Goal: Task Accomplishment & Management: Manage account settings

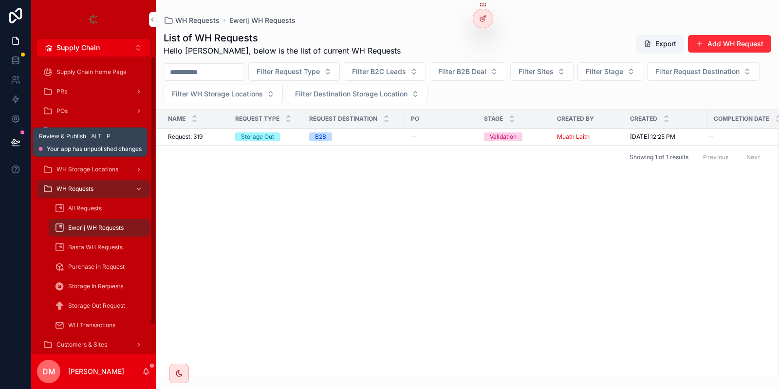
click at [14, 141] on icon at bounding box center [15, 141] width 8 height 5
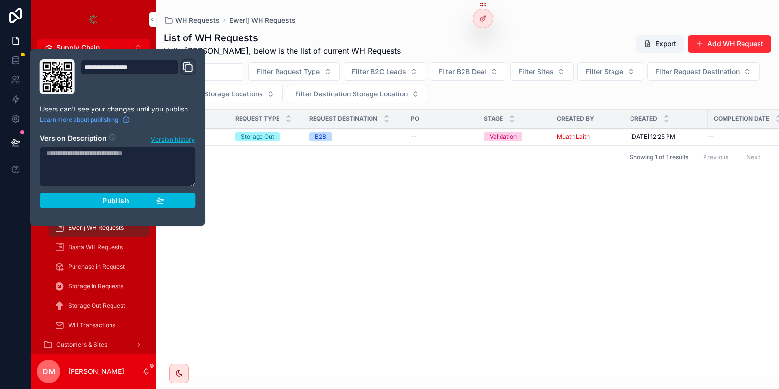
click at [126, 206] on button "Publish" at bounding box center [118, 201] width 156 height 16
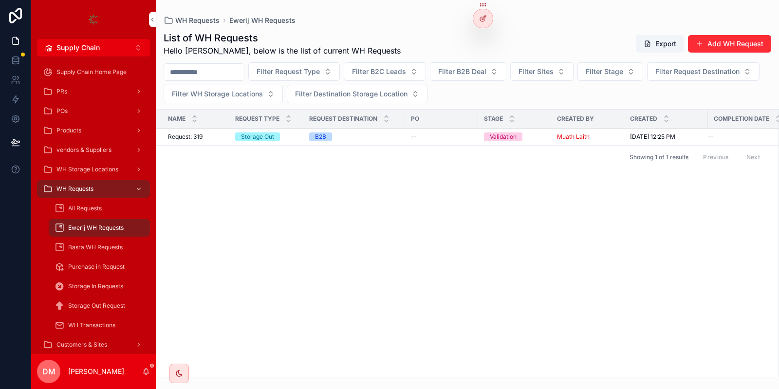
click at [367, 16] on div "WH Requests Ewerij WH Requests" at bounding box center [468, 21] width 608 height 10
click at [138, 45] on button "Supply Chain Alt 2" at bounding box center [93, 48] width 113 height 18
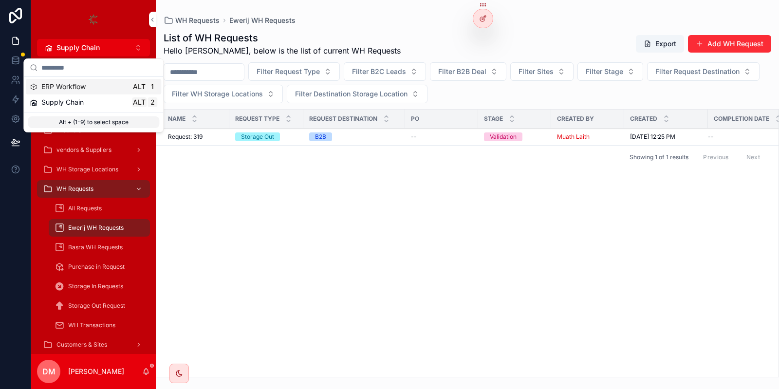
click at [124, 90] on div "ERP Workflow Alt 1" at bounding box center [94, 87] width 128 height 10
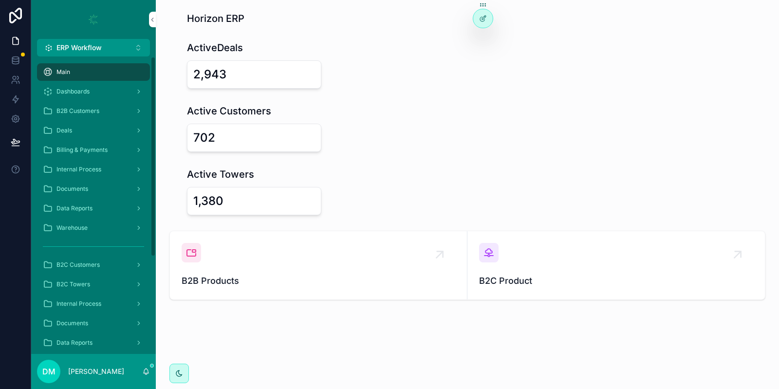
click at [112, 119] on link "B2B Customers" at bounding box center [93, 111] width 113 height 18
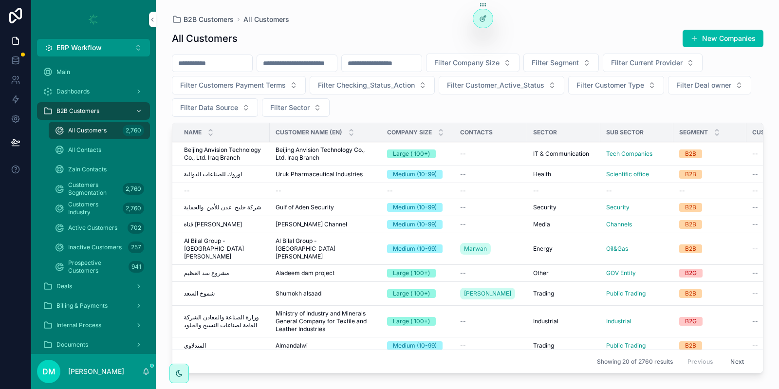
click at [224, 148] on span "Beijing Anvision Technology Co., Ltd. Iraq Branch" at bounding box center [224, 154] width 80 height 16
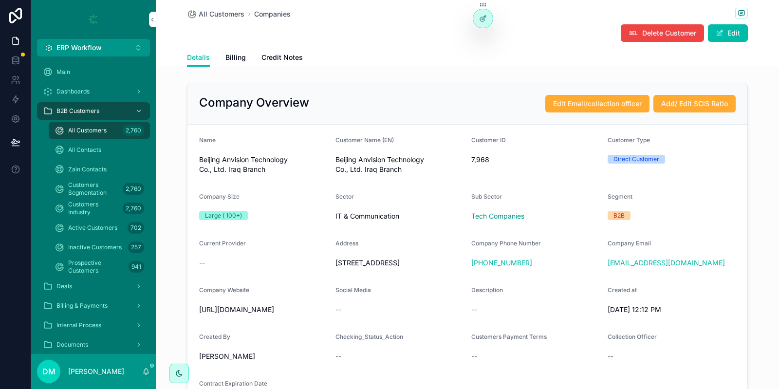
click at [239, 160] on span "Beijing Anvision Technology Co., Ltd. Iraq Branch" at bounding box center [263, 164] width 129 height 19
click at [363, 164] on span "Beijing Anvision Technology Co., Ltd. Iraq Branch" at bounding box center [400, 164] width 129 height 19
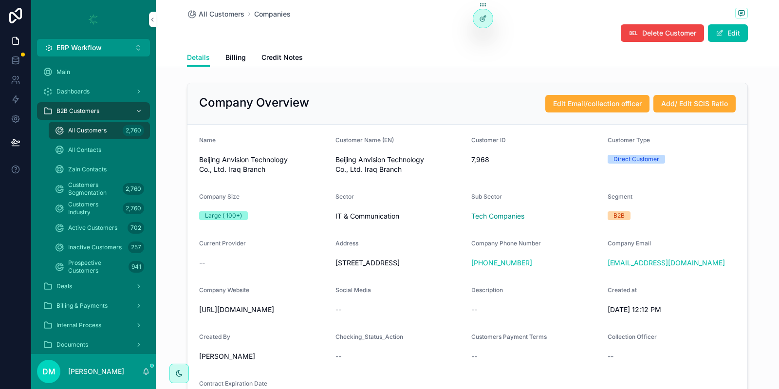
click at [363, 164] on span "Beijing Anvision Technology Co., Ltd. Iraq Branch" at bounding box center [400, 164] width 129 height 19
click at [516, 129] on form "Name Beijing Anvision Technology Co., Ltd. Iraq Branch Customer Name (EN) Beiji…" at bounding box center [468, 274] width 560 height 298
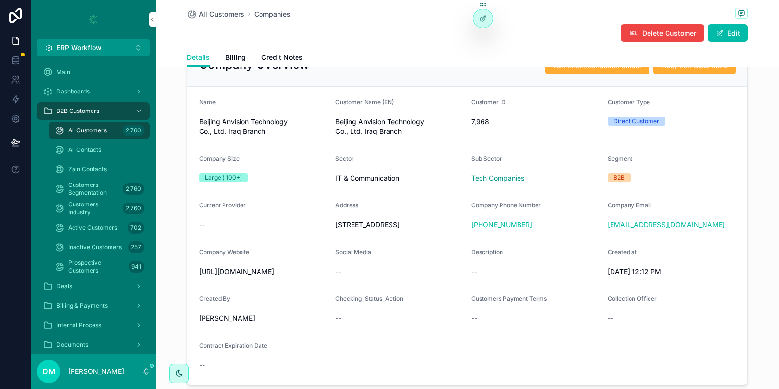
scroll to position [58, 0]
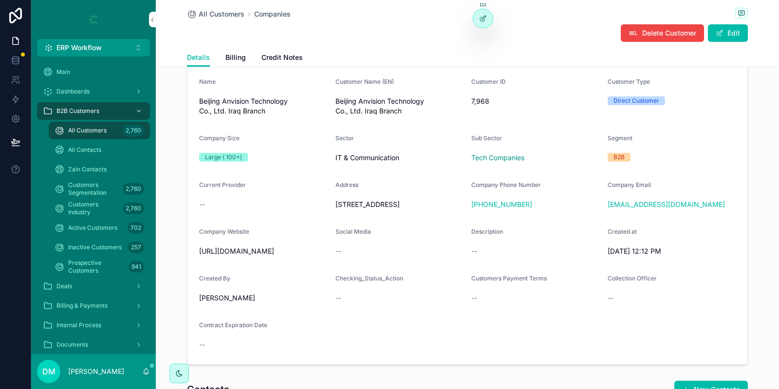
click at [260, 256] on span "[URL][DOMAIN_NAME]" at bounding box center [263, 251] width 129 height 10
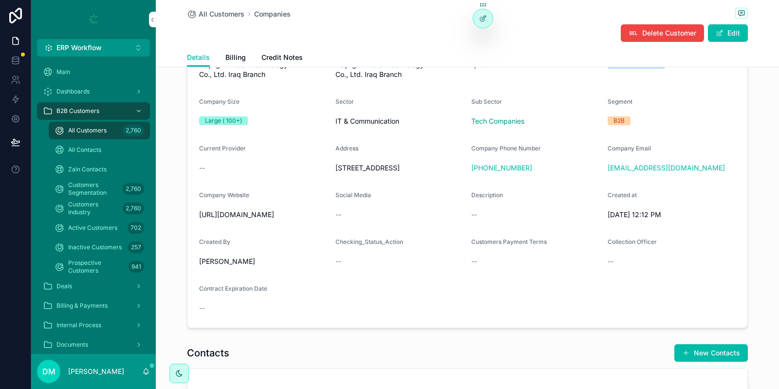
scroll to position [0, 0]
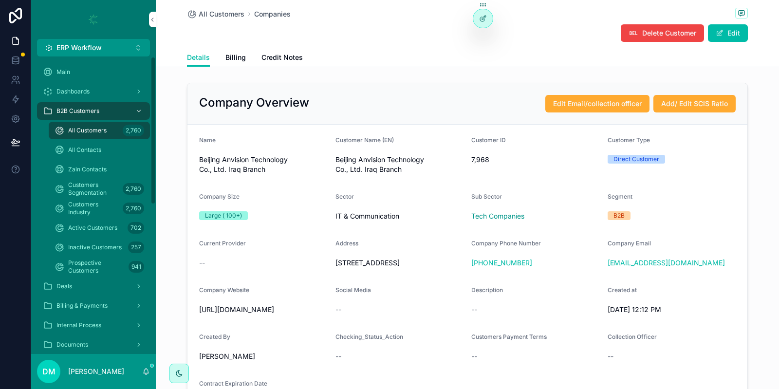
click at [107, 133] on div "All Customers 2,760" at bounding box center [100, 131] width 90 height 16
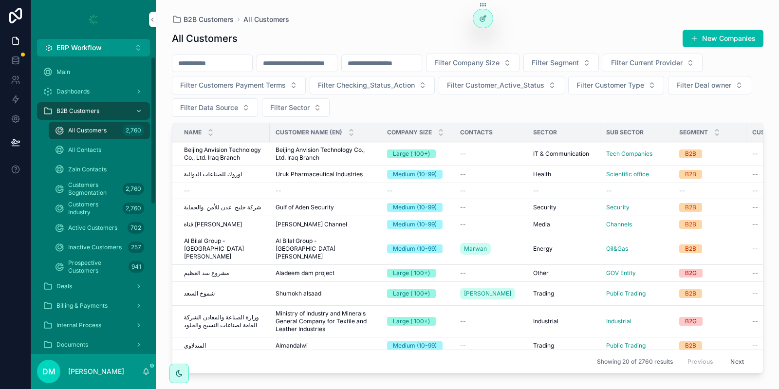
click at [78, 282] on div "Deals" at bounding box center [93, 287] width 101 height 16
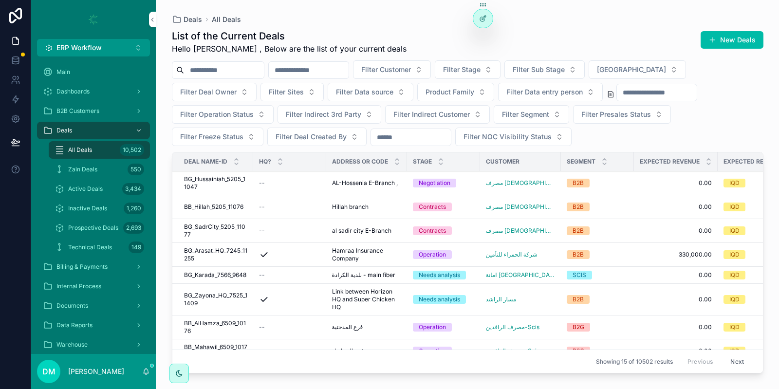
click at [271, 227] on div "--" at bounding box center [289, 231] width 61 height 8
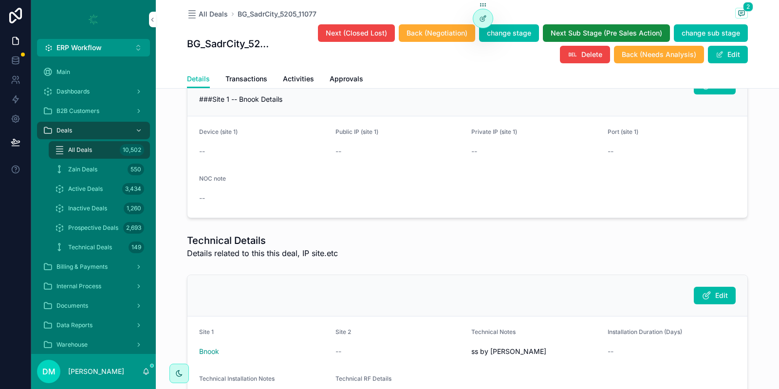
scroll to position [2747, 0]
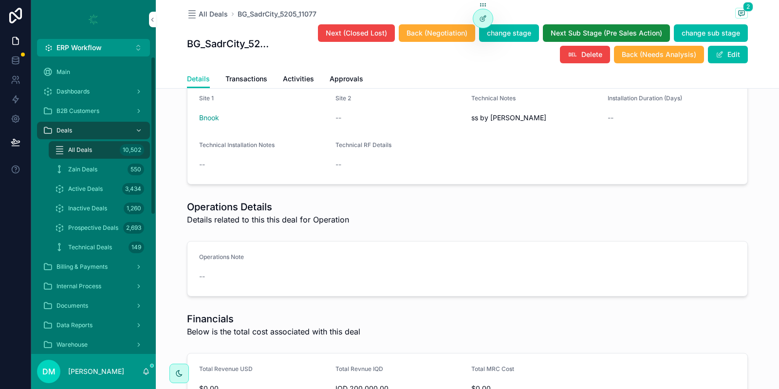
click at [71, 155] on div "All Deals 10,502" at bounding box center [100, 150] width 90 height 16
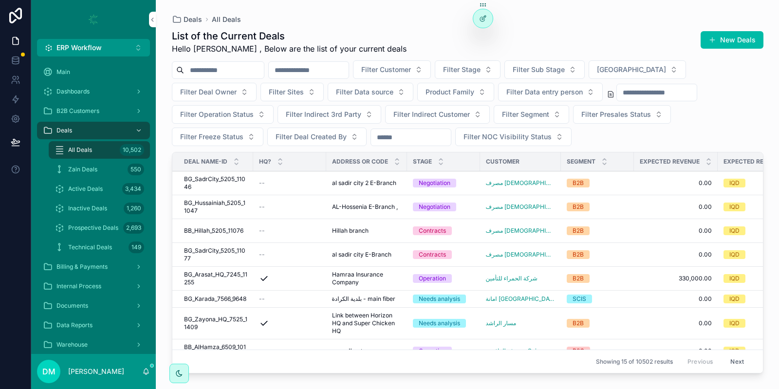
click at [373, 335] on span "Link between Horizon HQ and Super Chicken HQ" at bounding box center [366, 323] width 69 height 23
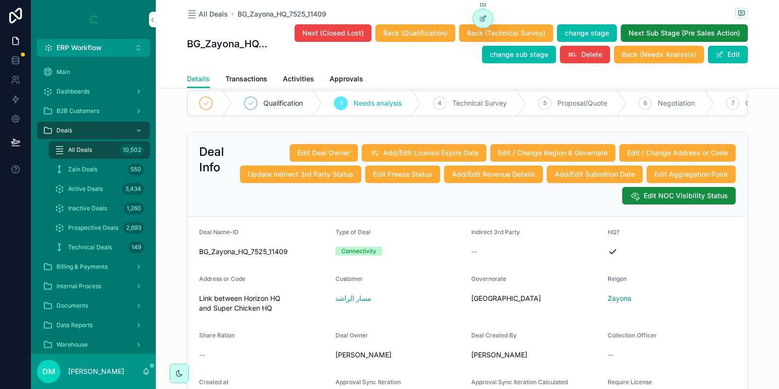
scroll to position [175, 0]
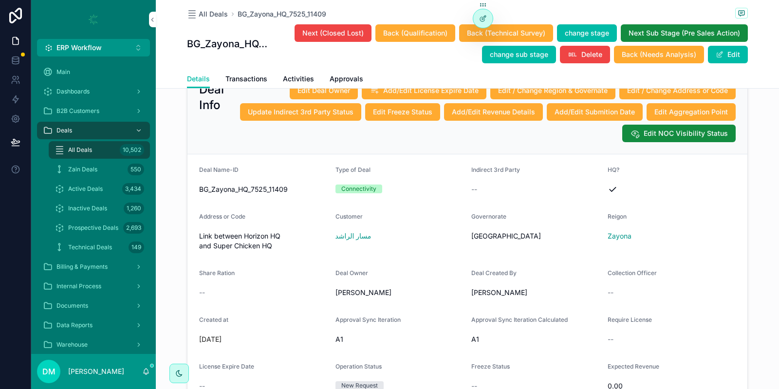
click at [256, 193] on span "BG_Zayona_HQ_7525_11409" at bounding box center [263, 190] width 129 height 10
click at [275, 250] on div "Link between Horizon HQ and Super Chicken HQ" at bounding box center [263, 240] width 129 height 25
click at [272, 247] on span "Link between Horizon HQ and Super Chicken HQ" at bounding box center [263, 240] width 129 height 19
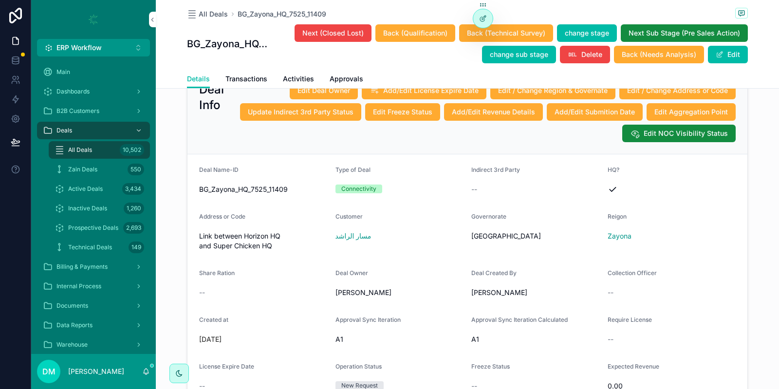
click at [272, 247] on span "Link between Horizon HQ and Super Chicken HQ" at bounding box center [263, 240] width 129 height 19
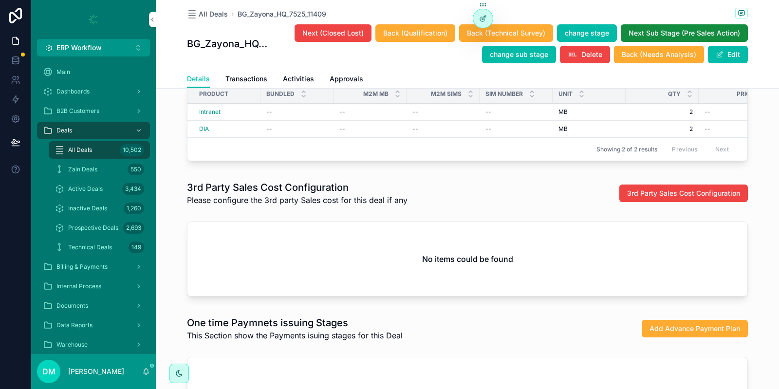
scroll to position [1277, 0]
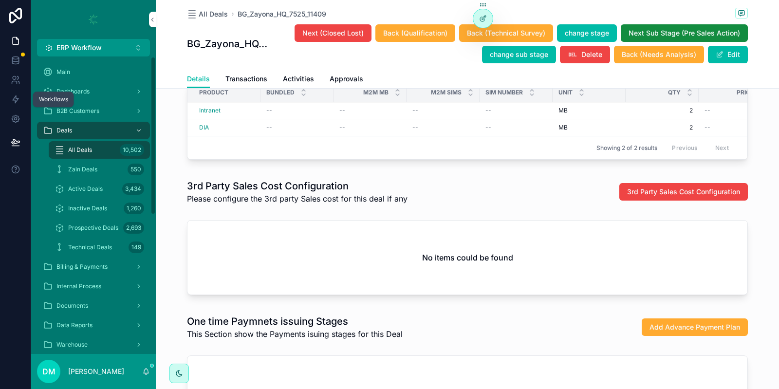
click at [23, 103] on link at bounding box center [15, 99] width 31 height 19
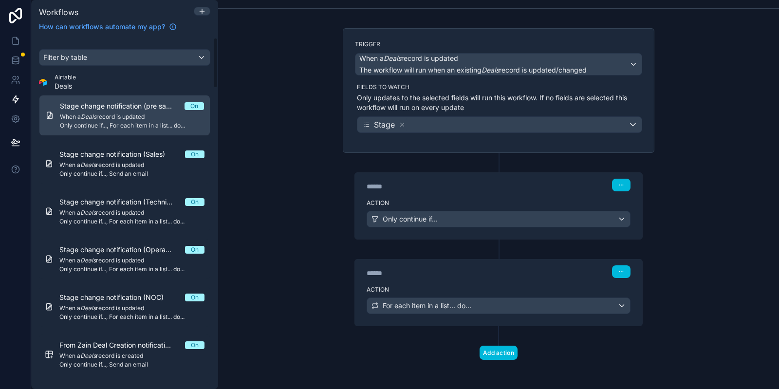
drag, startPoint x: 215, startPoint y: 336, endPoint x: 206, endPoint y: 39, distance: 297.3
click at [206, 39] on div "Filter by table Airtable Deals Stage change notification (pre sales) On When a …" at bounding box center [124, 214] width 187 height 352
click at [144, 52] on div "Filter by table" at bounding box center [124, 58] width 170 height 16
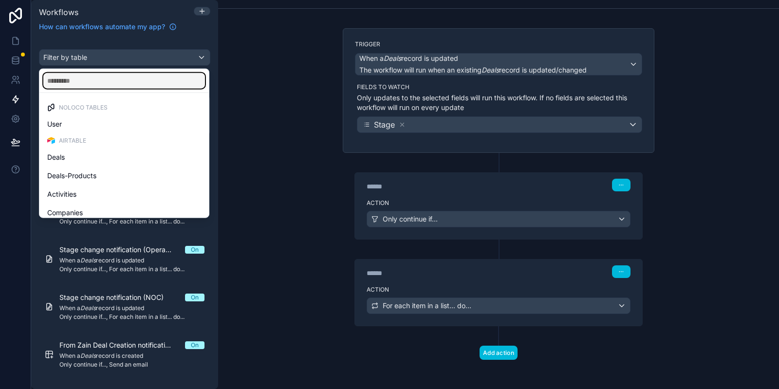
click at [140, 79] on input "text" at bounding box center [124, 81] width 162 height 16
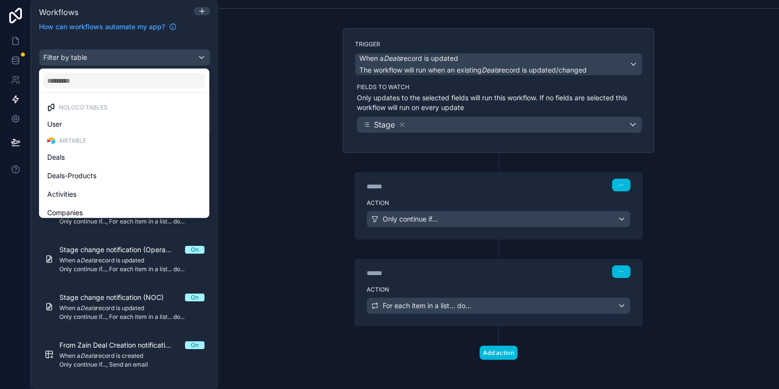
click at [111, 155] on div "Deals" at bounding box center [124, 157] width 154 height 12
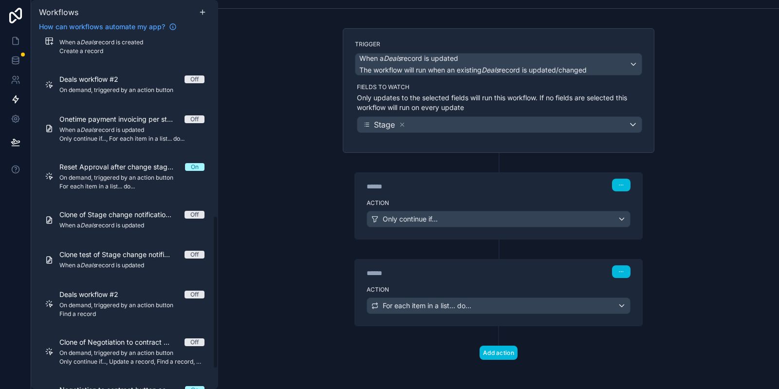
scroll to position [454, 0]
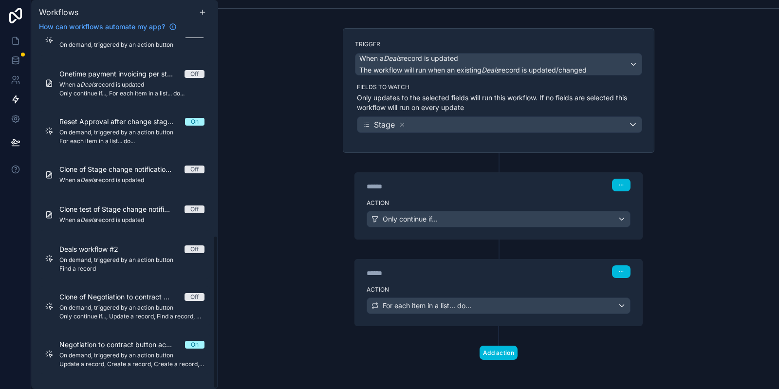
click at [133, 350] on div "Negotiation to contract button actions On On demand, triggered by an action but…" at bounding box center [131, 354] width 145 height 28
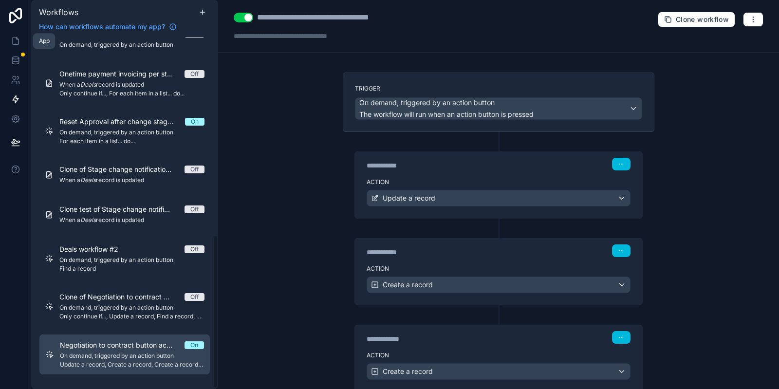
click at [22, 43] on link at bounding box center [15, 40] width 31 height 19
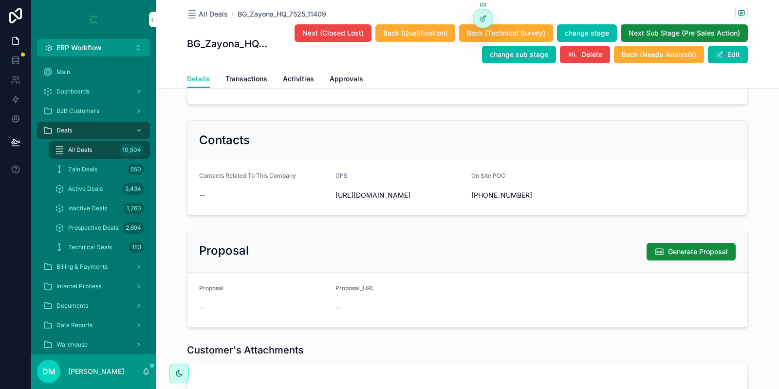
scroll to position [701, 0]
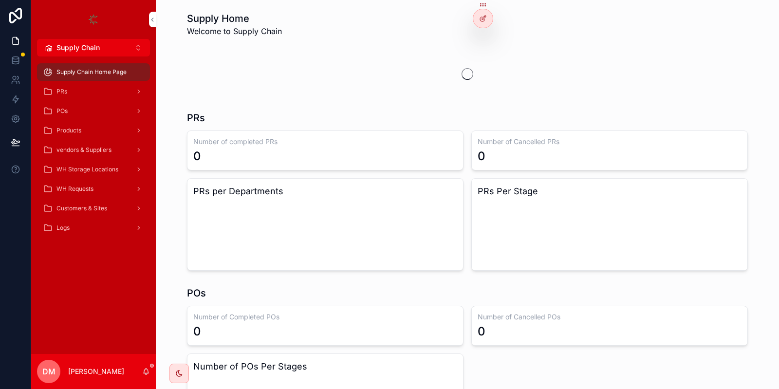
click at [100, 94] on div "PRs" at bounding box center [93, 92] width 101 height 16
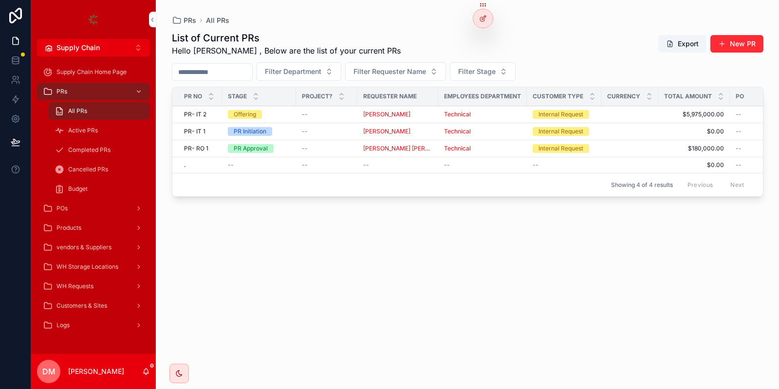
click at [302, 113] on span "--" at bounding box center [305, 115] width 6 height 8
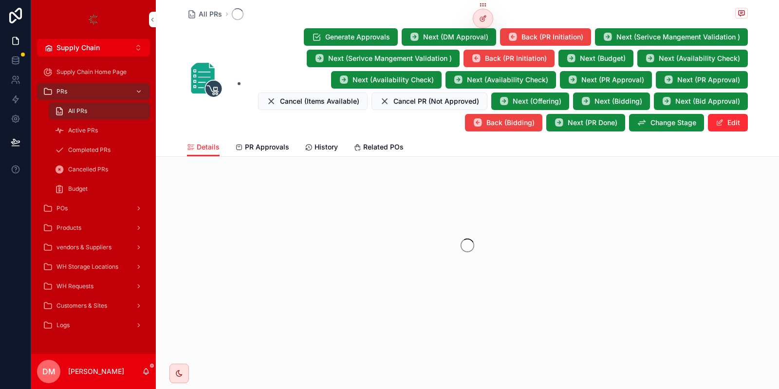
click at [485, 19] on icon at bounding box center [482, 19] width 4 height 4
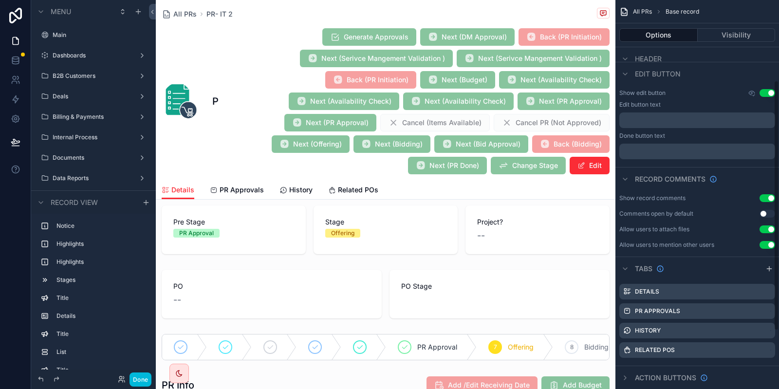
scroll to position [215, 0]
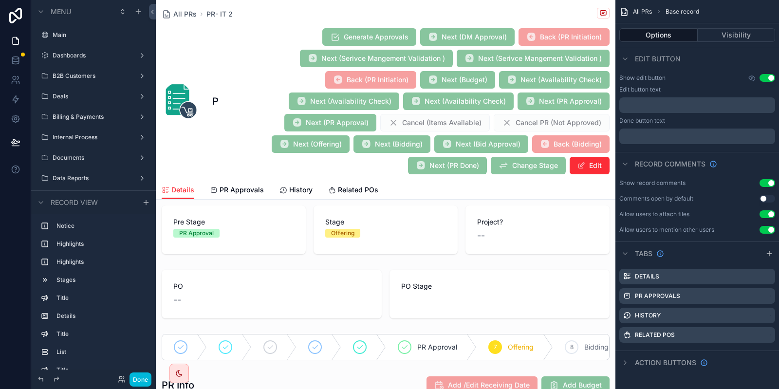
click at [281, 52] on div "Generate Approvals Next (DM Approval) Back (PR Initiation) Next (Serivce Mangem…" at bounding box center [414, 101] width 391 height 147
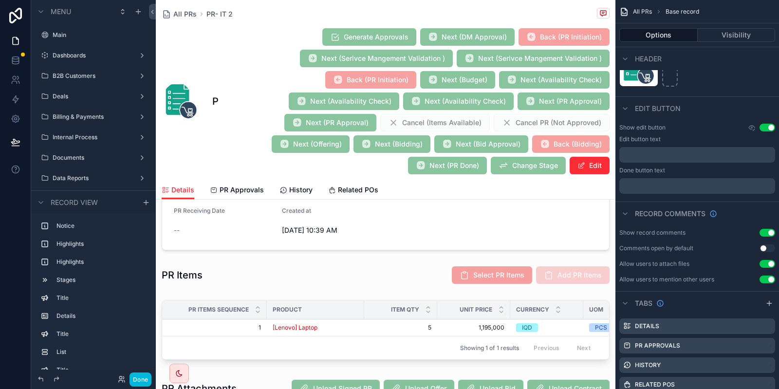
scroll to position [409, 0]
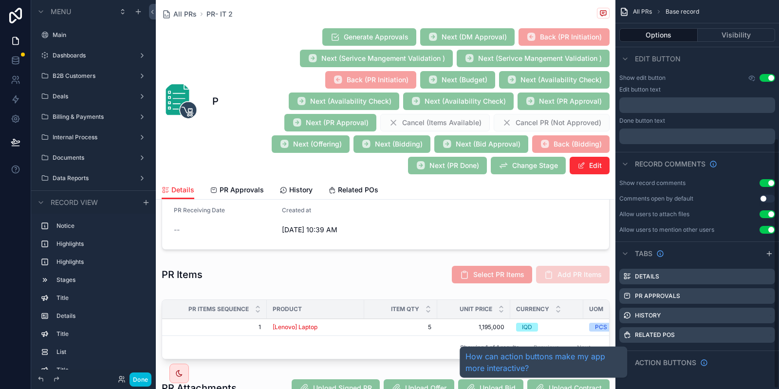
click at [674, 362] on span "Action buttons" at bounding box center [665, 363] width 61 height 10
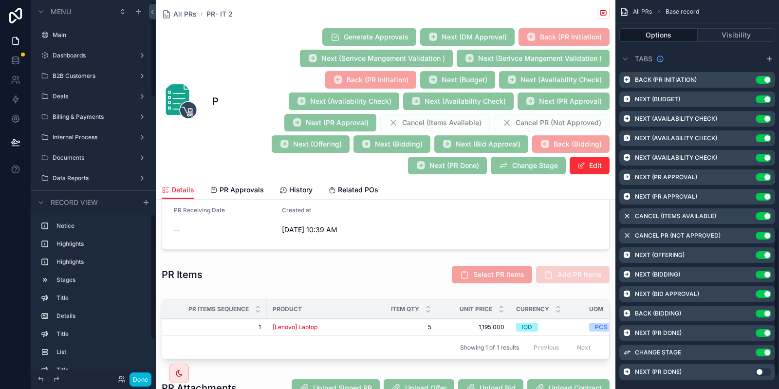
scroll to position [632, 0]
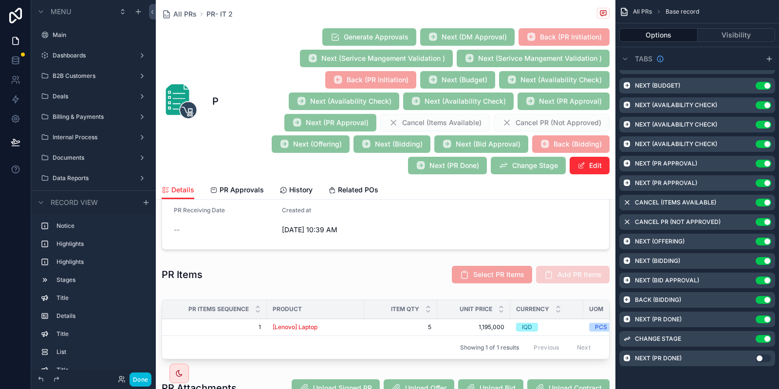
click at [0, 0] on icon "scrollable content" at bounding box center [0, 0] width 0 height 0
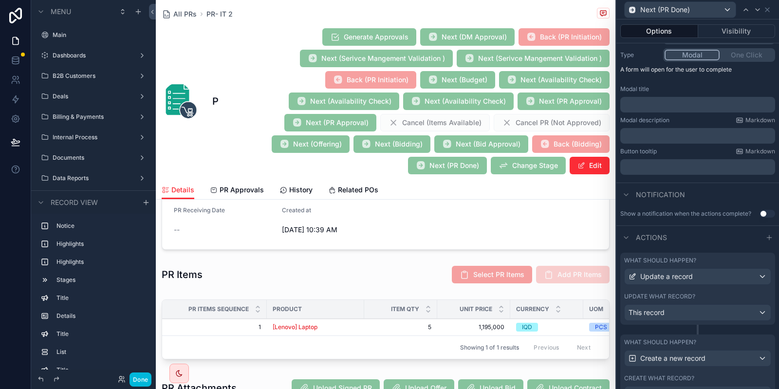
scroll to position [178, 0]
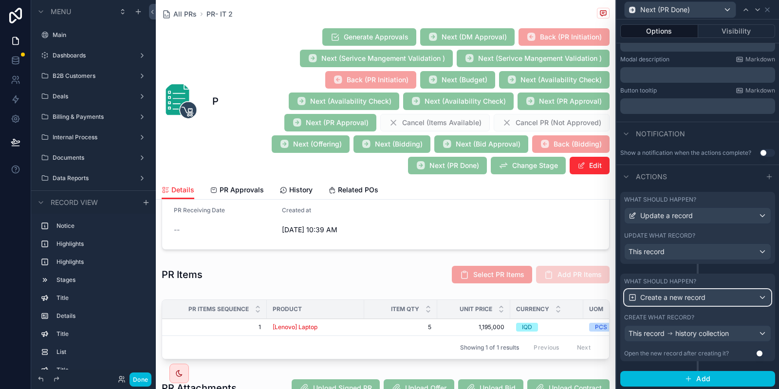
click at [685, 295] on span "Create a new record" at bounding box center [673, 298] width 65 height 10
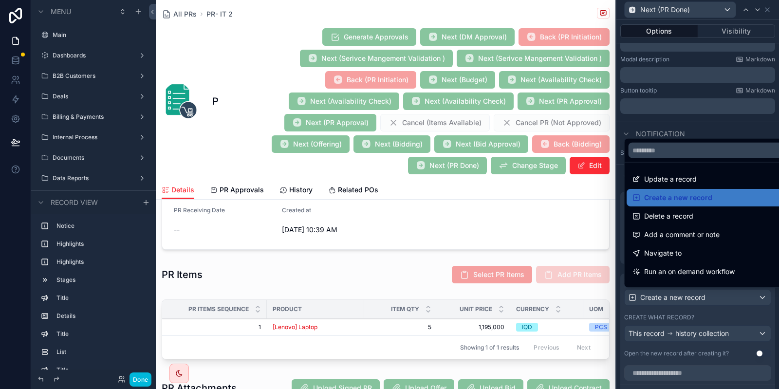
click at [684, 295] on div at bounding box center [698, 194] width 163 height 389
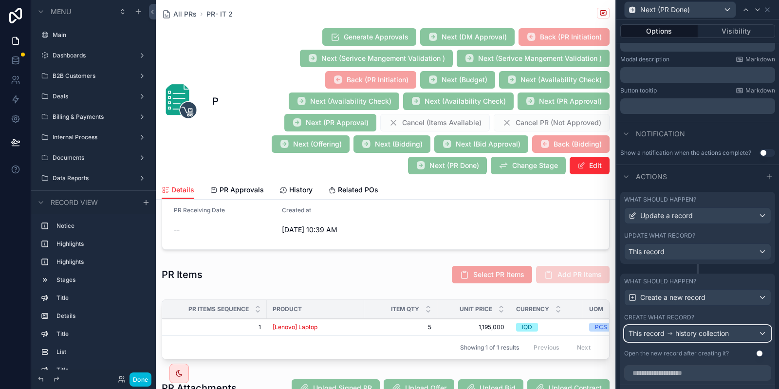
click at [690, 333] on span "history collection" at bounding box center [703, 334] width 54 height 10
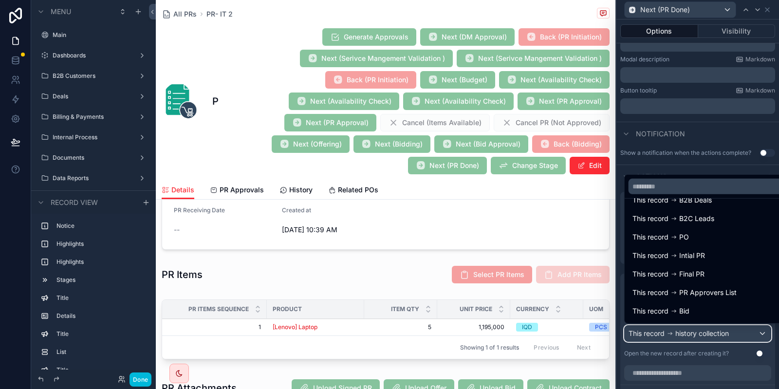
scroll to position [0, 0]
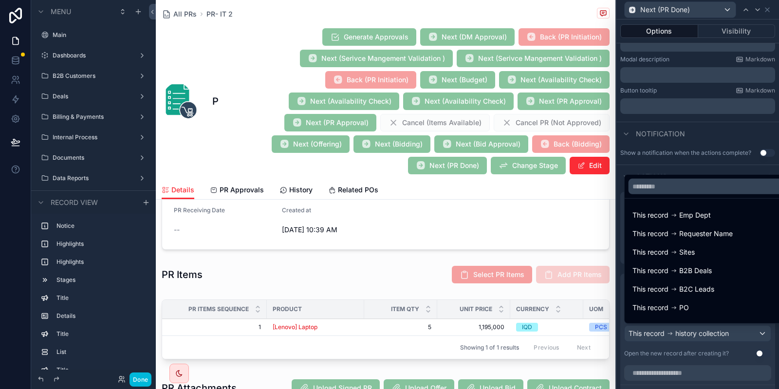
click at [717, 354] on div at bounding box center [698, 194] width 163 height 389
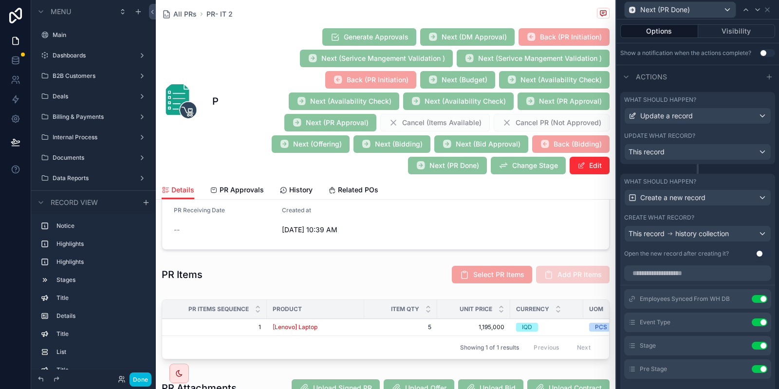
scroll to position [295, 0]
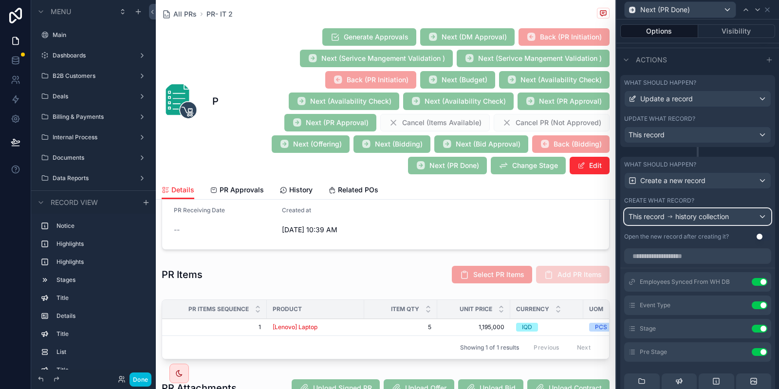
click at [705, 217] on span "history collection" at bounding box center [703, 217] width 54 height 10
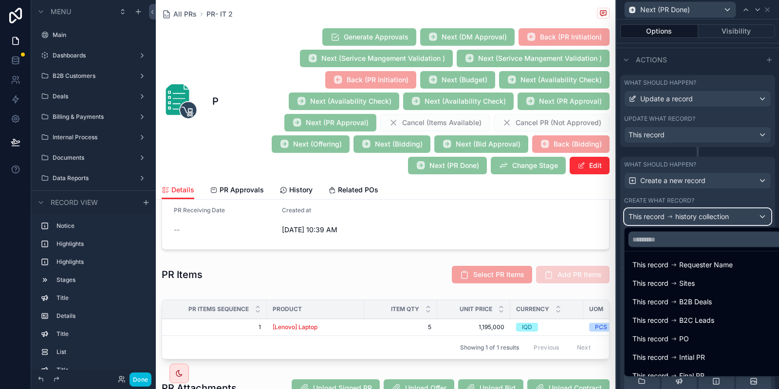
scroll to position [0, 0]
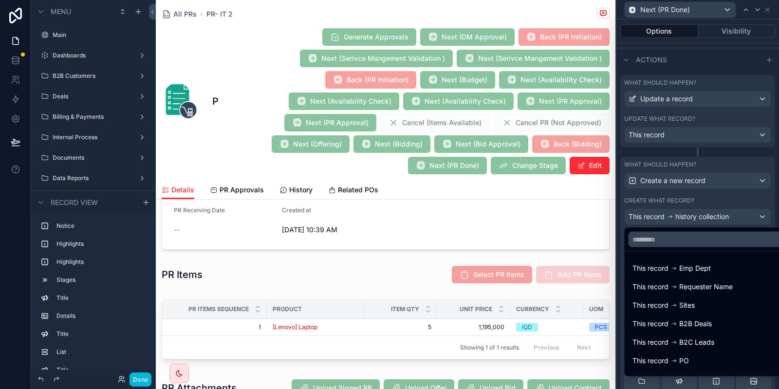
click at [698, 194] on div at bounding box center [698, 194] width 163 height 389
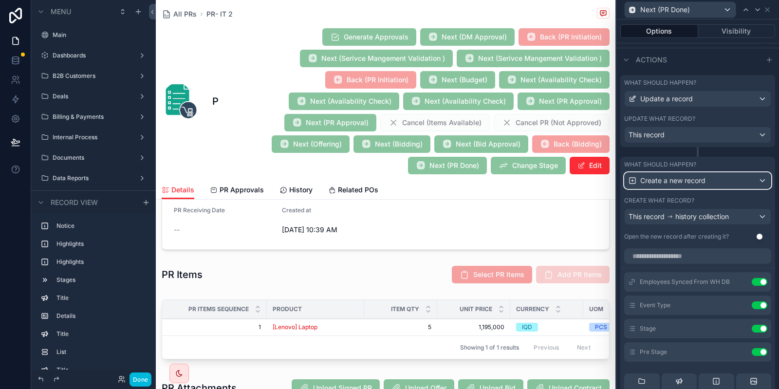
click at [681, 173] on div "Create a new record" at bounding box center [698, 181] width 146 height 16
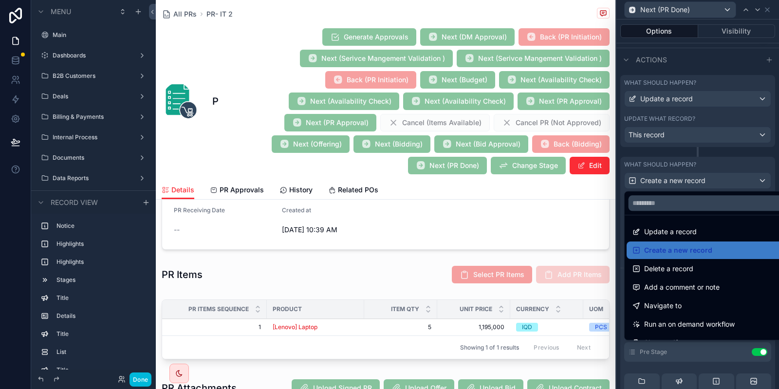
click at [681, 172] on div at bounding box center [698, 194] width 163 height 389
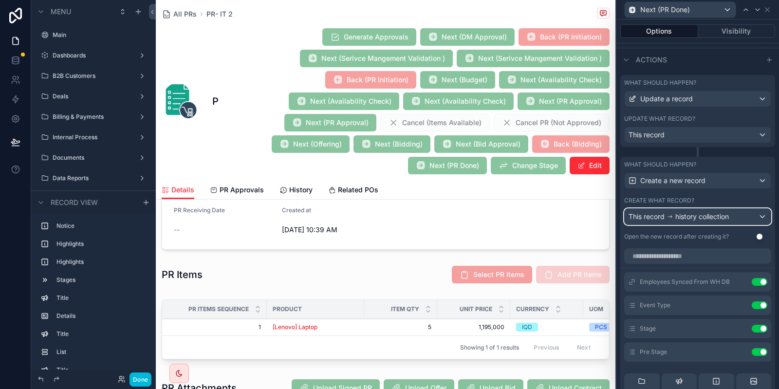
click at [683, 219] on span "history collection" at bounding box center [703, 217] width 54 height 10
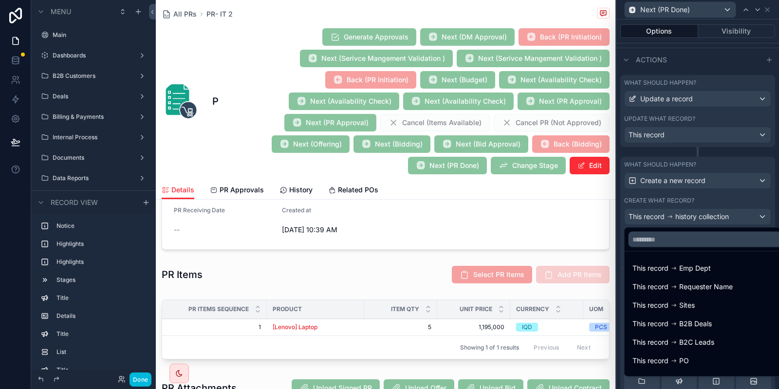
click at [716, 162] on div at bounding box center [698, 194] width 163 height 389
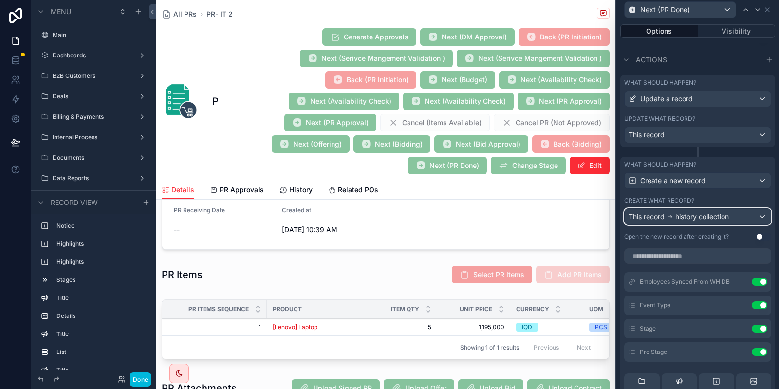
click at [696, 218] on span "history collection" at bounding box center [703, 217] width 54 height 10
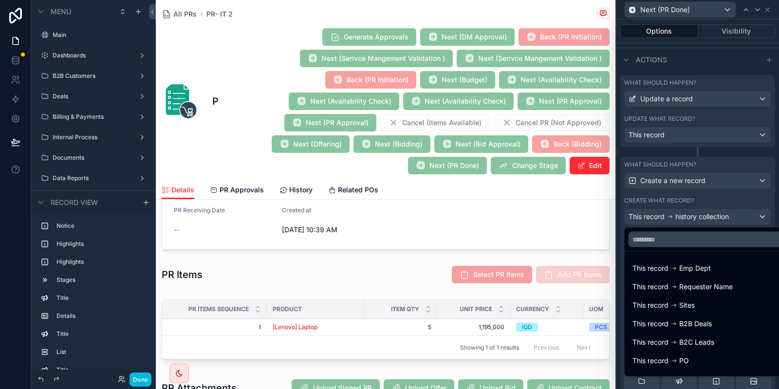
click at [696, 218] on div at bounding box center [698, 194] width 163 height 389
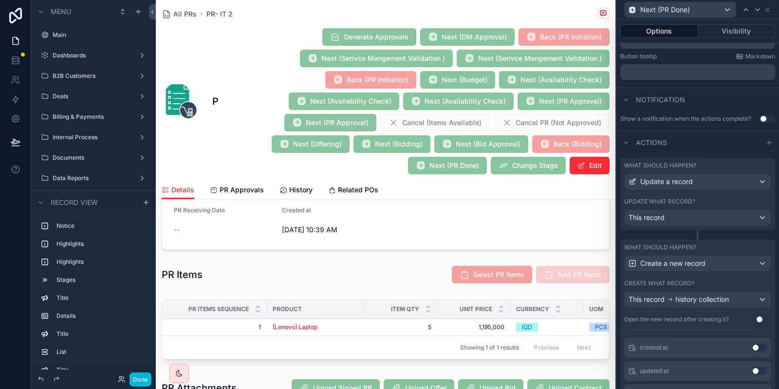
scroll to position [220, 0]
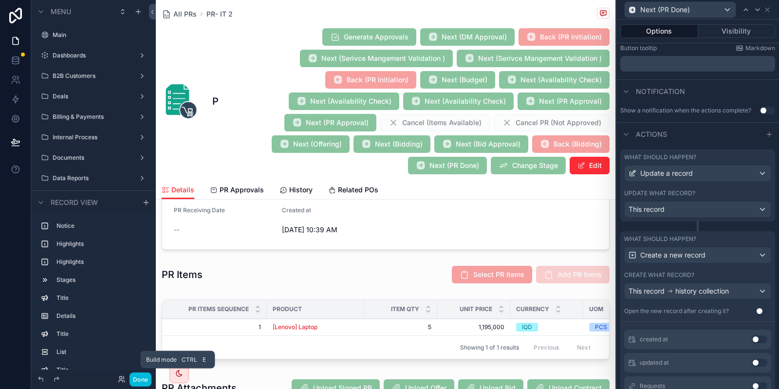
click at [139, 377] on button "Done" at bounding box center [141, 380] width 22 height 14
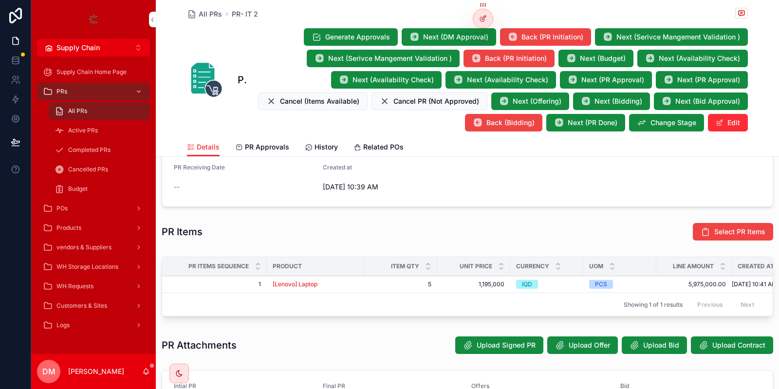
click at [113, 50] on button "Supply Chain Alt 2" at bounding box center [93, 48] width 113 height 18
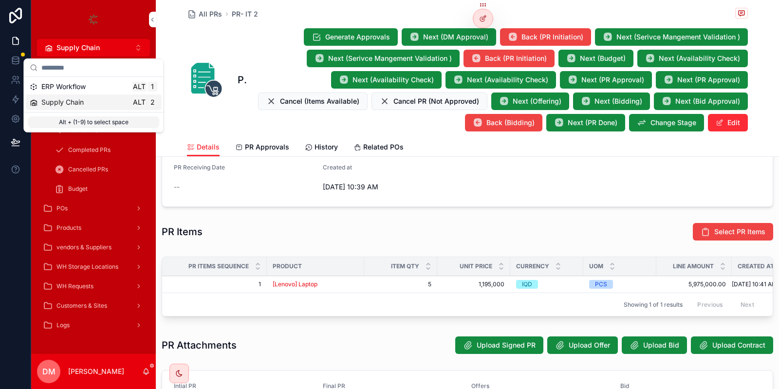
click at [98, 101] on div "Supply Chain Alt 2" at bounding box center [94, 102] width 128 height 10
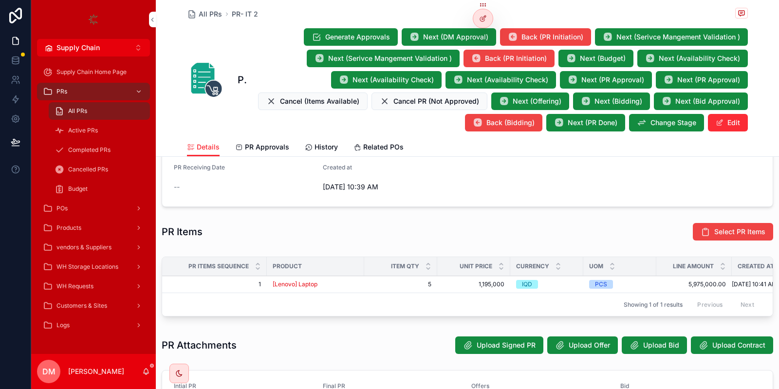
click at [131, 43] on button "Supply Chain Alt 2" at bounding box center [93, 48] width 113 height 18
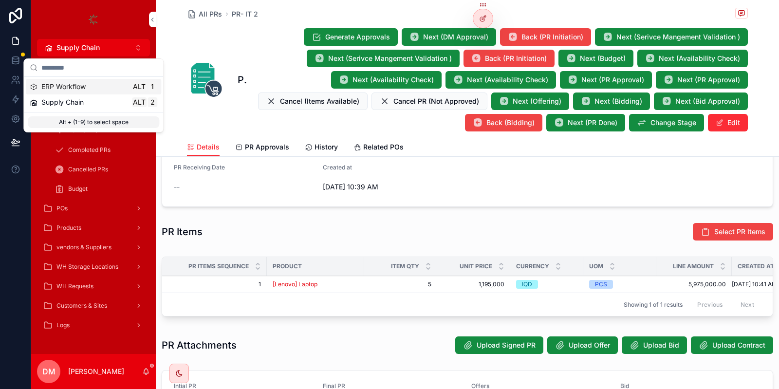
click at [96, 82] on div "ERP Workflow Alt 1" at bounding box center [94, 87] width 128 height 10
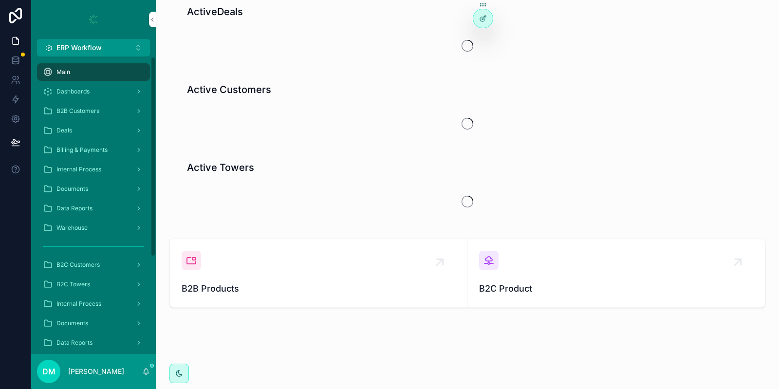
scroll to position [21, 0]
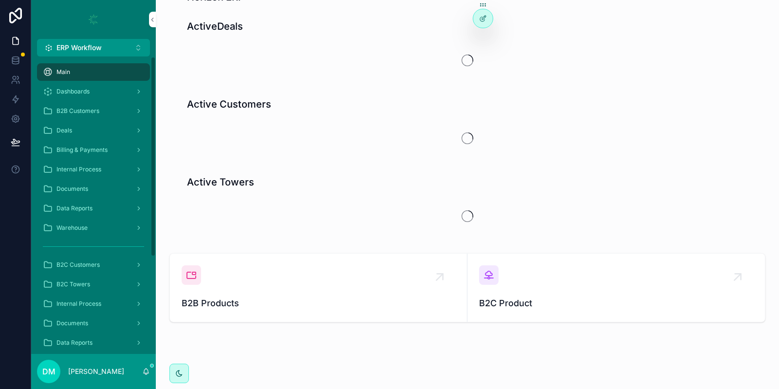
click at [93, 124] on div "Deals" at bounding box center [93, 131] width 101 height 16
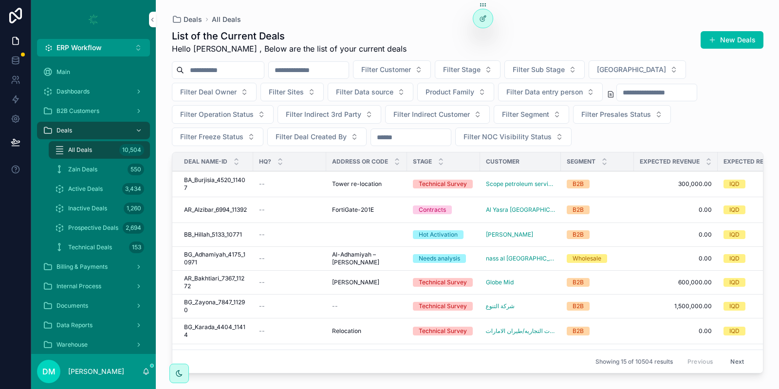
click at [232, 188] on span "BA_Burjisia_4520_11407" at bounding box center [215, 184] width 63 height 16
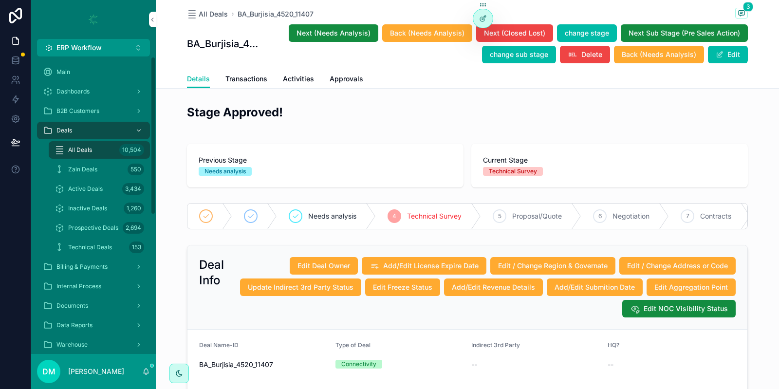
click at [101, 92] on div "Dashboards" at bounding box center [93, 92] width 101 height 16
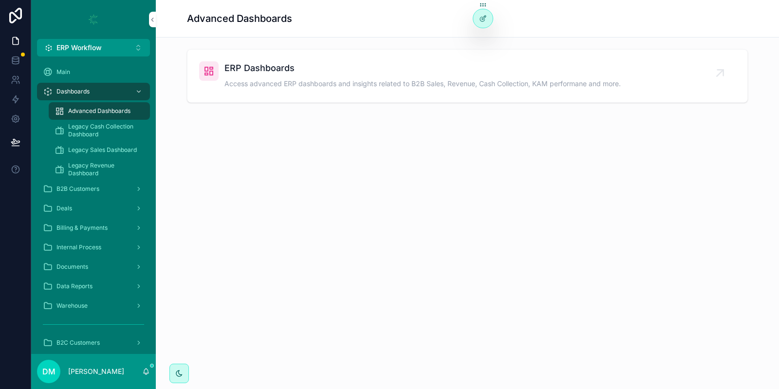
click at [90, 194] on div "B2B Customers" at bounding box center [93, 189] width 101 height 16
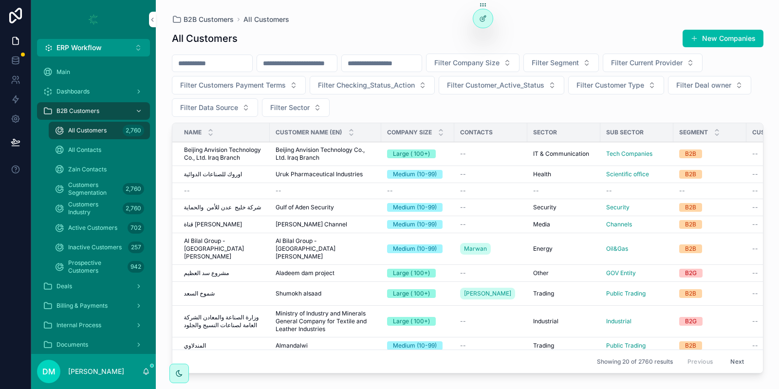
click at [232, 151] on span "Beijing Anvision Technology Co., Ltd. Iraq Branch" at bounding box center [224, 154] width 80 height 16
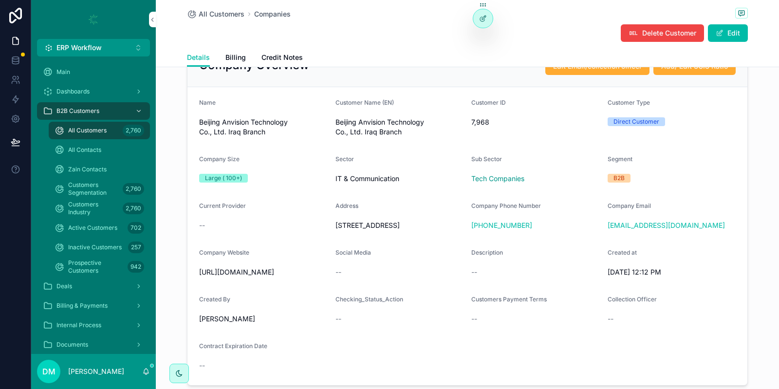
scroll to position [58, 0]
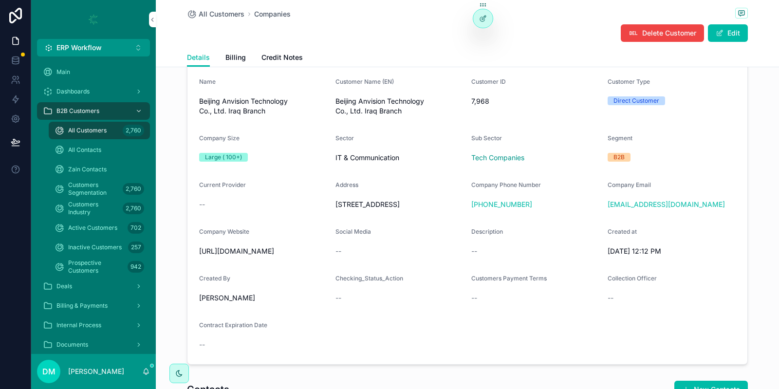
click at [727, 32] on button "Edit" at bounding box center [728, 33] width 40 height 18
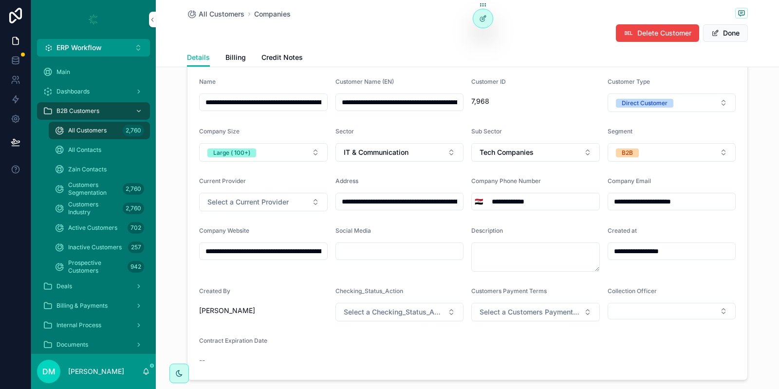
click at [544, 155] on button "Tech Companies" at bounding box center [535, 152] width 129 height 19
click at [553, 122] on form "**********" at bounding box center [468, 223] width 560 height 314
click at [725, 32] on button "Done" at bounding box center [725, 33] width 45 height 18
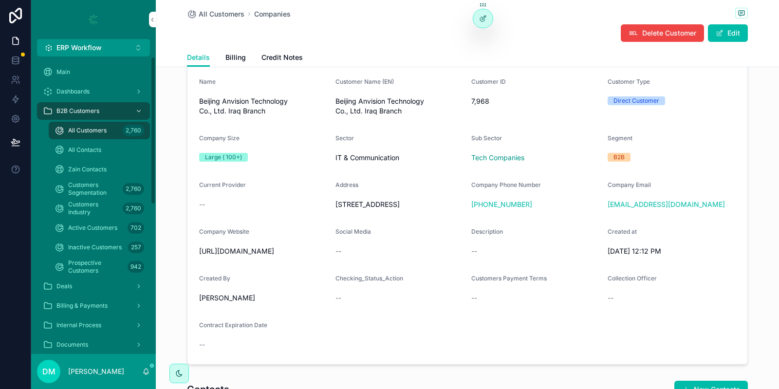
click at [82, 130] on span "All Customers" at bounding box center [87, 131] width 38 height 8
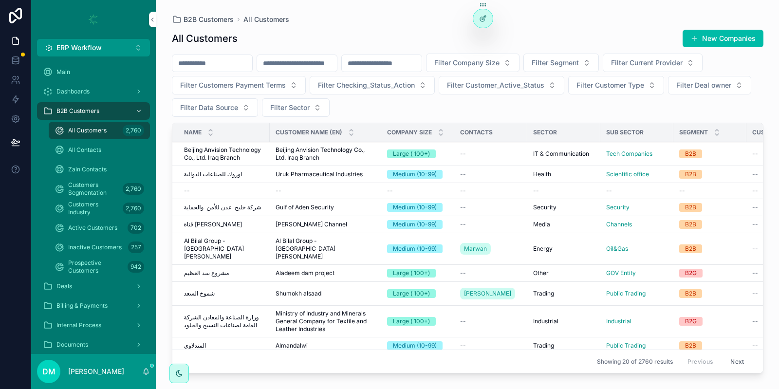
click at [226, 63] on input "scrollable content" at bounding box center [212, 64] width 80 height 14
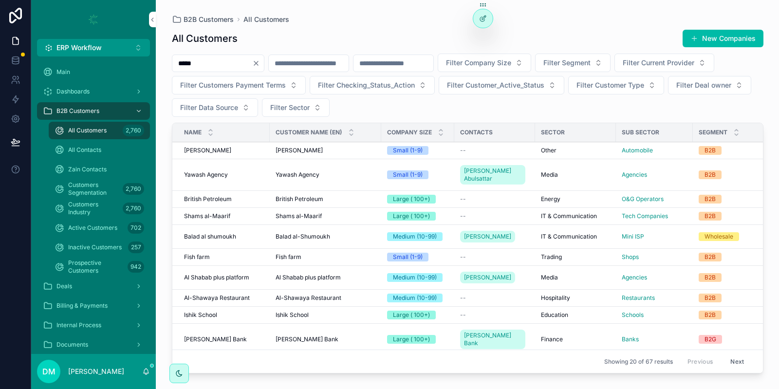
type input "*****"
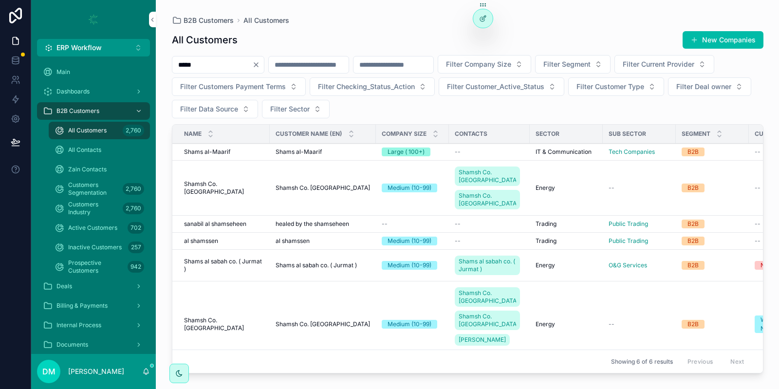
click at [251, 319] on td "Shamsh Co. Baghdad Shamsh Co. Baghdad" at bounding box center [220, 325] width 97 height 86
click at [245, 331] on div "Shamsh Co. Baghdad Shamsh Co. Baghdad" at bounding box center [224, 325] width 80 height 16
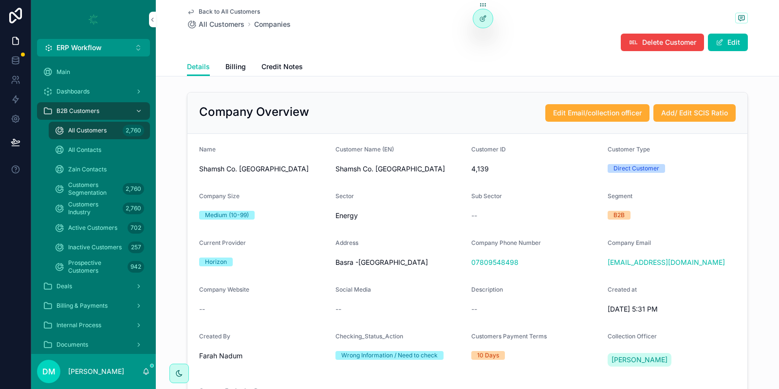
click at [721, 45] on span "scrollable content" at bounding box center [720, 42] width 8 height 8
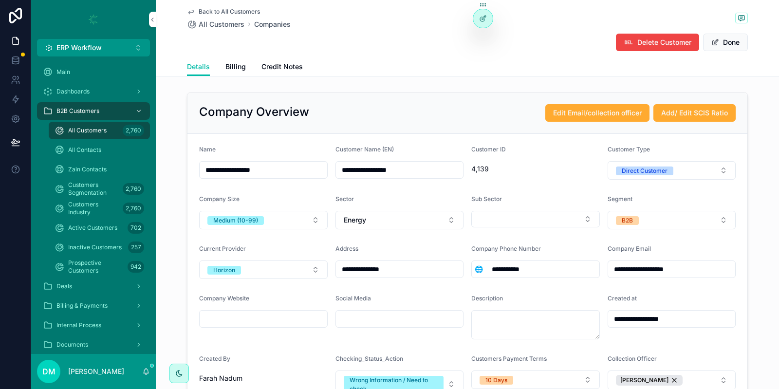
click at [581, 216] on button "Select Button" at bounding box center [535, 219] width 129 height 17
click at [566, 184] on form "**********" at bounding box center [468, 295] width 560 height 322
click at [529, 214] on button "Select Button" at bounding box center [535, 219] width 129 height 17
click at [564, 193] on form "**********" at bounding box center [468, 295] width 560 height 322
click at [511, 225] on button "Select Button" at bounding box center [535, 219] width 129 height 17
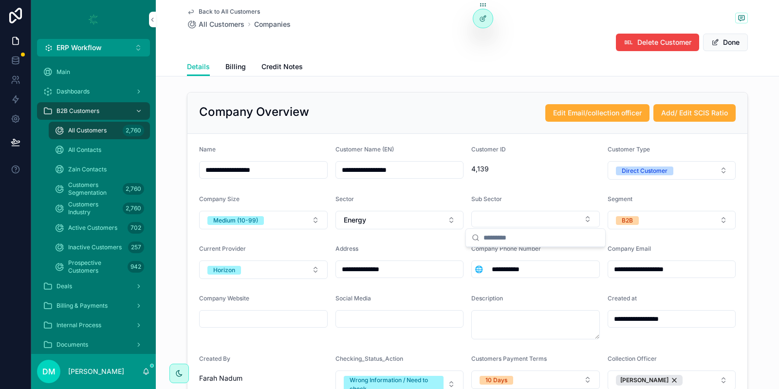
click at [508, 202] on div "Sub Sector" at bounding box center [535, 201] width 129 height 12
click at [476, 15] on div at bounding box center [482, 18] width 19 height 19
click at [379, 220] on button "Energy" at bounding box center [400, 220] width 129 height 19
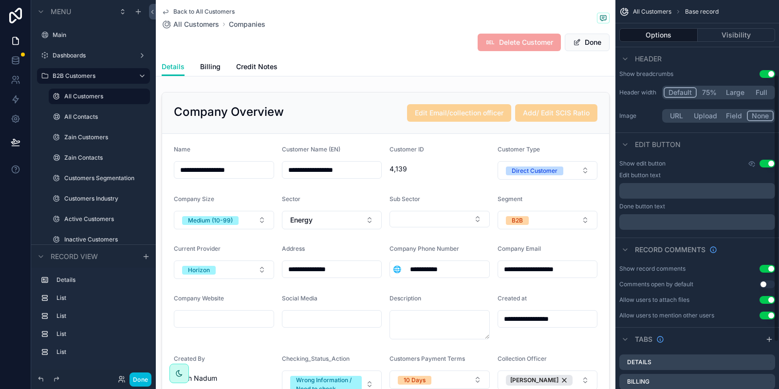
scroll to position [176, 0]
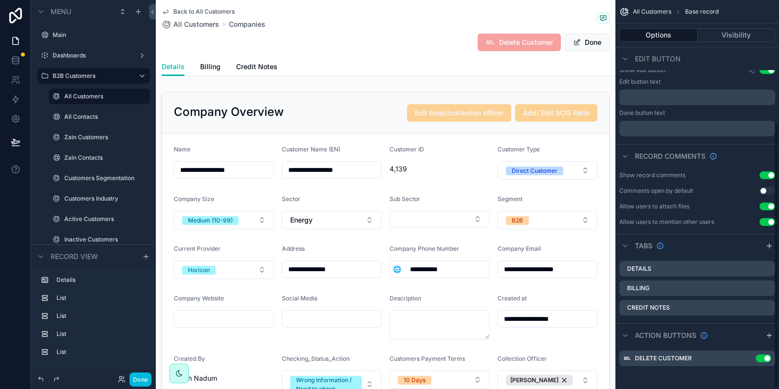
click at [365, 101] on div "scrollable content" at bounding box center [386, 274] width 460 height 373
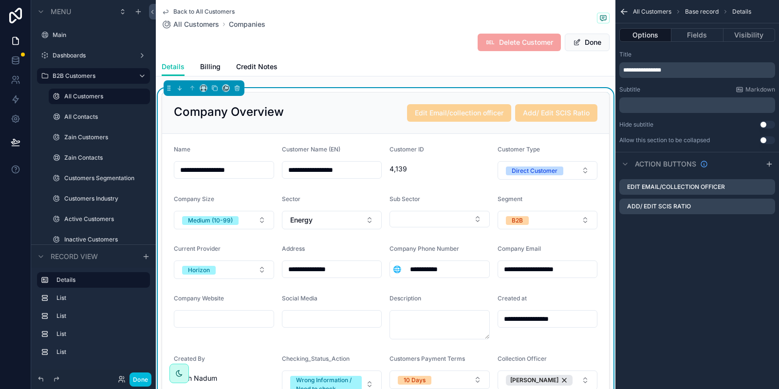
scroll to position [0, 0]
drag, startPoint x: 716, startPoint y: 42, endPoint x: 713, endPoint y: 38, distance: 5.5
click at [713, 38] on button "Fields" at bounding box center [698, 35] width 52 height 14
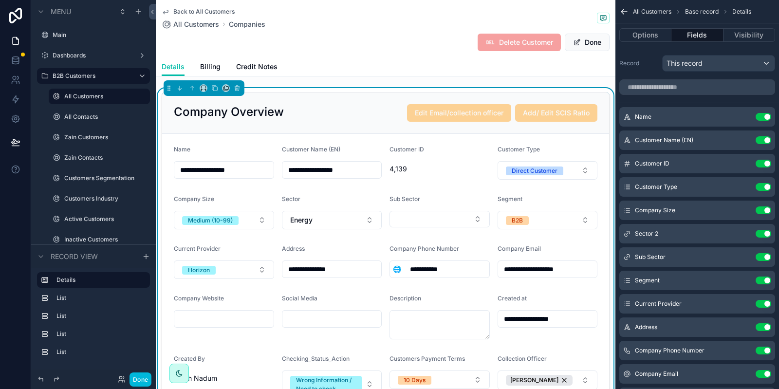
click at [748, 265] on div "Sub Sector Use setting" at bounding box center [698, 256] width 156 height 19
click at [0, 0] on icon "scrollable content" at bounding box center [0, 0] width 0 height 0
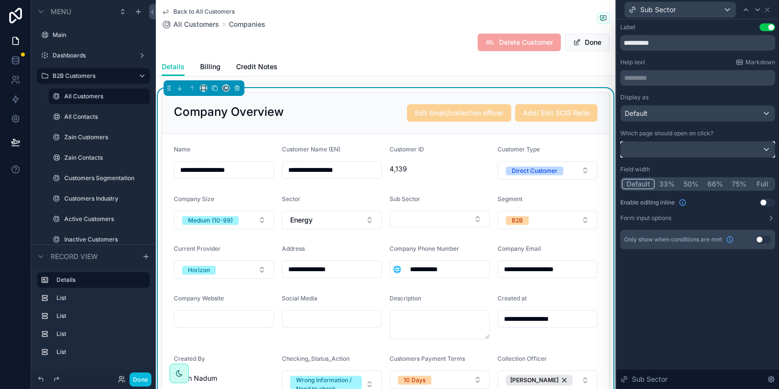
click at [661, 148] on div at bounding box center [698, 150] width 154 height 16
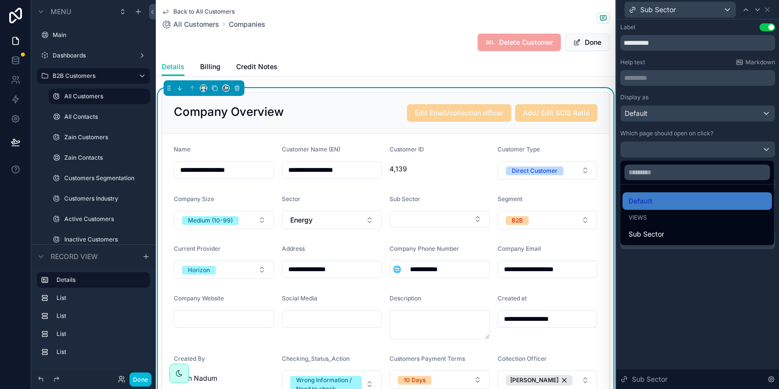
click at [661, 148] on div at bounding box center [698, 194] width 163 height 389
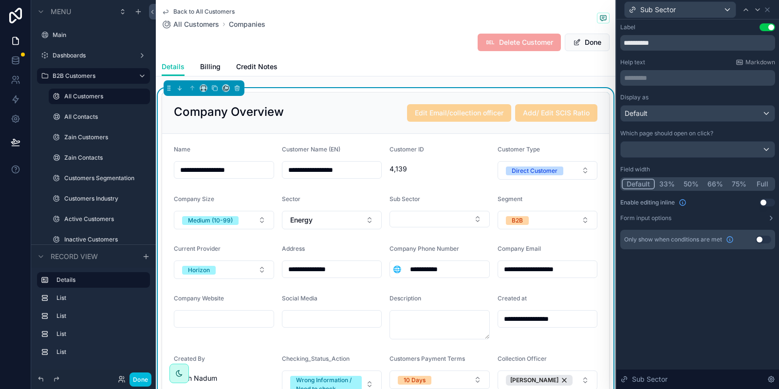
click at [450, 224] on button "Select Button" at bounding box center [440, 219] width 100 height 17
type input "*****"
drag, startPoint x: 438, startPoint y: 237, endPoint x: 378, endPoint y: 235, distance: 59.5
click at [388, 235] on input "*****" at bounding box center [446, 238] width 116 height 18
click at [693, 100] on div "Display as" at bounding box center [698, 98] width 155 height 8
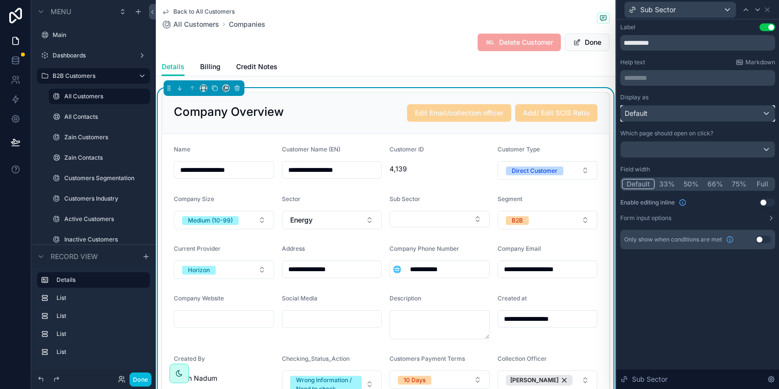
click at [671, 112] on div "Default" at bounding box center [698, 114] width 154 height 16
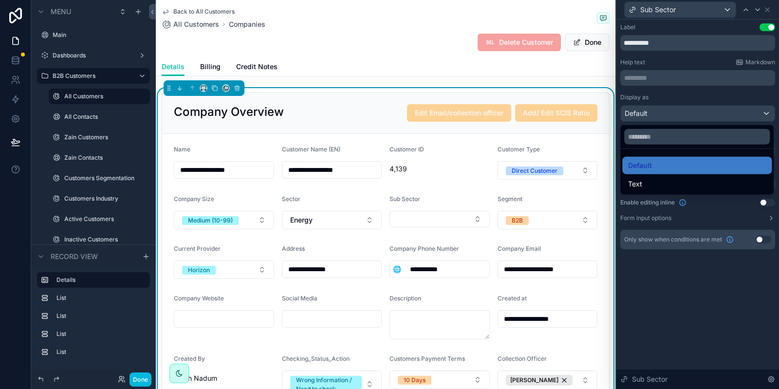
click at [660, 176] on div "Text" at bounding box center [697, 184] width 150 height 18
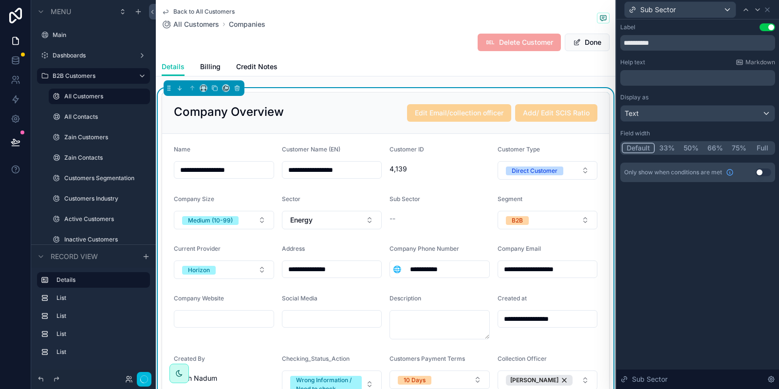
click at [684, 92] on div "**********" at bounding box center [698, 102] width 155 height 159
click at [672, 108] on div "Text" at bounding box center [698, 114] width 154 height 16
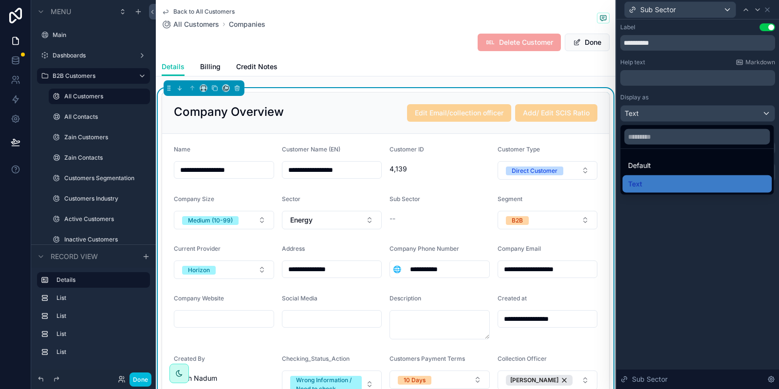
click at [670, 106] on div at bounding box center [698, 194] width 163 height 389
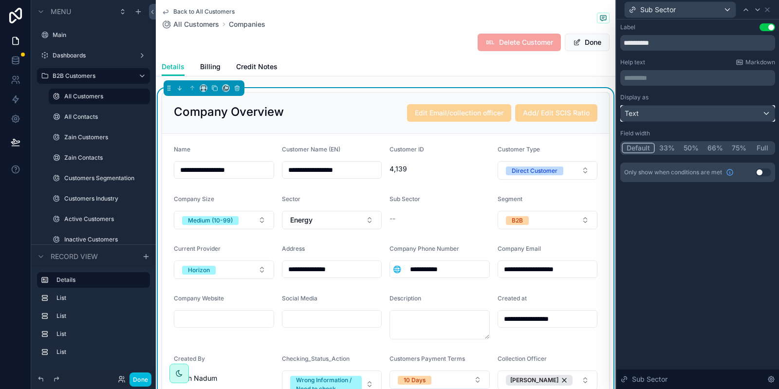
click at [649, 111] on div "Text" at bounding box center [698, 114] width 154 height 16
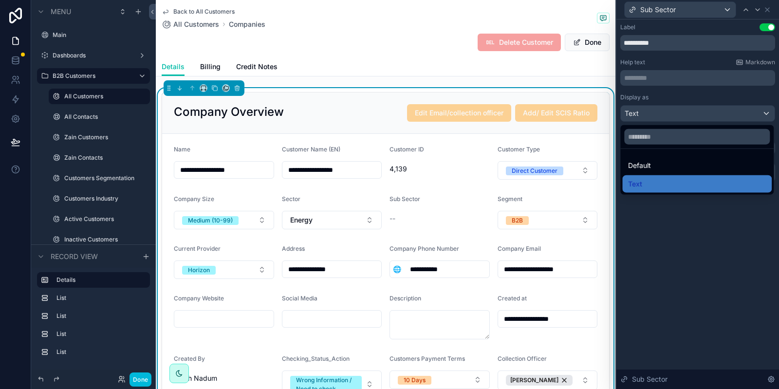
click at [643, 165] on span "Default" at bounding box center [639, 166] width 23 height 12
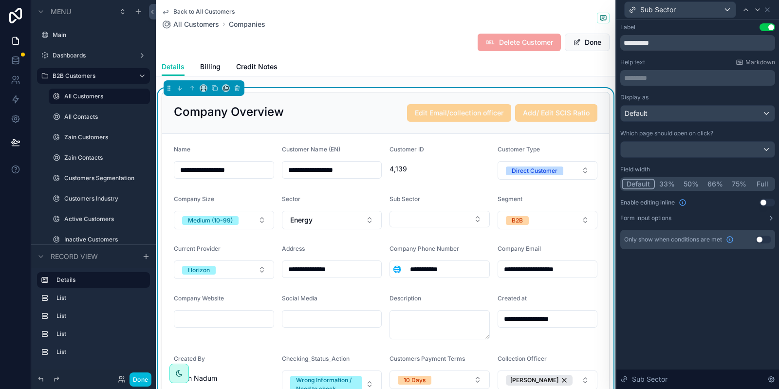
click at [676, 220] on button "Form input options" at bounding box center [698, 218] width 155 height 8
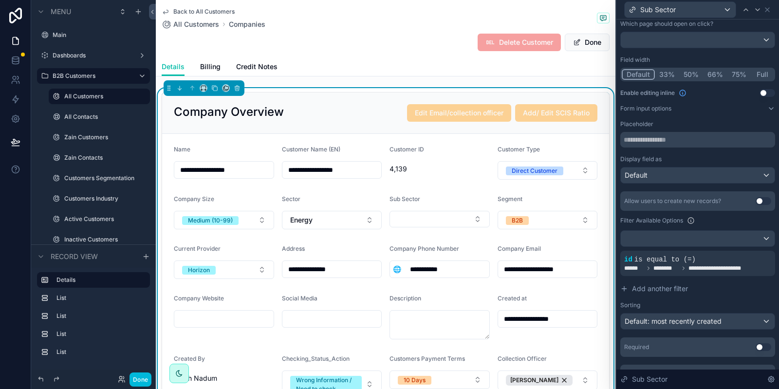
scroll to position [117, 0]
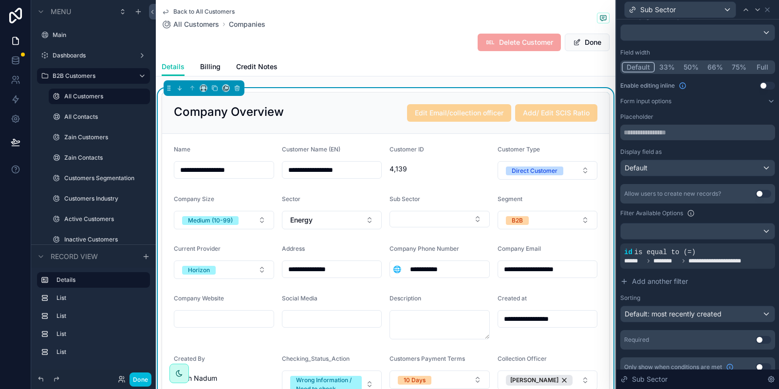
click at [0, 0] on div at bounding box center [0, 0] width 0 height 0
click at [0, 0] on icon at bounding box center [0, 0] width 0 height 0
click at [400, 218] on button "Select Button" at bounding box center [440, 219] width 100 height 17
click at [0, 0] on icon at bounding box center [0, 0] width 0 height 0
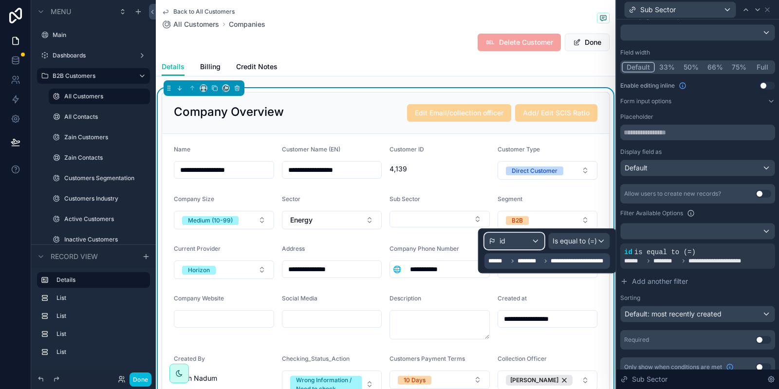
click at [518, 244] on div "id" at bounding box center [514, 241] width 59 height 16
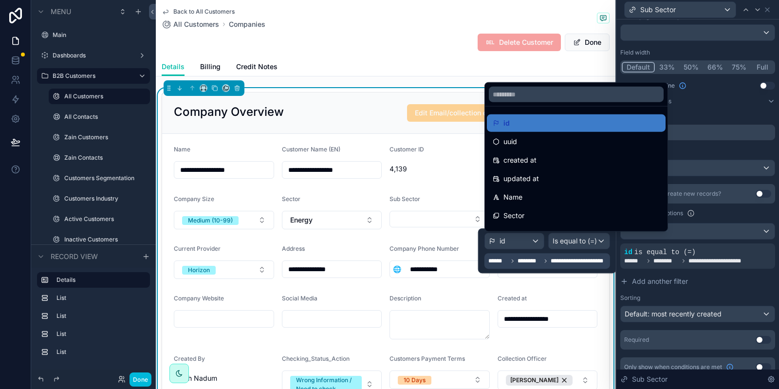
click at [546, 265] on div at bounding box center [547, 250] width 138 height 45
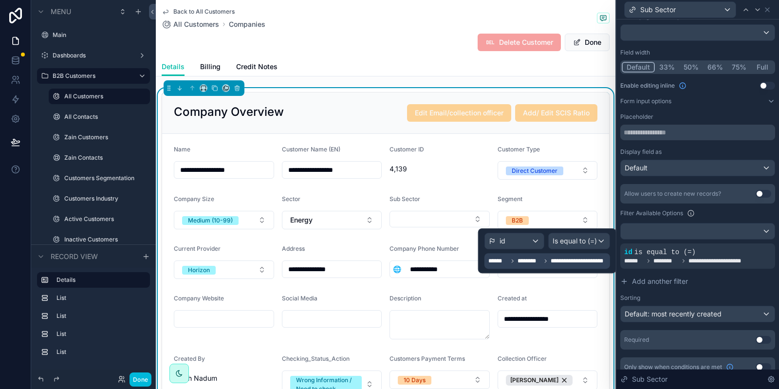
click at [546, 264] on icon at bounding box center [546, 261] width 6 height 6
click at [547, 260] on icon at bounding box center [546, 261] width 6 height 6
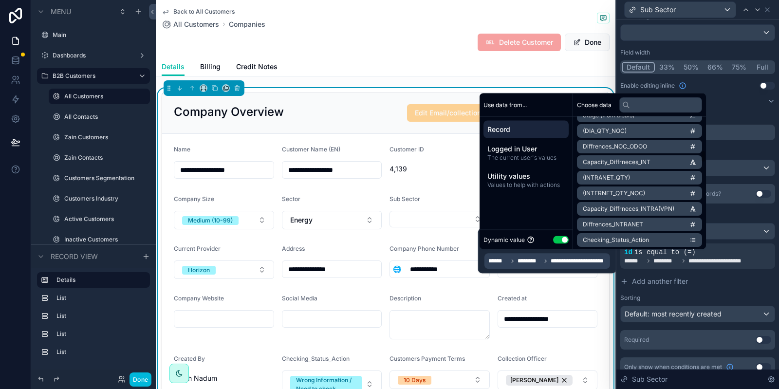
scroll to position [643, 0]
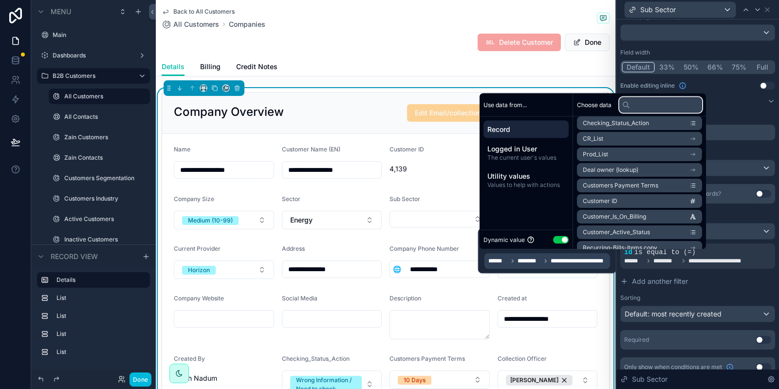
click at [631, 97] on div "Choose data" at bounding box center [639, 105] width 133 height 23
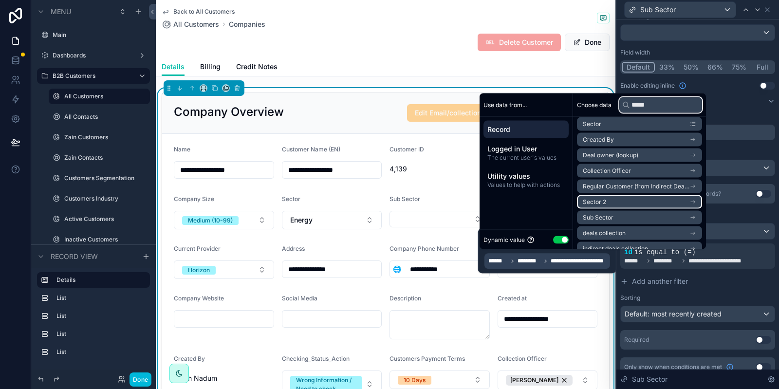
type input "*****"
click at [696, 202] on li "Sector 2" at bounding box center [639, 202] width 125 height 14
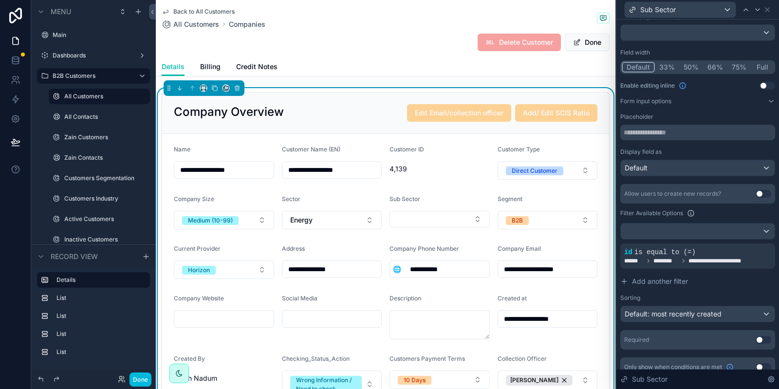
click at [412, 219] on button "Select Button" at bounding box center [440, 219] width 100 height 17
click at [0, 0] on div at bounding box center [0, 0] width 0 height 0
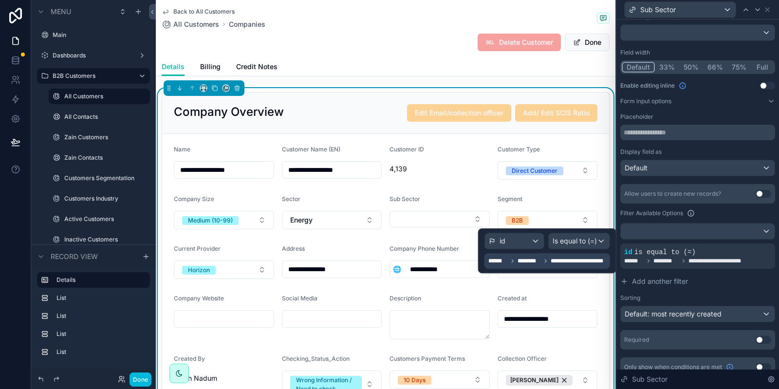
click at [528, 264] on span "********" at bounding box center [529, 261] width 23 height 8
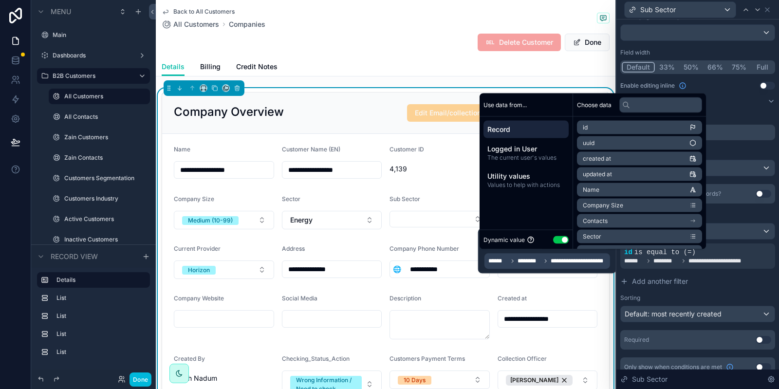
click at [542, 133] on span "Record" at bounding box center [526, 130] width 77 height 10
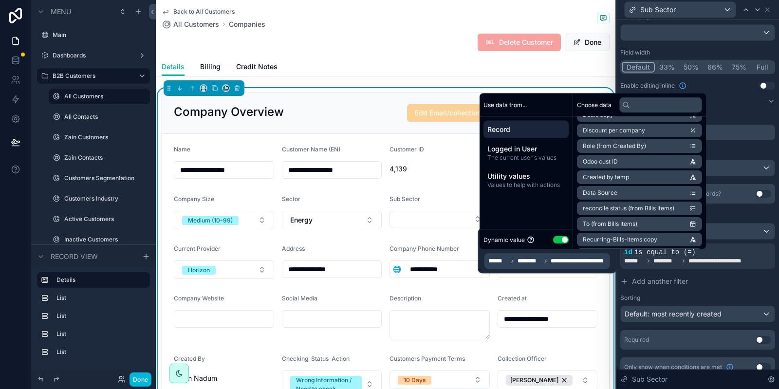
scroll to position [351, 0]
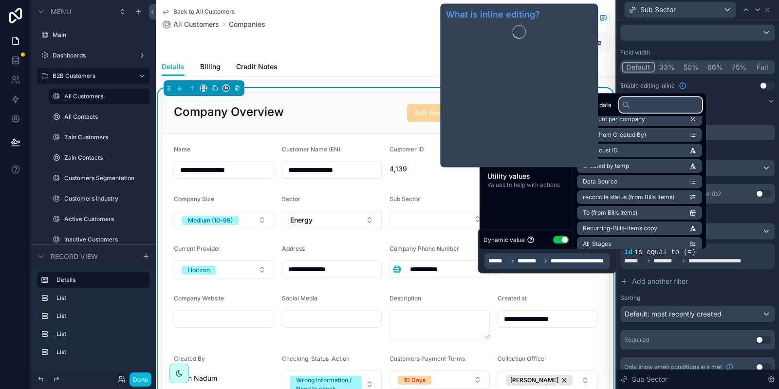
click at [643, 105] on input "text" at bounding box center [661, 105] width 83 height 16
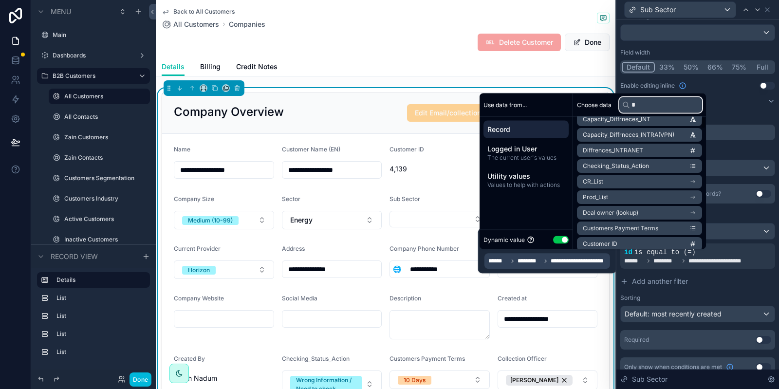
scroll to position [3, 0]
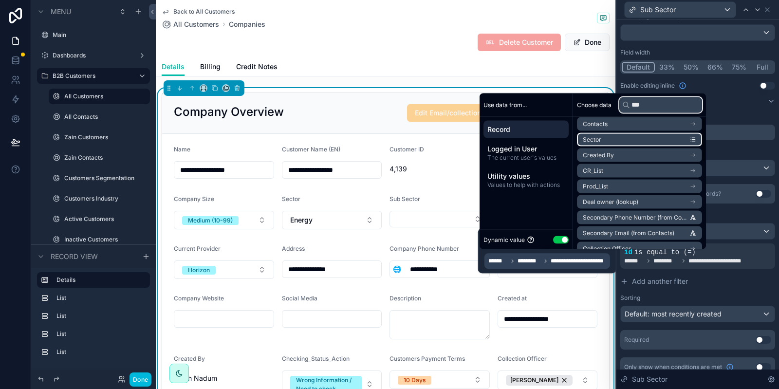
type input "***"
click at [621, 136] on li "Sector" at bounding box center [639, 140] width 125 height 14
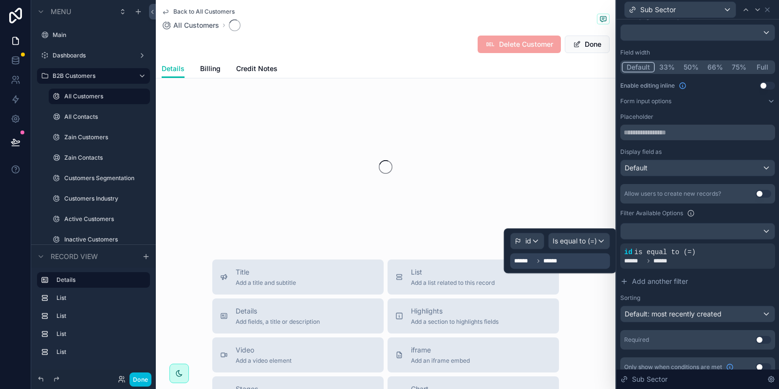
click at [571, 262] on div "****** ******" at bounding box center [560, 261] width 100 height 16
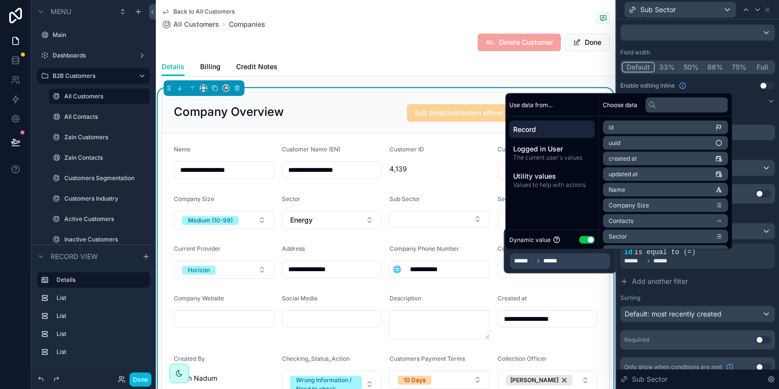
click at [574, 260] on div "****** ******" at bounding box center [560, 261] width 100 height 16
click at [547, 148] on span "Logged in User" at bounding box center [551, 149] width 77 height 10
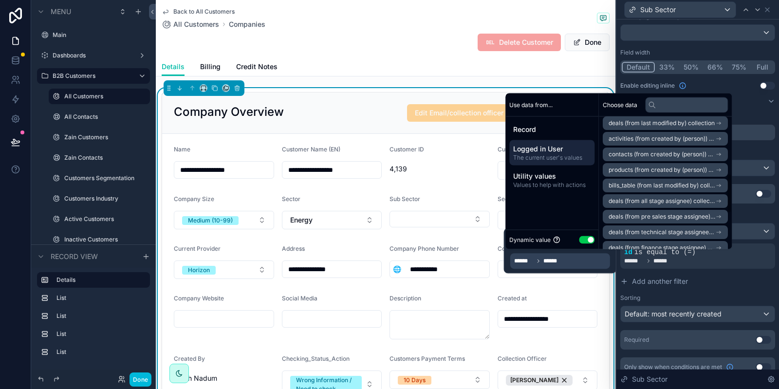
scroll to position [309, 0]
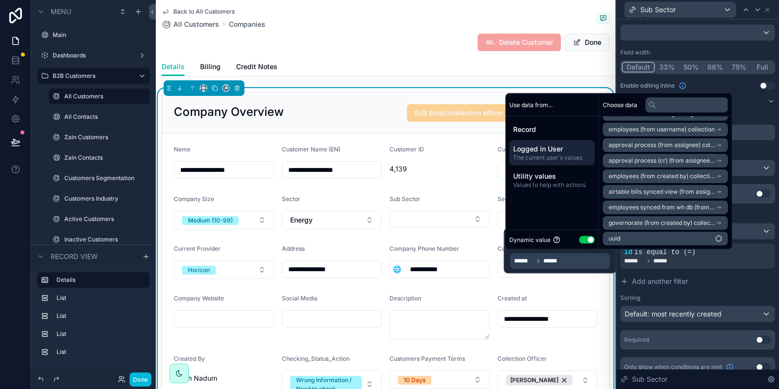
click at [561, 130] on span "Record" at bounding box center [551, 130] width 77 height 10
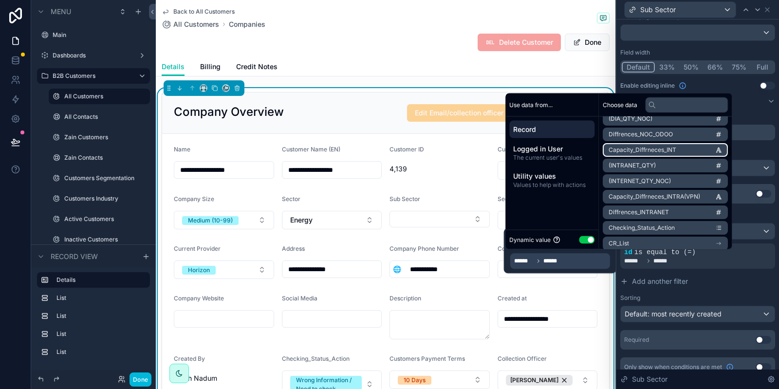
scroll to position [543, 0]
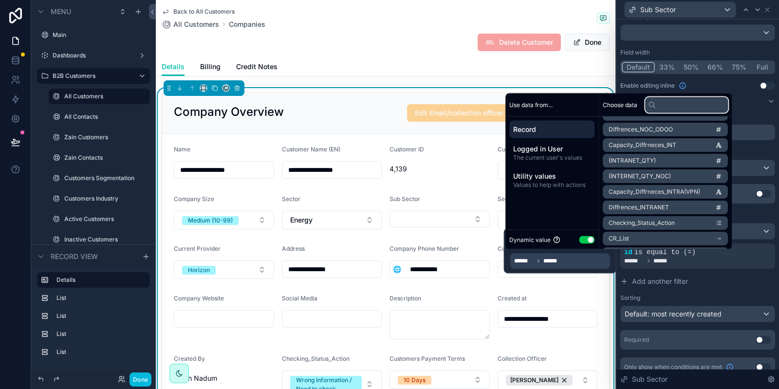
click at [672, 100] on input "text" at bounding box center [686, 105] width 83 height 16
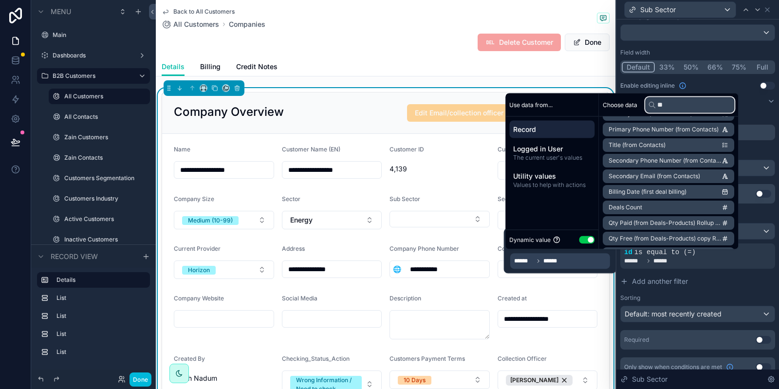
scroll to position [3, 0]
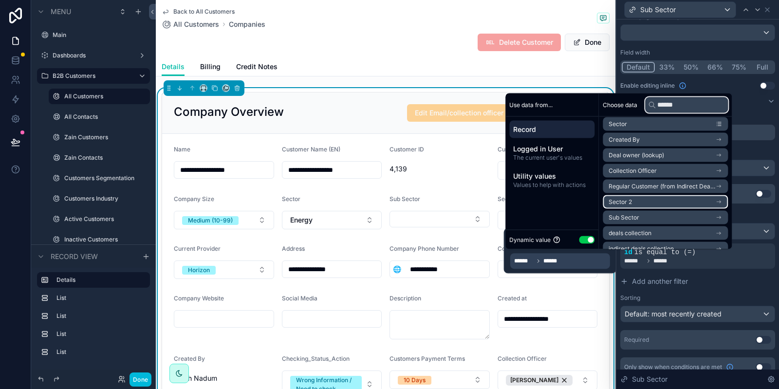
type input "******"
click at [662, 201] on li "Sector 2" at bounding box center [665, 202] width 125 height 14
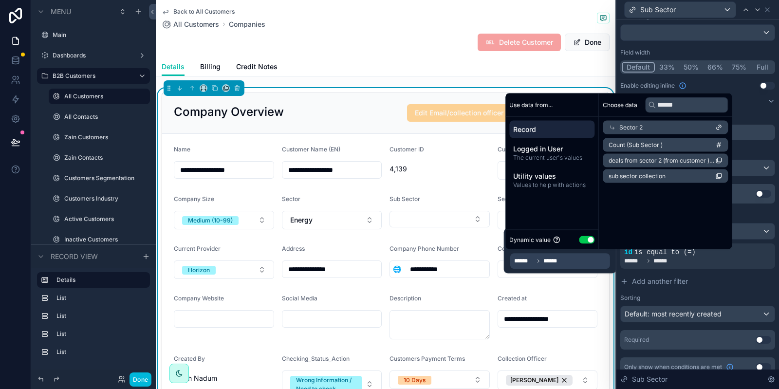
click at [717, 123] on div "Sector 2" at bounding box center [665, 128] width 125 height 14
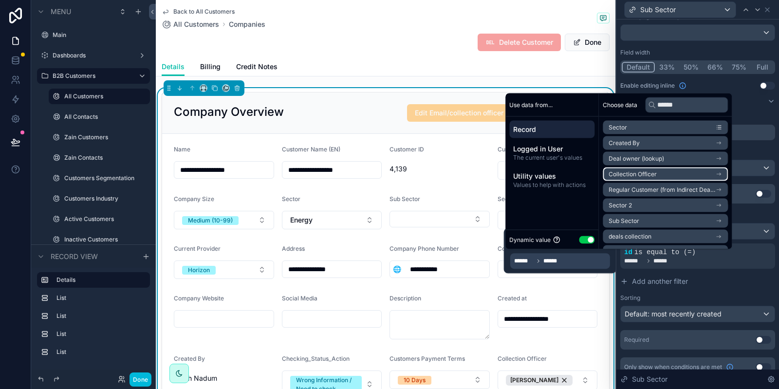
scroll to position [17, 0]
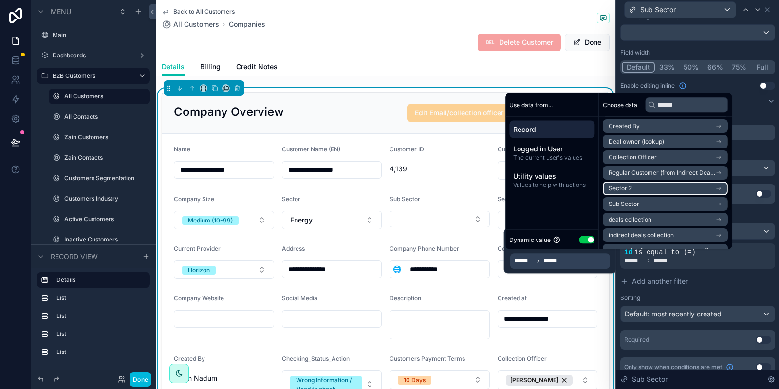
click at [678, 185] on li "Sector 2" at bounding box center [665, 189] width 125 height 14
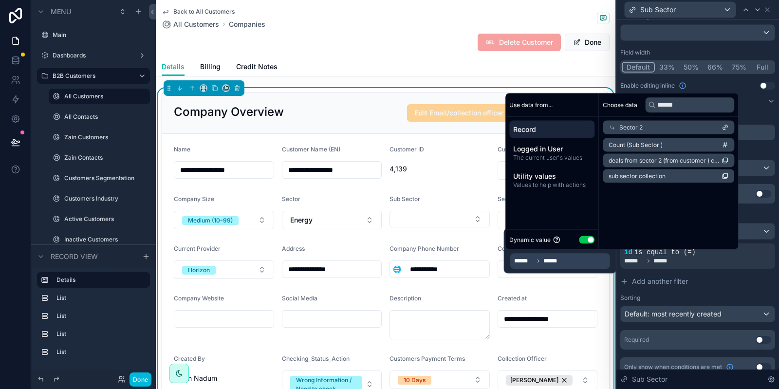
scroll to position [0, 0]
click at [678, 177] on li "sub sector collection" at bounding box center [665, 177] width 125 height 14
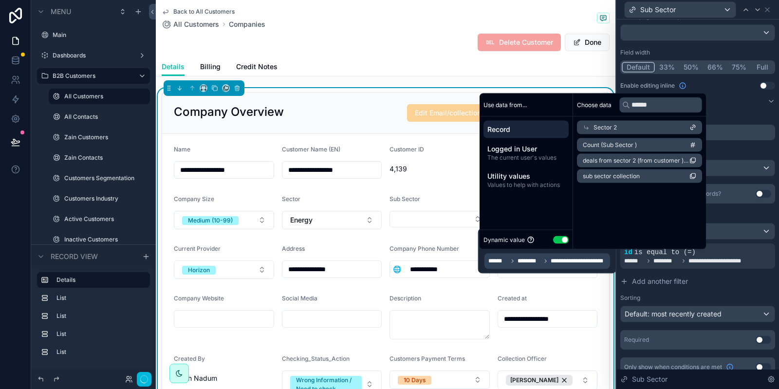
click at [668, 262] on span "********" at bounding box center [667, 261] width 26 height 8
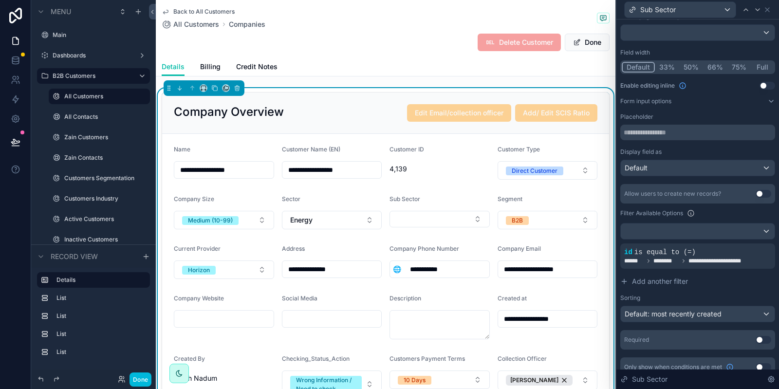
click at [0, 0] on icon at bounding box center [0, 0] width 0 height 0
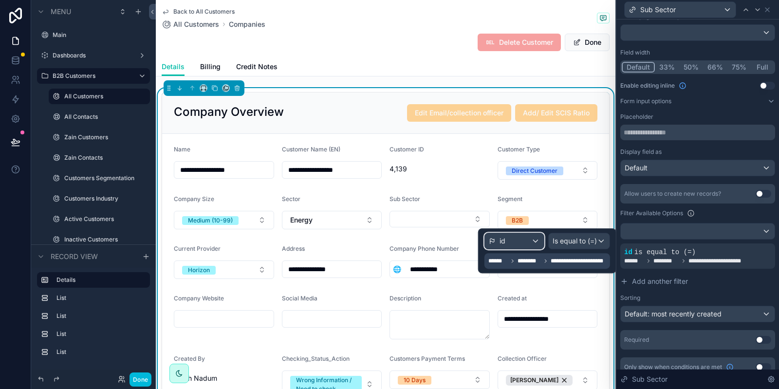
click at [517, 249] on button "id" at bounding box center [515, 241] width 60 height 17
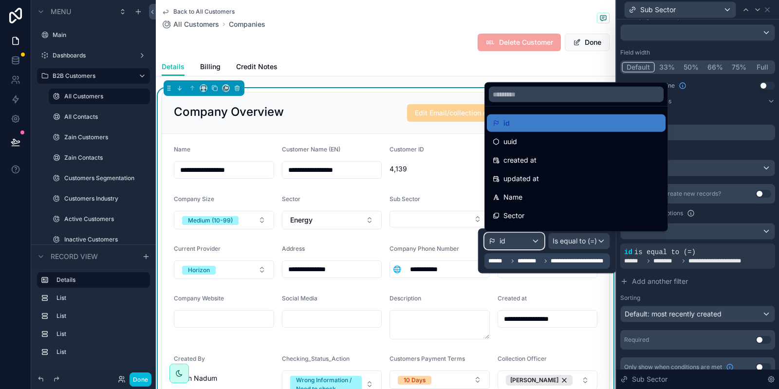
scroll to position [32, 0]
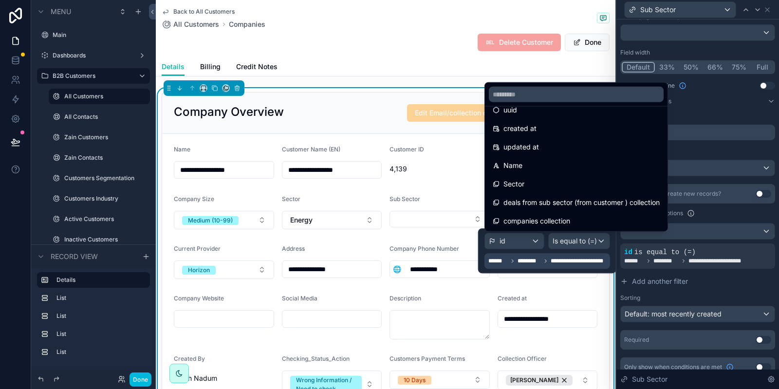
click at [525, 172] on div "Name" at bounding box center [576, 166] width 179 height 18
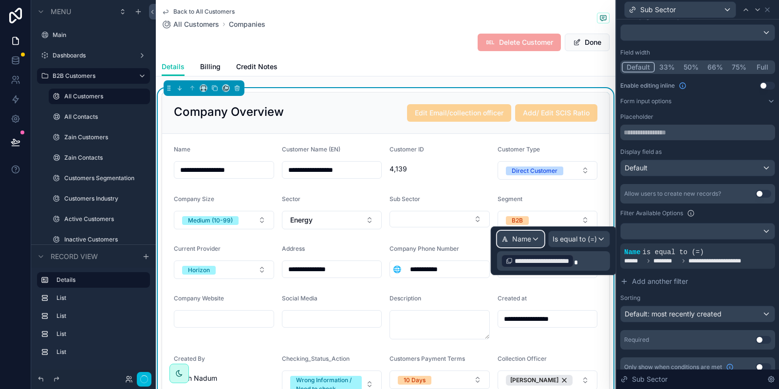
click at [541, 241] on div "Name" at bounding box center [521, 239] width 46 height 16
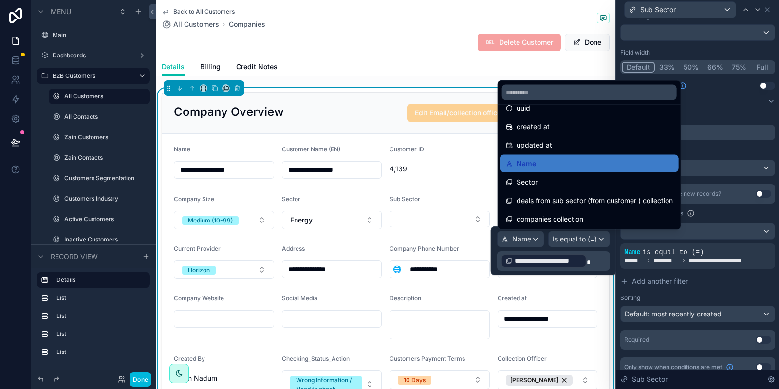
click at [545, 182] on div "Sector" at bounding box center [589, 182] width 167 height 12
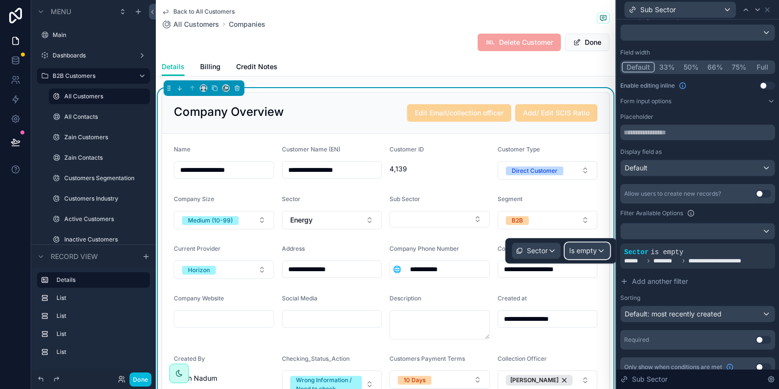
click at [599, 253] on div "Is empty" at bounding box center [587, 251] width 44 height 16
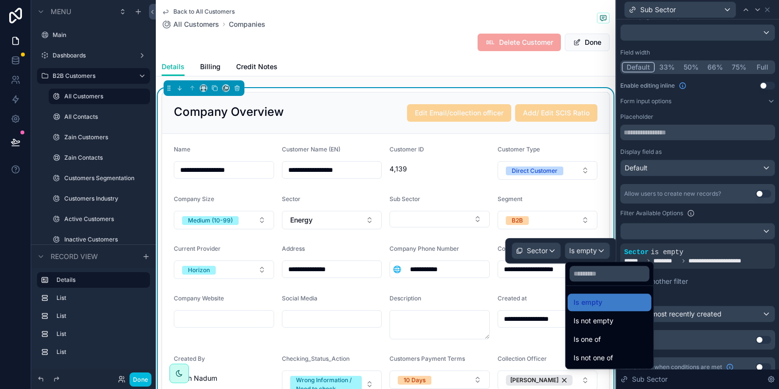
click at [601, 336] on span "Is one of" at bounding box center [587, 340] width 27 height 12
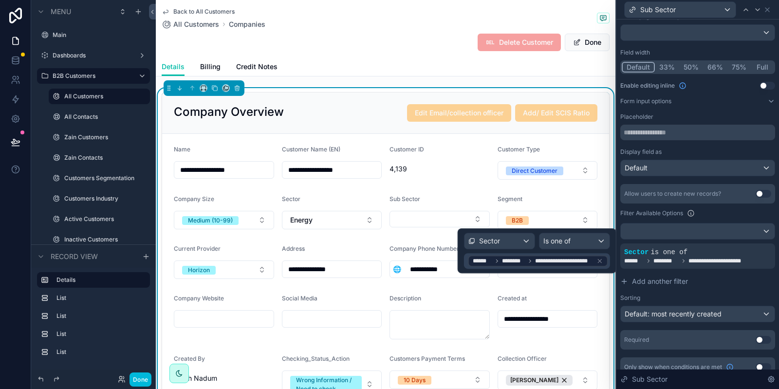
click at [407, 219] on button "Select Button" at bounding box center [440, 219] width 100 height 17
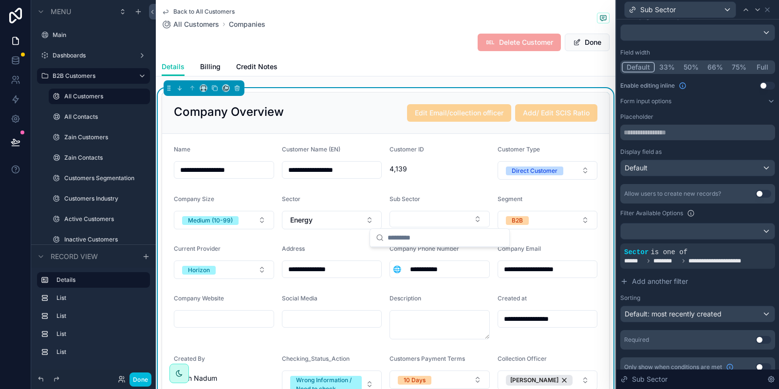
click at [676, 257] on span "********" at bounding box center [667, 261] width 26 height 8
click at [0, 0] on div at bounding box center [0, 0] width 0 height 0
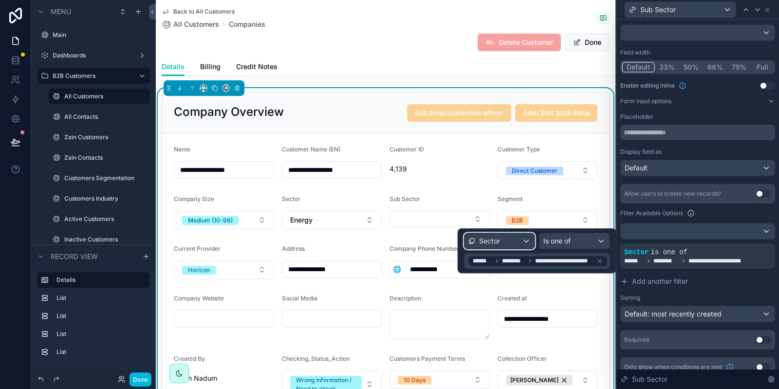
click at [521, 244] on div "Sector" at bounding box center [500, 241] width 70 height 16
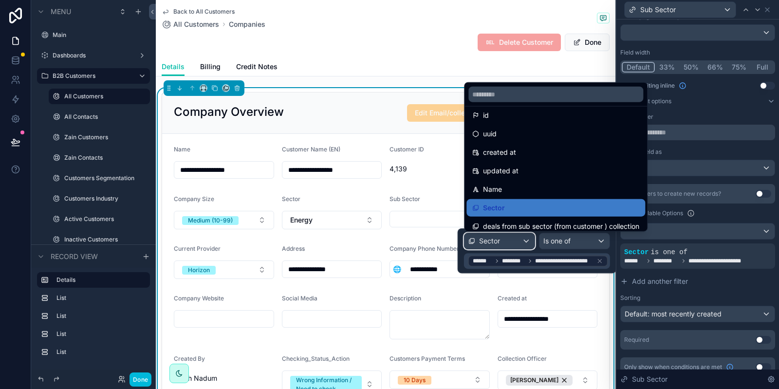
scroll to position [0, 0]
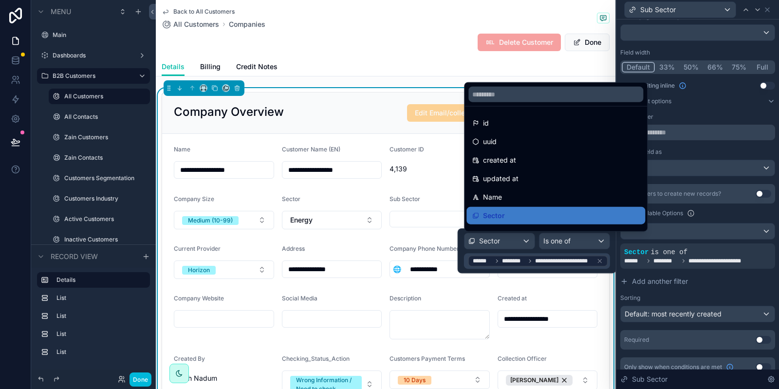
click at [523, 122] on div "id" at bounding box center [555, 123] width 167 height 12
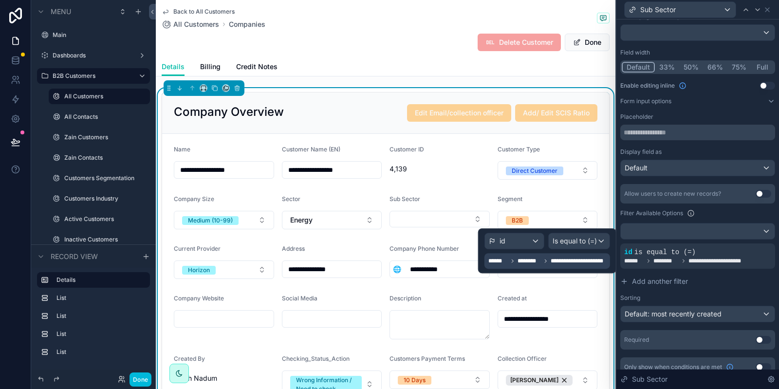
click at [584, 259] on span "**********" at bounding box center [579, 261] width 57 height 8
click at [583, 256] on div "**********" at bounding box center [549, 261] width 120 height 12
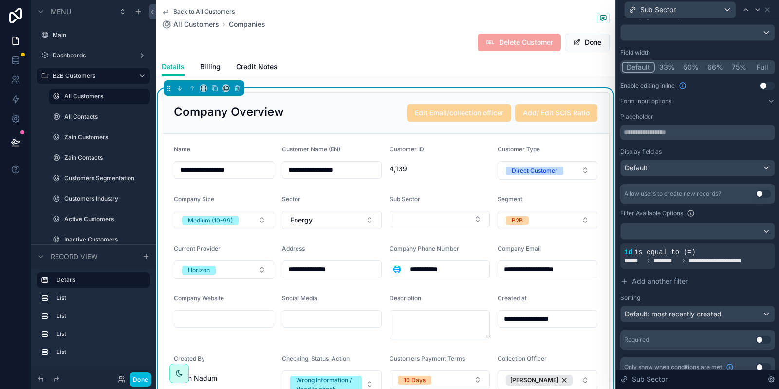
click at [686, 260] on icon at bounding box center [684, 261] width 6 height 6
click at [0, 0] on div at bounding box center [0, 0] width 0 height 0
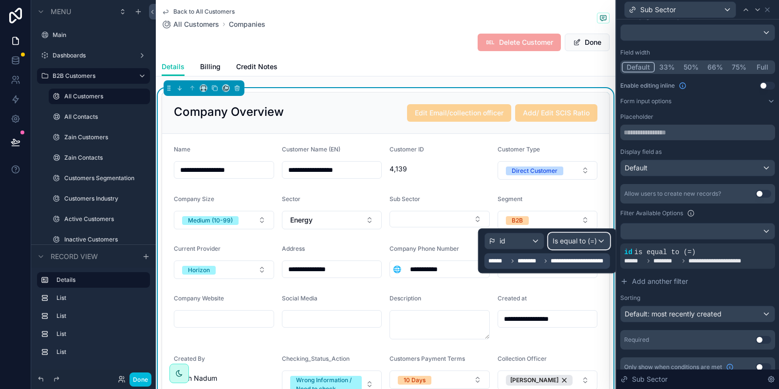
click at [589, 245] on span "Is equal to (=)" at bounding box center [575, 241] width 44 height 10
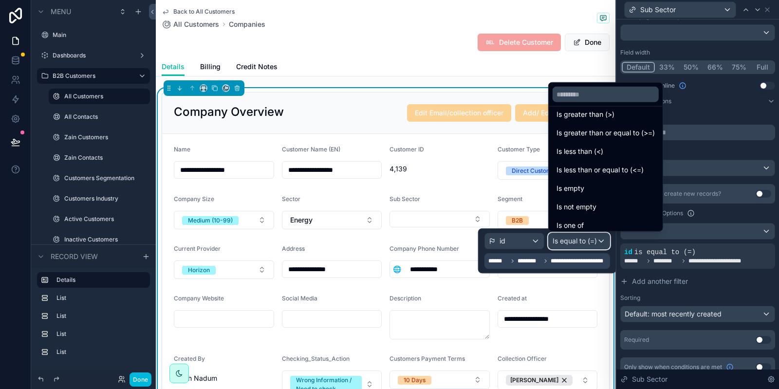
scroll to position [69, 0]
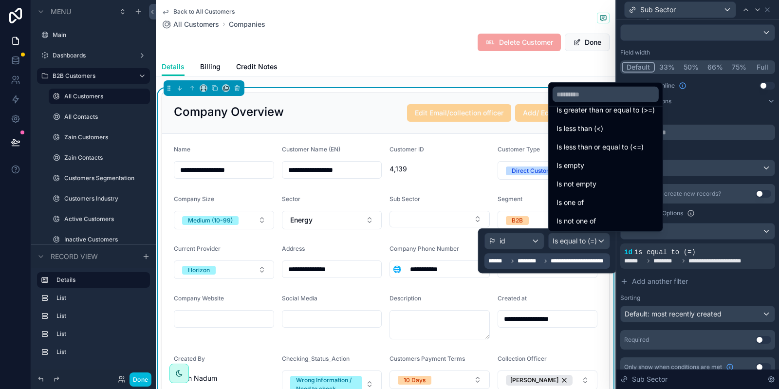
click at [618, 196] on div "Is one of" at bounding box center [606, 203] width 110 height 18
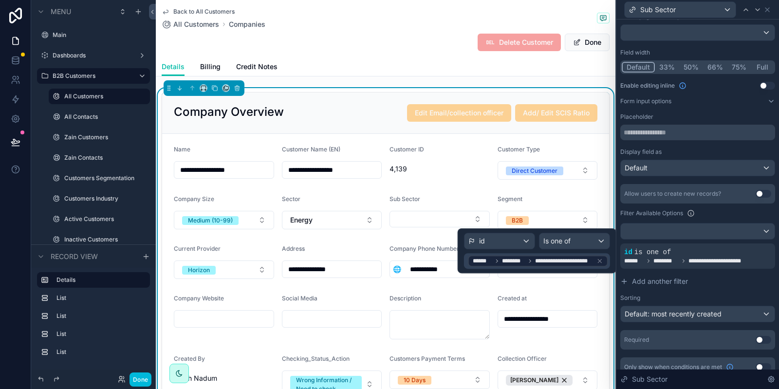
click at [402, 216] on button "Select Button" at bounding box center [440, 219] width 100 height 17
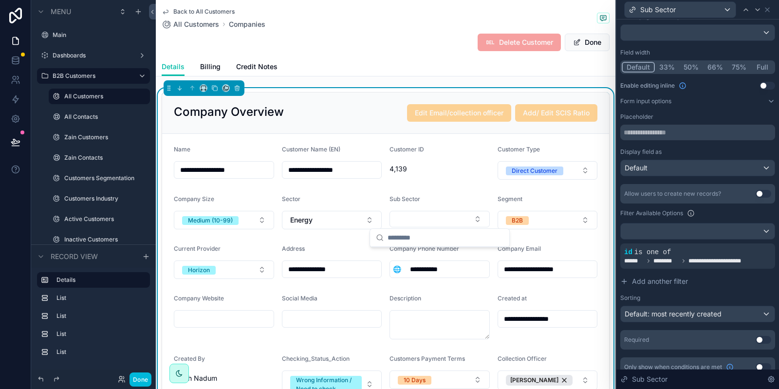
click at [138, 378] on button "Done" at bounding box center [141, 380] width 22 height 14
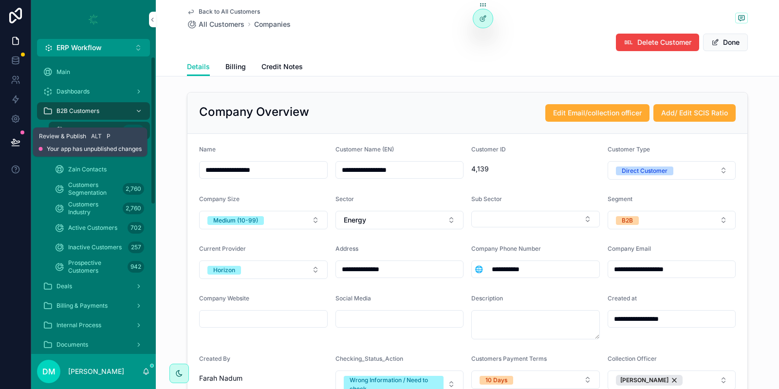
click at [19, 142] on icon at bounding box center [15, 141] width 8 height 5
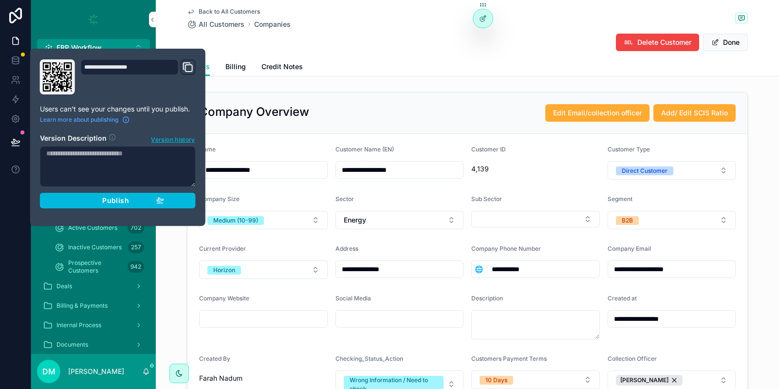
click at [116, 201] on span "Publish" at bounding box center [115, 200] width 26 height 9
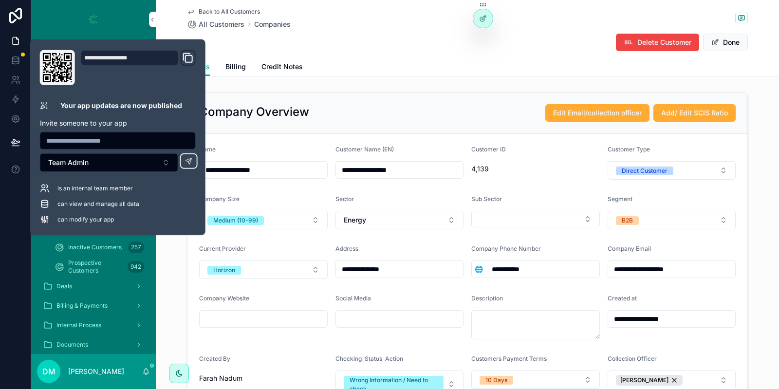
click at [515, 211] on button "Select Button" at bounding box center [535, 219] width 129 height 17
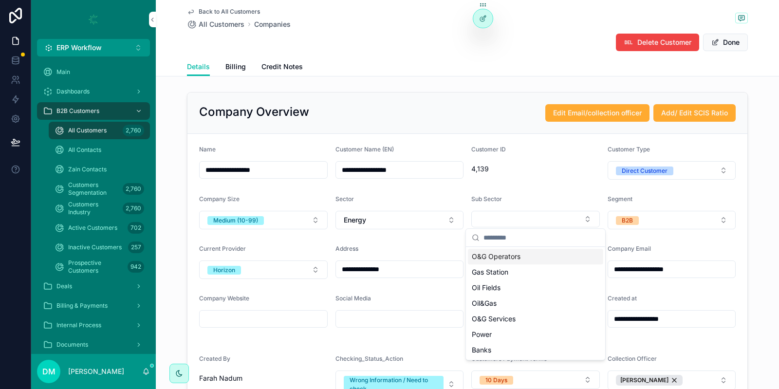
click at [506, 218] on button "Select Button" at bounding box center [535, 219] width 129 height 17
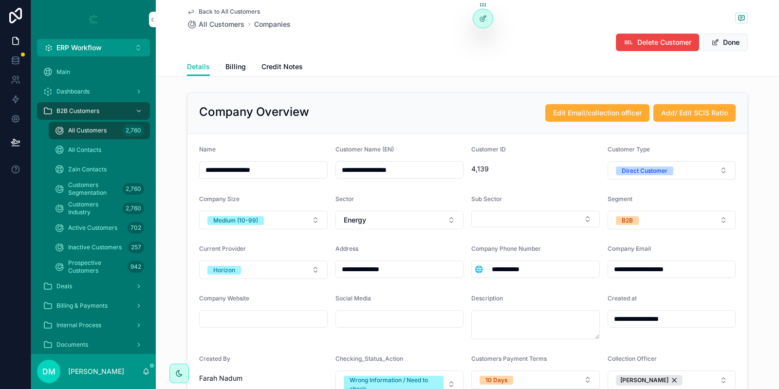
click at [503, 218] on button "Select Button" at bounding box center [535, 219] width 129 height 17
click at [124, 134] on div "2,760" at bounding box center [133, 131] width 21 height 16
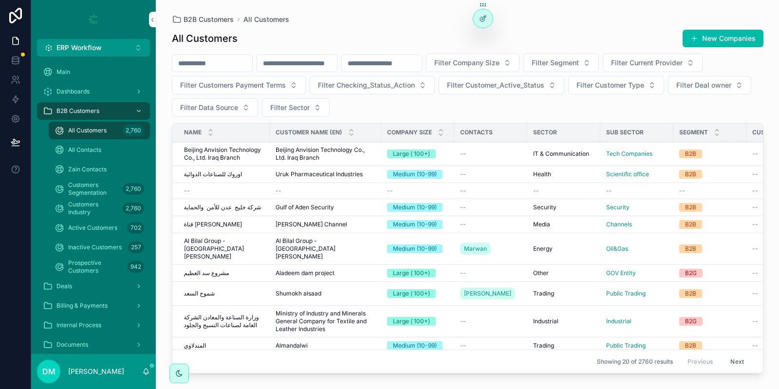
click at [209, 160] on span "Beijing Anvision Technology Co., Ltd. Iraq Branch" at bounding box center [224, 154] width 80 height 16
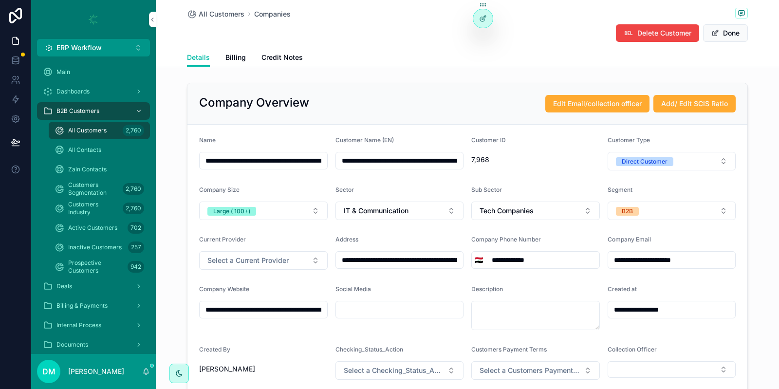
click at [735, 34] on button "Done" at bounding box center [725, 33] width 45 height 18
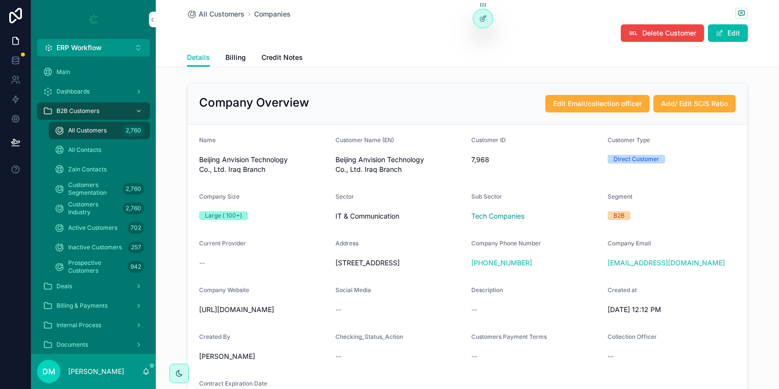
scroll to position [58, 0]
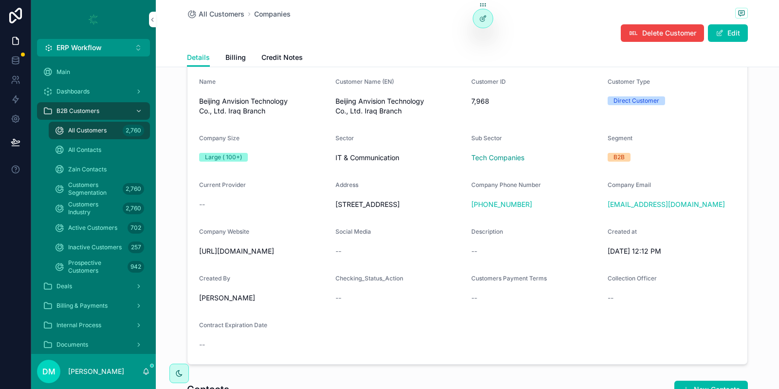
click at [725, 34] on button "Edit" at bounding box center [728, 33] width 40 height 18
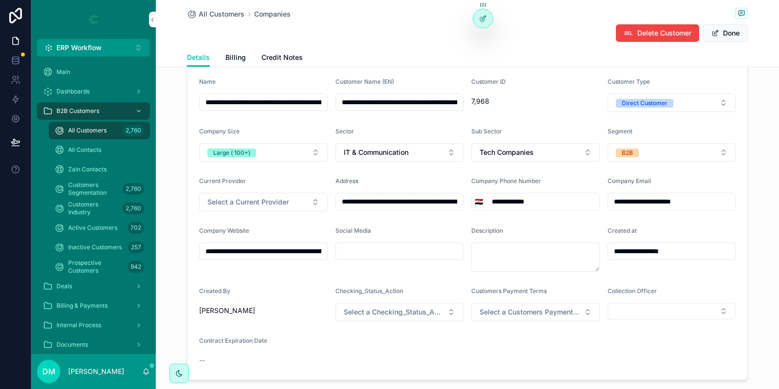
click at [537, 149] on button "Tech Companies" at bounding box center [535, 152] width 129 height 19
click at [558, 123] on form "**********" at bounding box center [468, 223] width 560 height 314
click at [726, 38] on button "Done" at bounding box center [725, 33] width 45 height 18
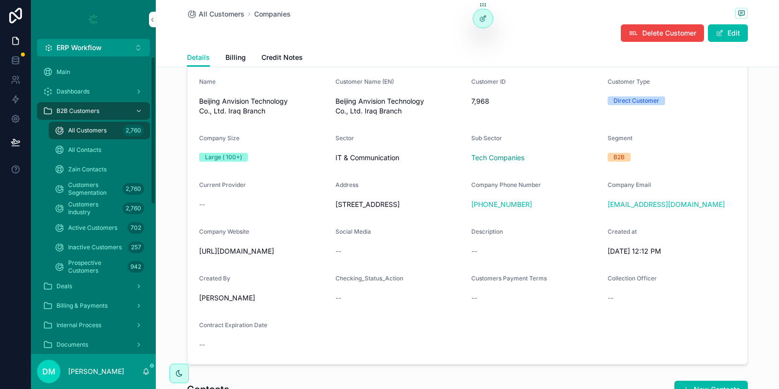
click at [118, 135] on div "All Customers 2,760" at bounding box center [100, 131] width 90 height 16
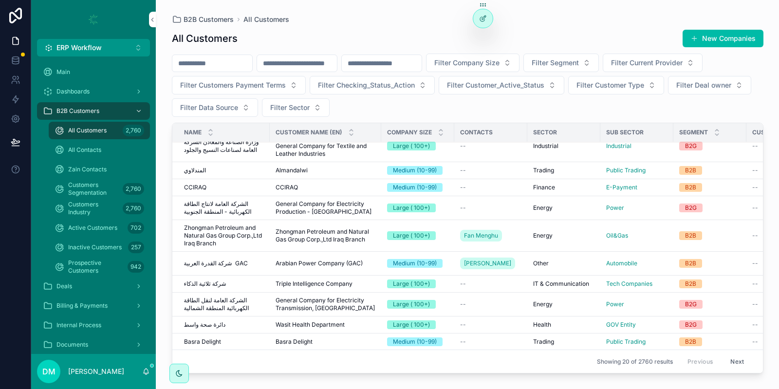
scroll to position [199, 0]
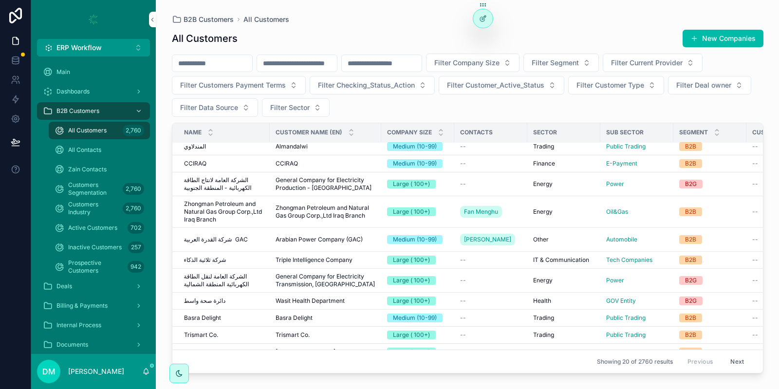
click at [221, 331] on div "Trismart Co. Trismart Co." at bounding box center [224, 335] width 80 height 8
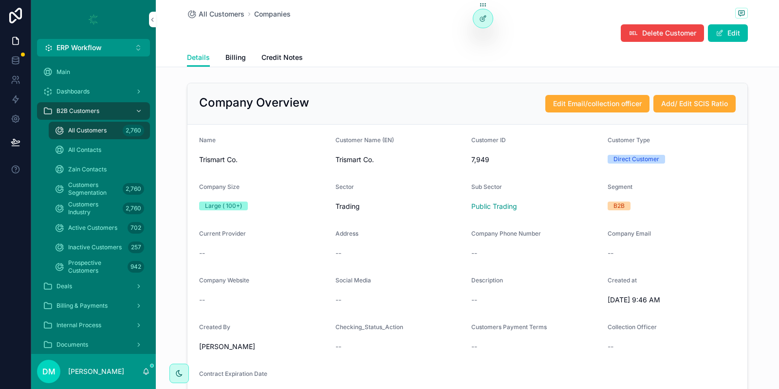
click at [726, 35] on button "Edit" at bounding box center [728, 33] width 40 height 18
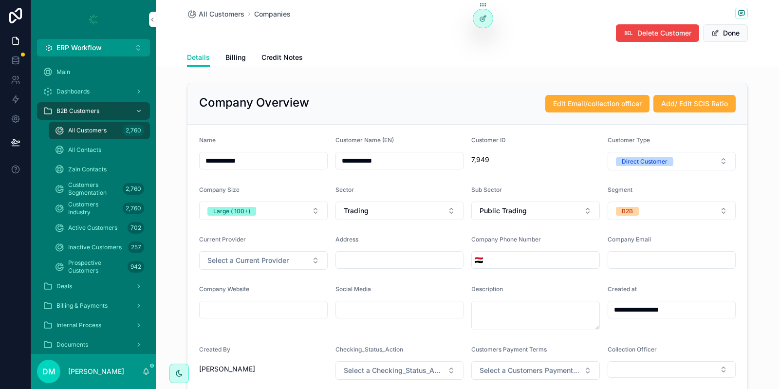
click at [542, 210] on button "Public Trading" at bounding box center [535, 211] width 129 height 19
click at [733, 34] on button "Done" at bounding box center [725, 33] width 45 height 18
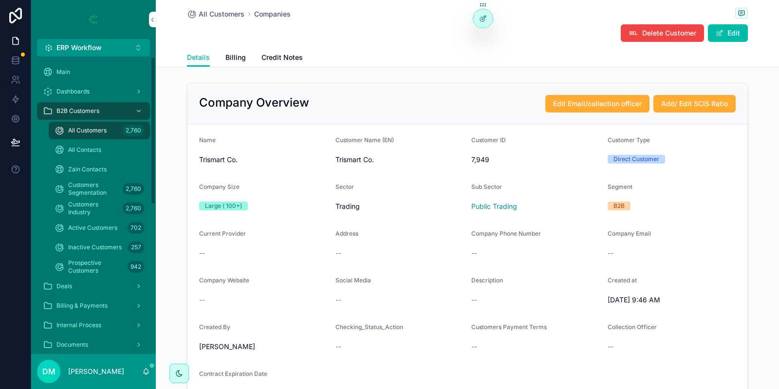
click at [110, 44] on button "ERP Workflow Alt 1" at bounding box center [93, 48] width 113 height 18
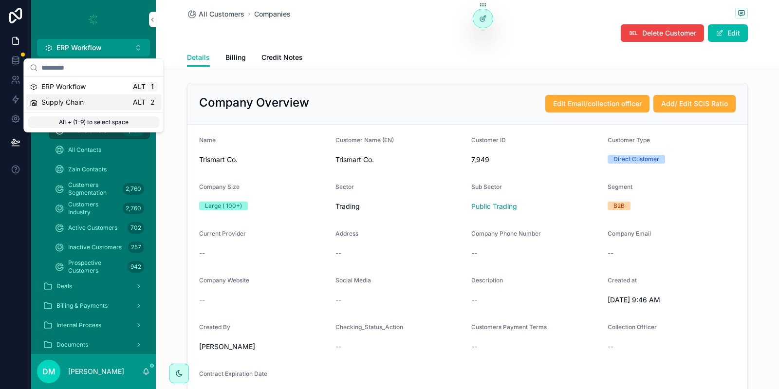
click at [95, 101] on div "Supply Chain Alt 2" at bounding box center [94, 102] width 128 height 10
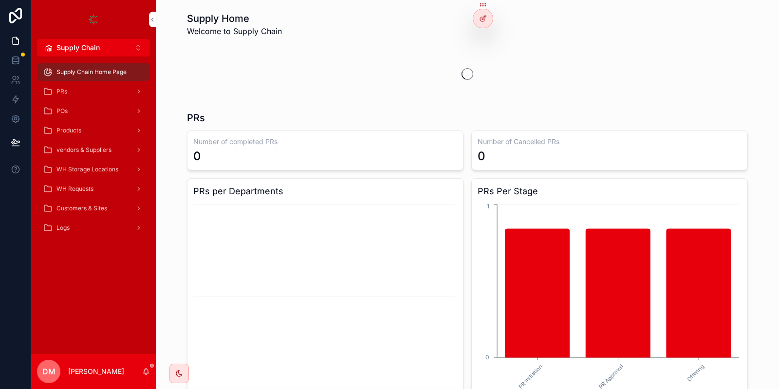
click at [111, 48] on button "Supply Chain Alt 2" at bounding box center [93, 48] width 113 height 18
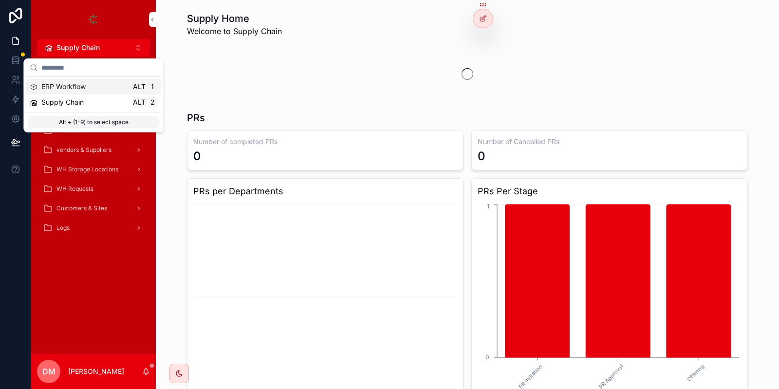
click at [96, 91] on div "ERP Workflow Alt 1" at bounding box center [94, 87] width 128 height 10
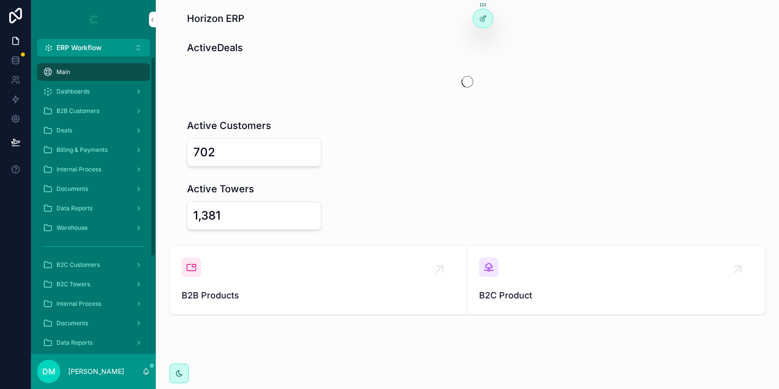
click at [120, 43] on button "ERP Workflow Alt 1" at bounding box center [93, 48] width 113 height 18
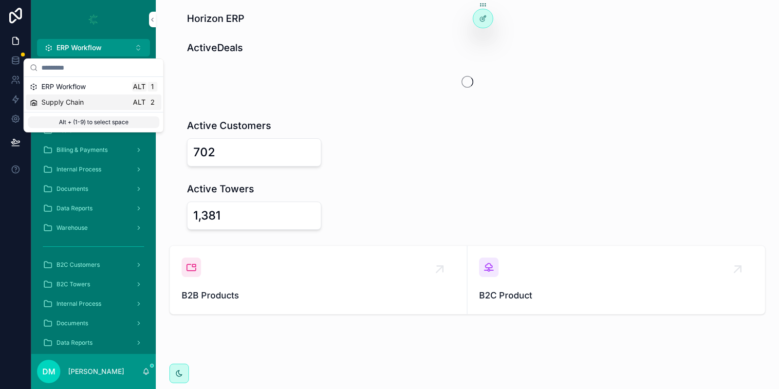
click at [104, 104] on div "Supply Chain Alt 2" at bounding box center [94, 102] width 128 height 10
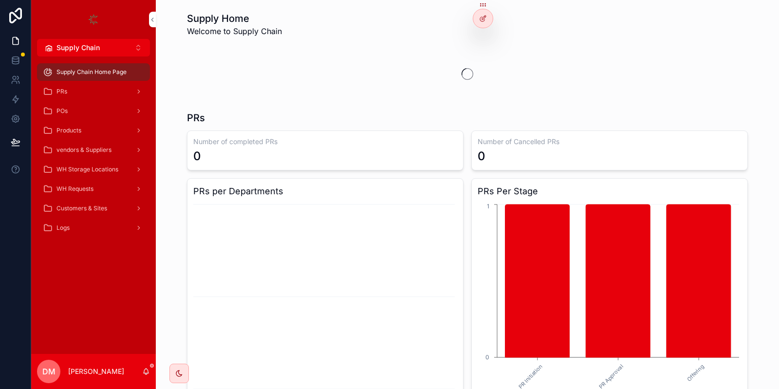
click at [94, 63] on link "Supply Chain Home Page" at bounding box center [93, 72] width 113 height 18
click at [102, 53] on button "Supply Chain Alt 2" at bounding box center [93, 48] width 113 height 18
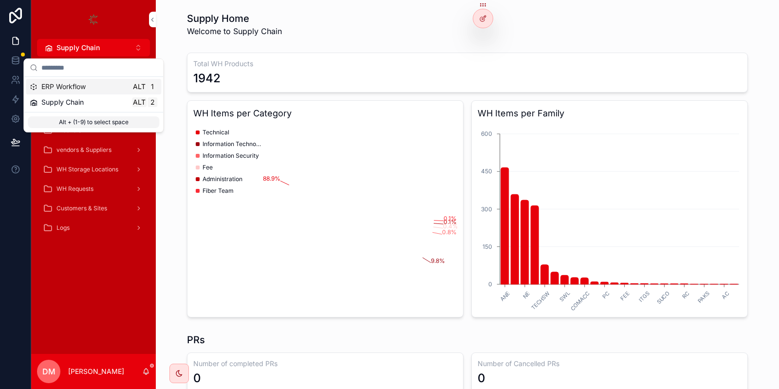
click at [79, 83] on span "ERP Workflow" at bounding box center [63, 87] width 44 height 10
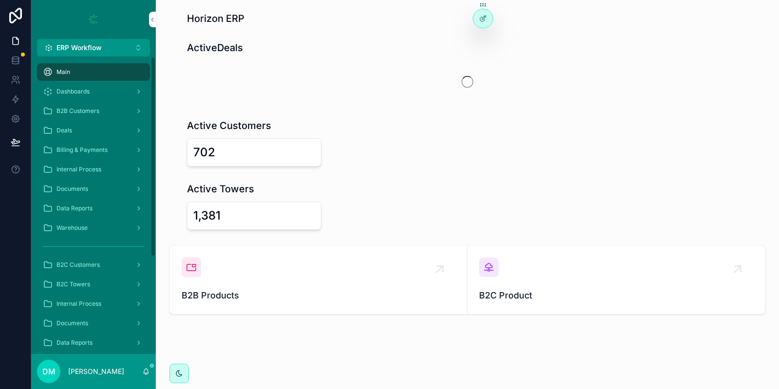
click at [76, 128] on div "Deals" at bounding box center [93, 131] width 101 height 16
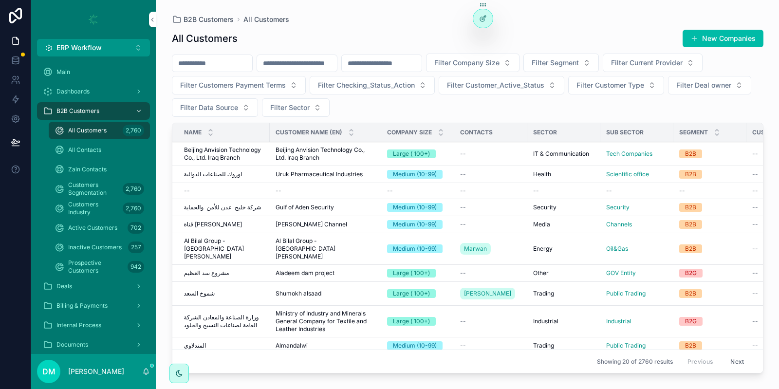
click at [228, 172] on span "اوروك للصناعات الدوائية" at bounding box center [213, 174] width 58 height 8
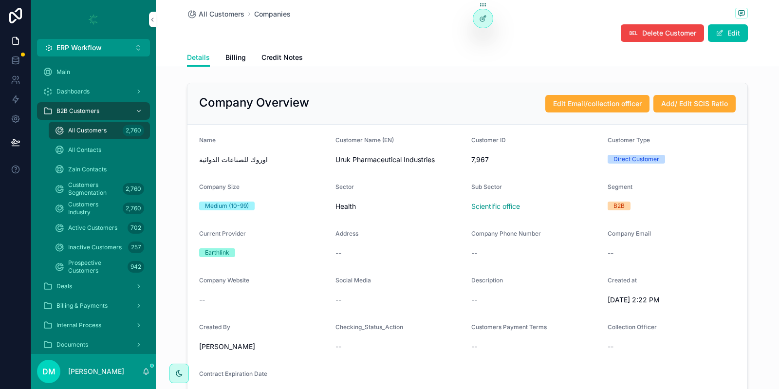
click at [731, 28] on button "Edit" at bounding box center [728, 33] width 40 height 18
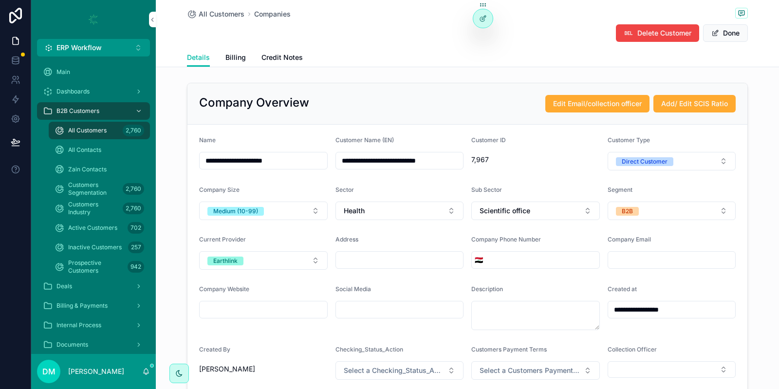
click at [506, 212] on span "Scientific office" at bounding box center [505, 211] width 51 height 10
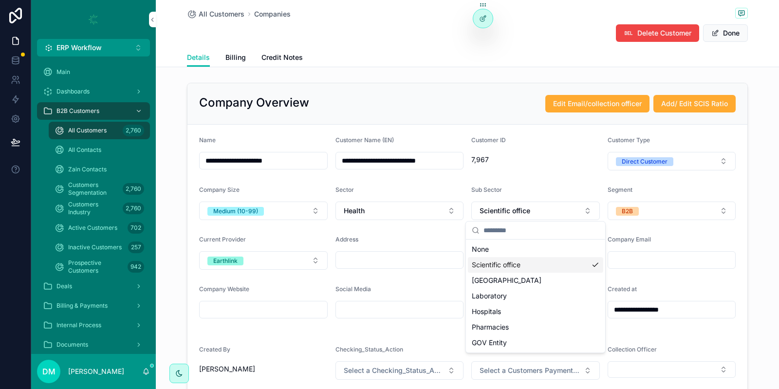
click at [741, 36] on button "Done" at bounding box center [725, 33] width 45 height 18
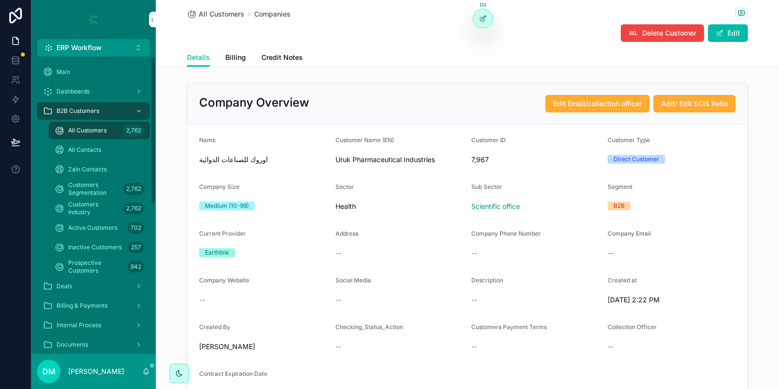
click at [92, 115] on div "B2B Customers" at bounding box center [93, 111] width 101 height 16
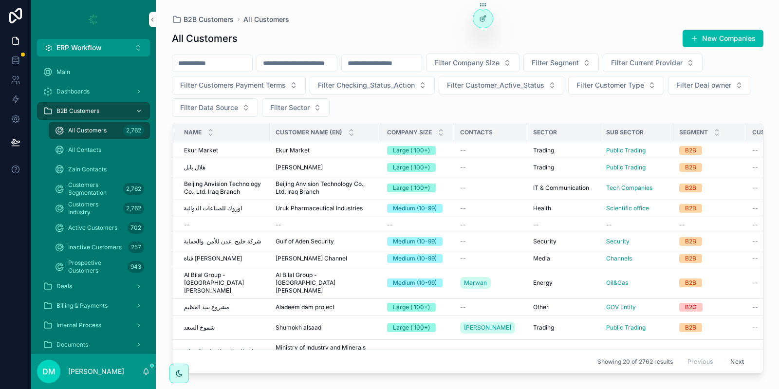
click at [88, 68] on div "Main" at bounding box center [93, 72] width 101 height 16
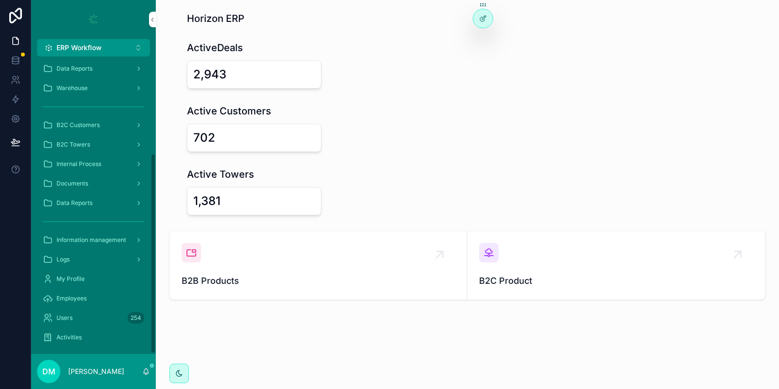
scroll to position [144, 0]
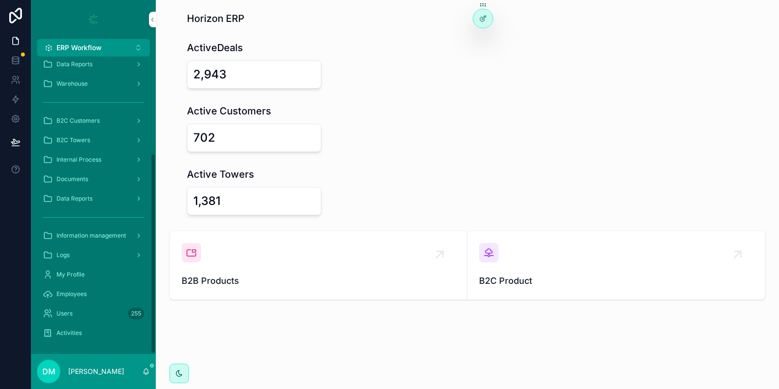
click at [118, 54] on button "ERP Workflow Alt 1" at bounding box center [93, 48] width 113 height 18
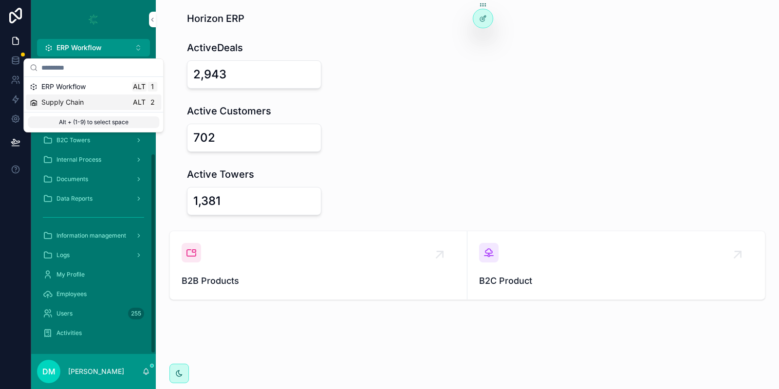
click at [90, 105] on div "Supply Chain Alt 2" at bounding box center [94, 102] width 128 height 10
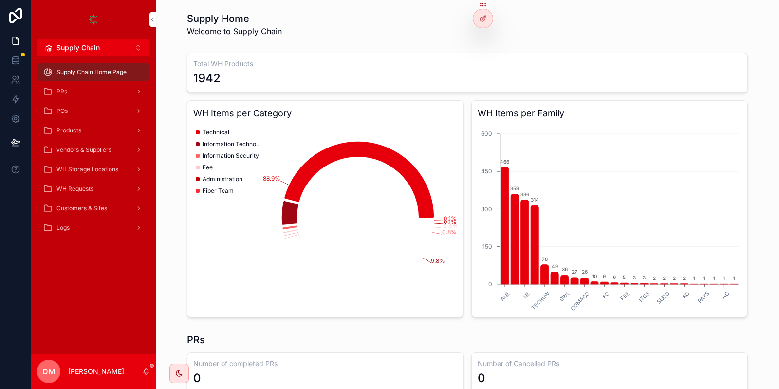
click at [80, 191] on span "WH Requests" at bounding box center [75, 189] width 37 height 8
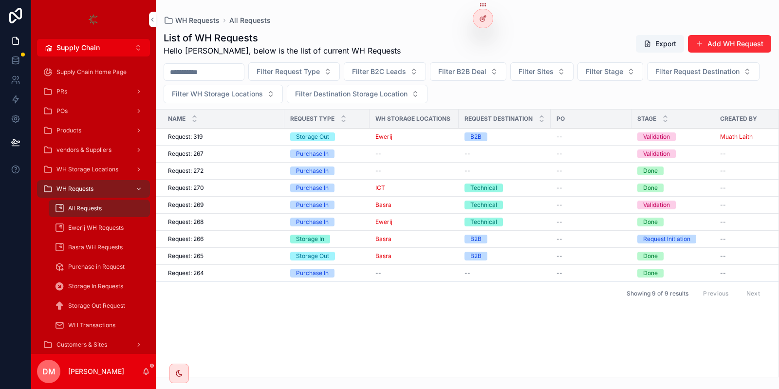
click at [201, 138] on span "Request: 319" at bounding box center [185, 137] width 35 height 8
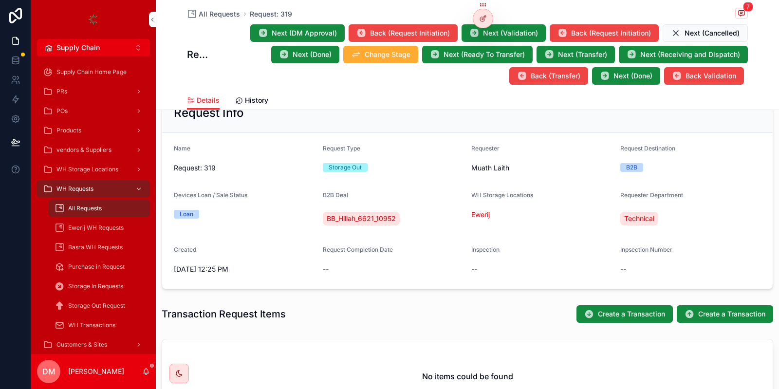
scroll to position [117, 0]
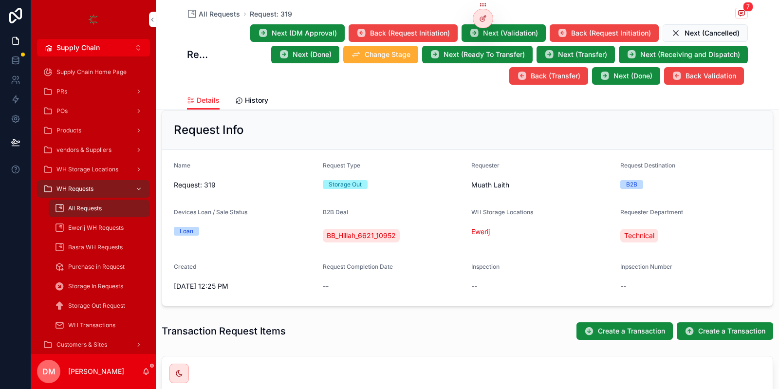
click at [511, 35] on span "Next (Validation)" at bounding box center [510, 33] width 55 height 10
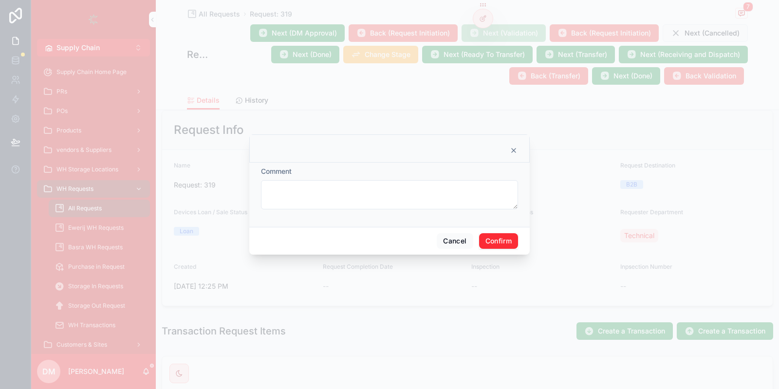
click at [499, 241] on button "Confirm" at bounding box center [498, 241] width 39 height 16
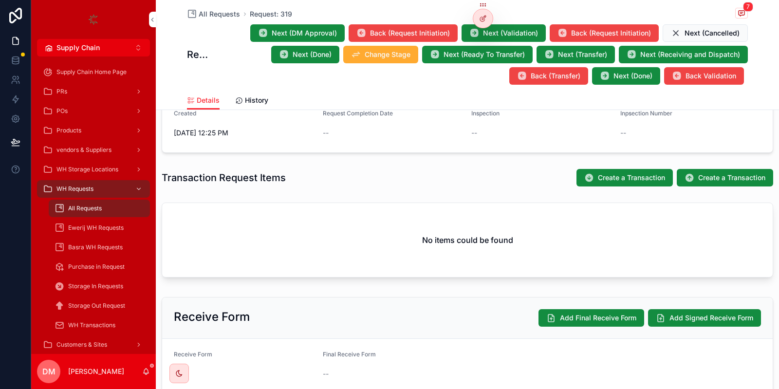
scroll to position [340, 0]
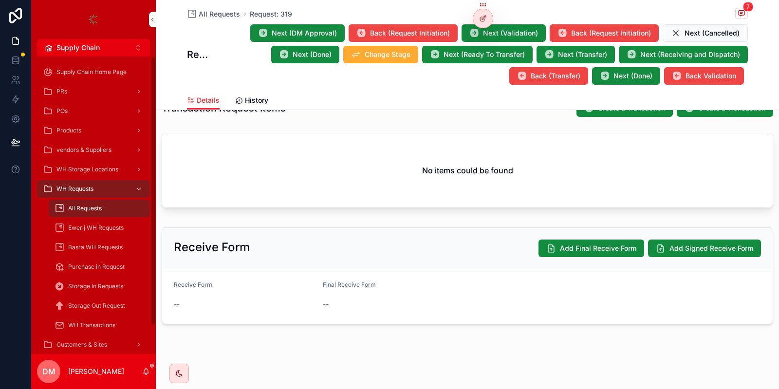
click at [181, 303] on div "--" at bounding box center [244, 305] width 141 height 10
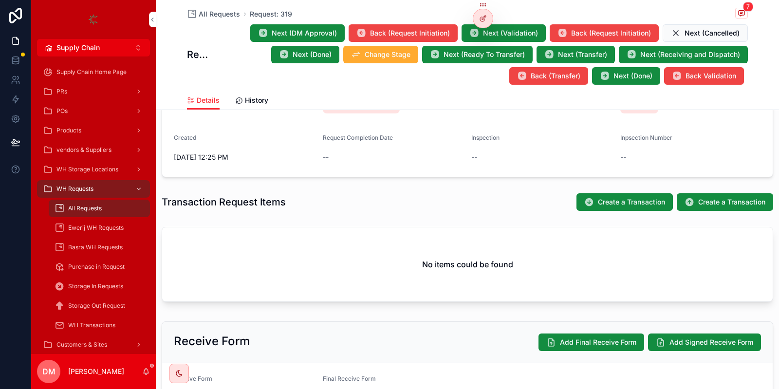
scroll to position [0, 0]
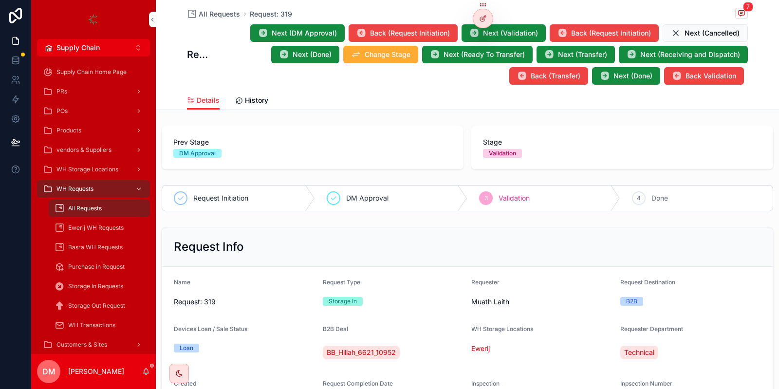
click at [490, 19] on div at bounding box center [482, 18] width 19 height 19
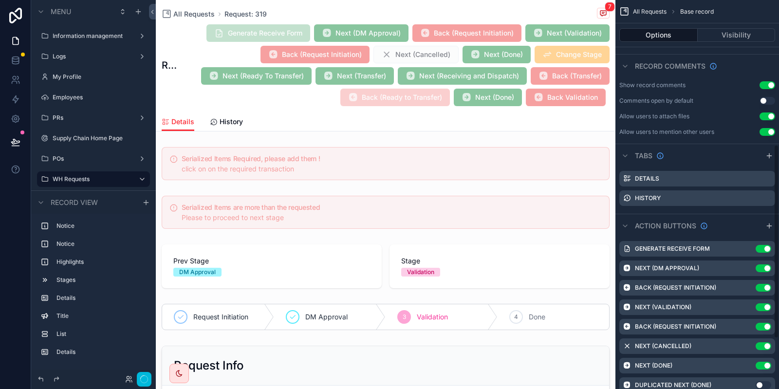
scroll to position [391, 0]
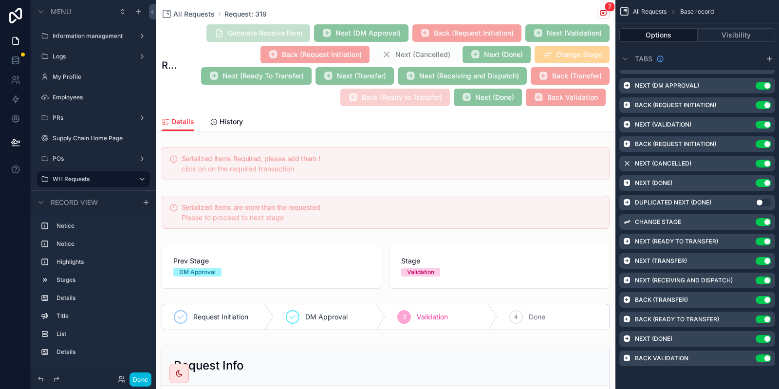
click at [749, 129] on div "Next (Validation) Use setting" at bounding box center [698, 125] width 156 height 16
click at [749, 117] on div "Next (Validation) Use setting" at bounding box center [698, 125] width 156 height 16
click at [0, 0] on icon "scrollable content" at bounding box center [0, 0] width 0 height 0
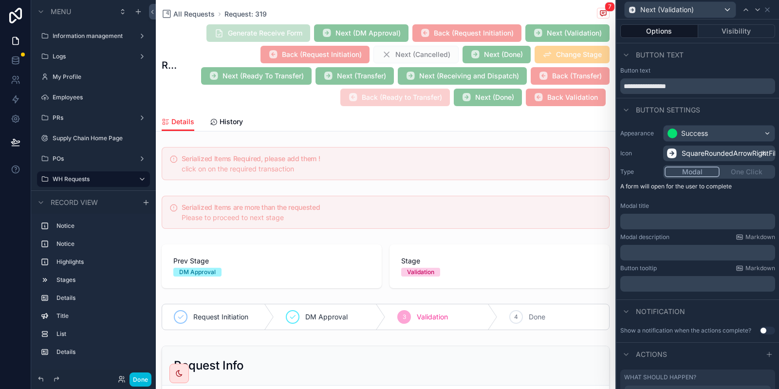
scroll to position [178, 0]
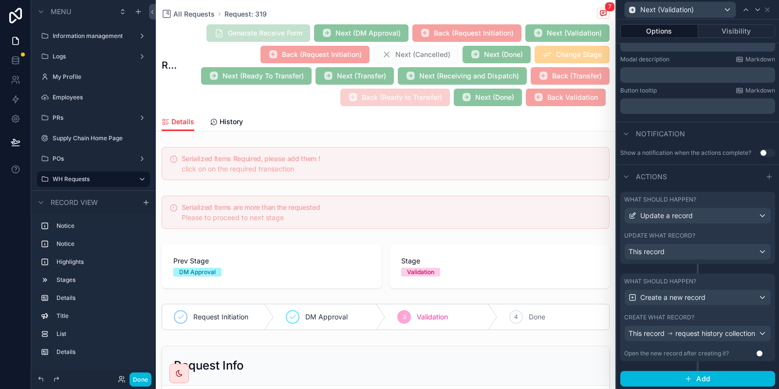
click at [701, 231] on div "What should happen? Update a record Update what record? This record" at bounding box center [698, 228] width 155 height 72
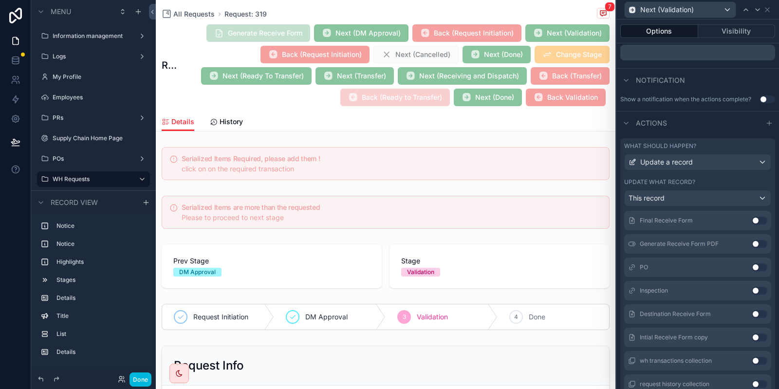
scroll to position [396, 0]
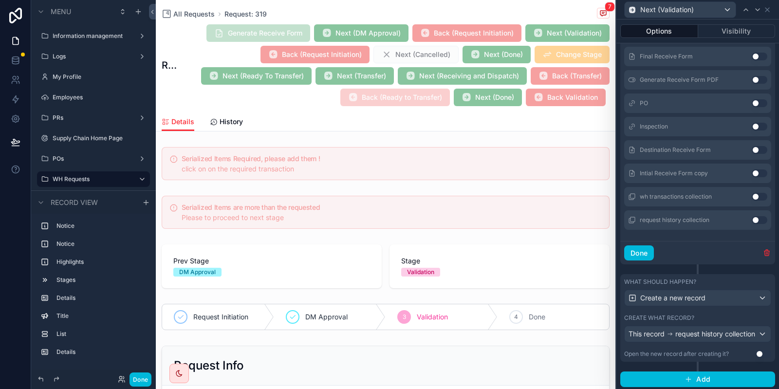
click at [772, 10] on div "Next (Validation)" at bounding box center [698, 9] width 155 height 19
click at [771, 10] on icon at bounding box center [768, 10] width 8 height 8
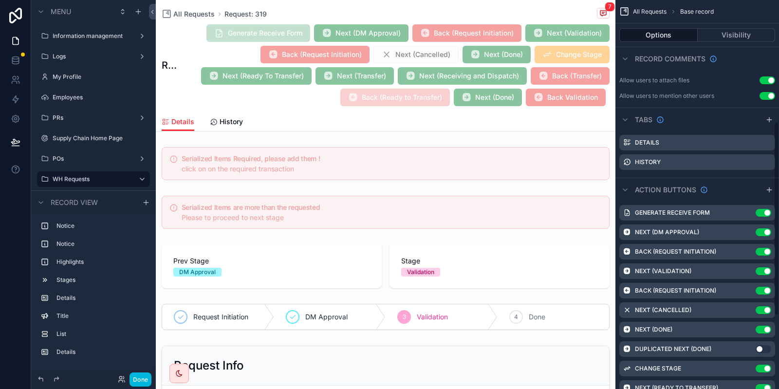
scroll to position [244, 0]
click at [0, 0] on icon "scrollable content" at bounding box center [0, 0] width 0 height 0
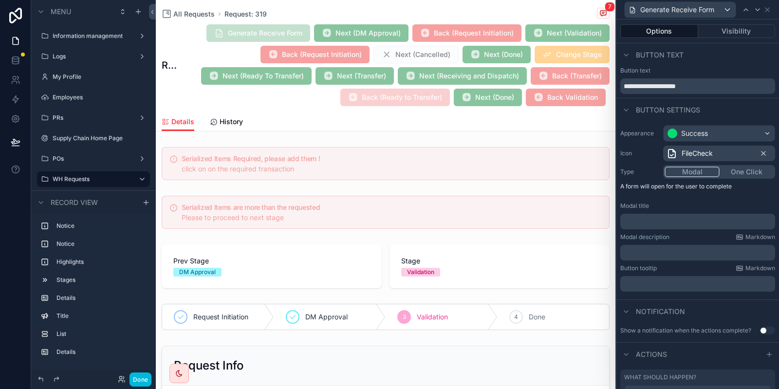
scroll to position [162, 0]
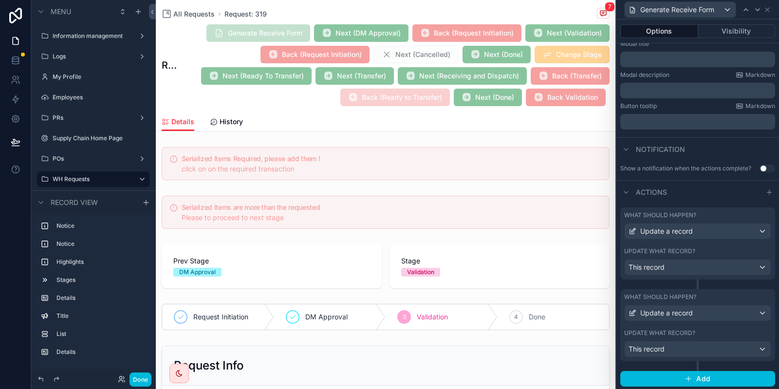
click at [734, 28] on button "Visibility" at bounding box center [736, 31] width 77 height 14
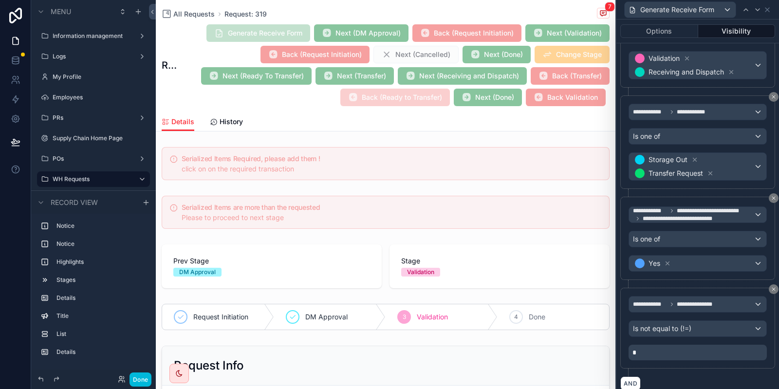
scroll to position [231, 0]
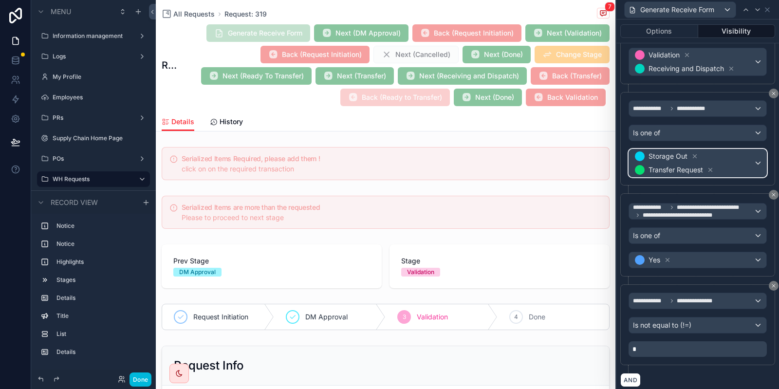
click at [736, 164] on span "Storage Out Transfer Request" at bounding box center [693, 163] width 121 height 27
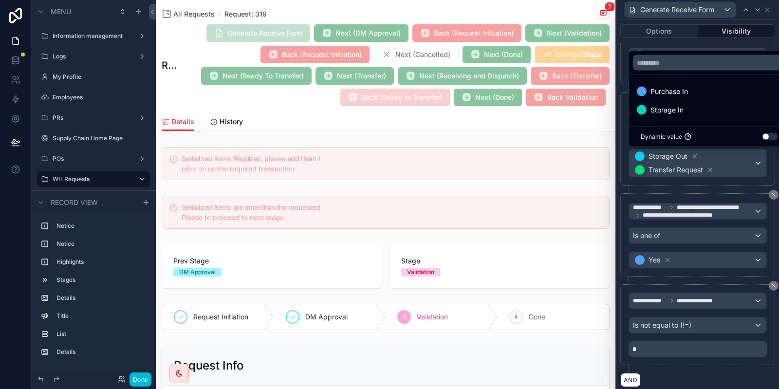
click at [738, 161] on div at bounding box center [698, 194] width 163 height 389
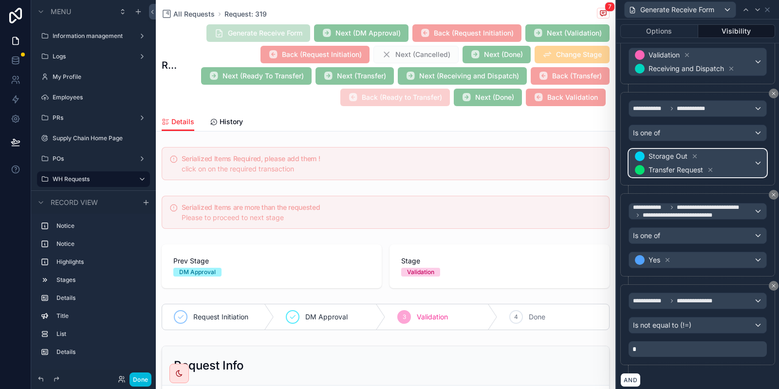
click at [738, 161] on span "Storage Out Transfer Request" at bounding box center [693, 163] width 121 height 27
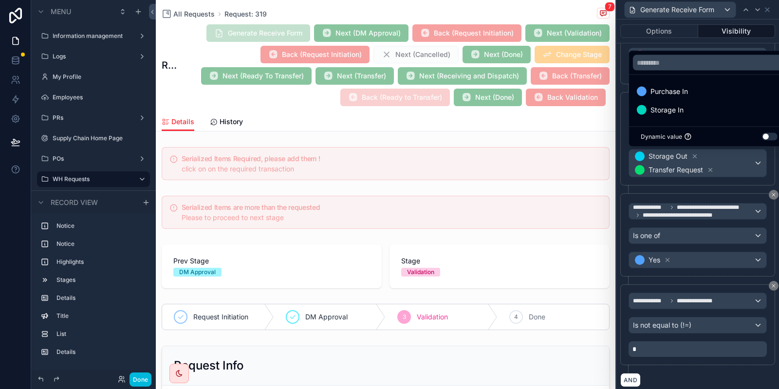
click at [686, 113] on div "Storage In" at bounding box center [709, 110] width 145 height 12
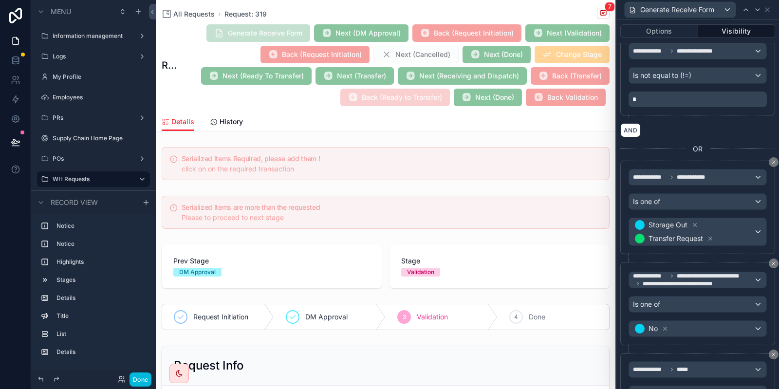
scroll to position [575, 0]
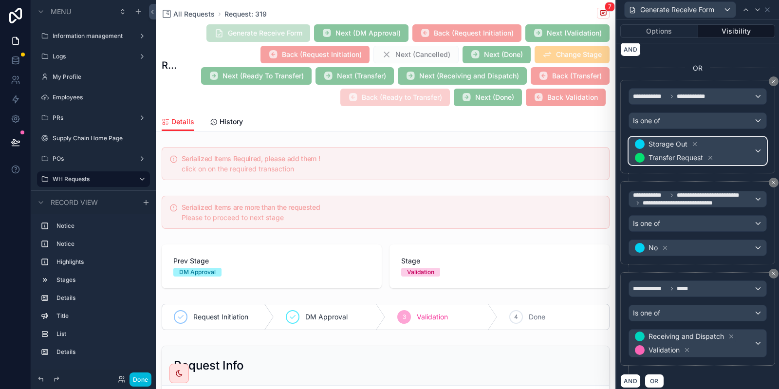
click at [749, 147] on span "Storage Out Transfer Request" at bounding box center [693, 150] width 121 height 27
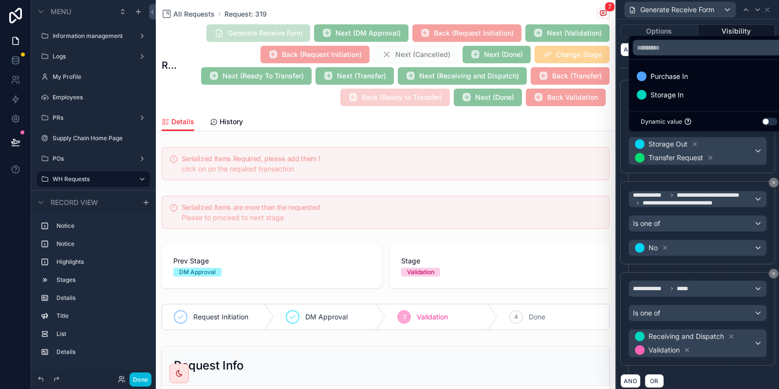
click at [688, 94] on div "Storage In" at bounding box center [709, 95] width 145 height 12
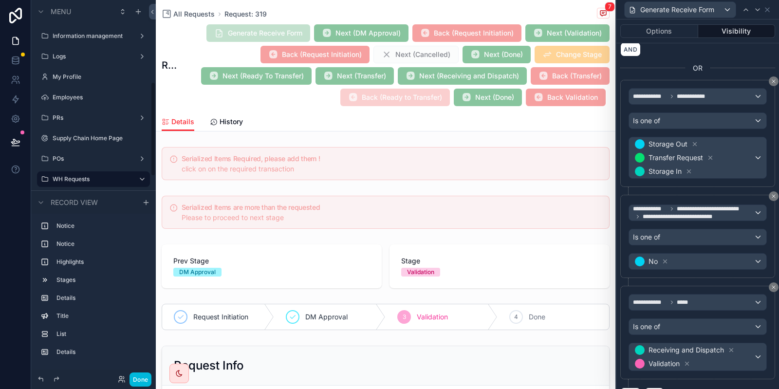
scroll to position [326, 0]
click at [139, 381] on button "Done" at bounding box center [141, 380] width 22 height 14
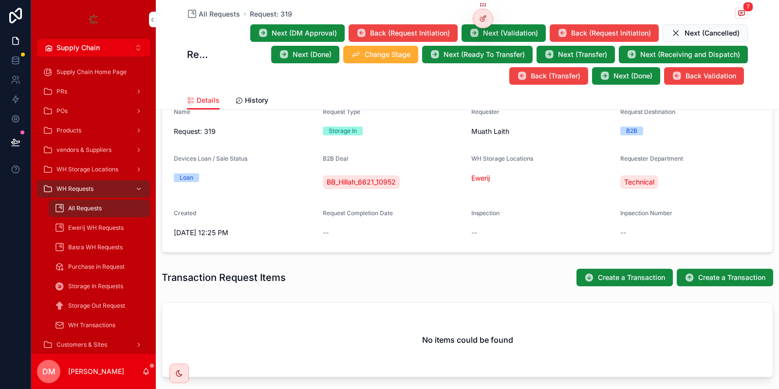
scroll to position [165, 0]
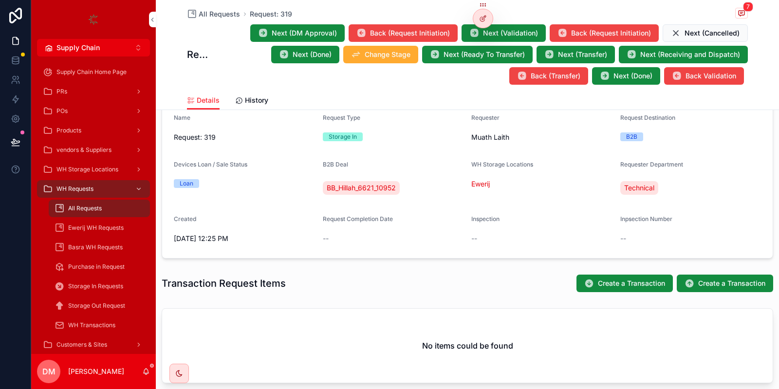
click at [730, 284] on span "Create a Transaction" at bounding box center [731, 284] width 67 height 10
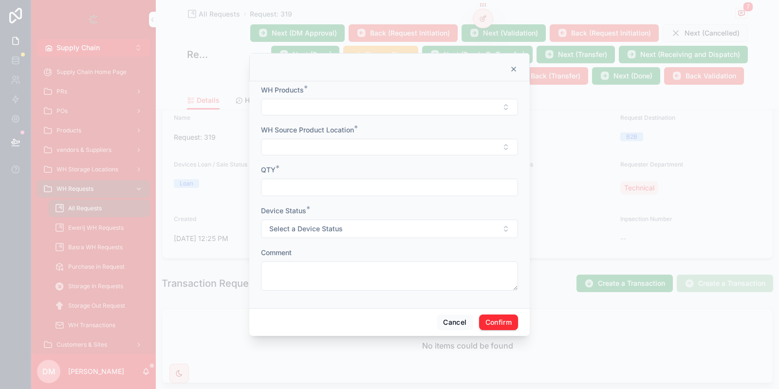
click at [311, 110] on button "Select Button" at bounding box center [389, 107] width 257 height 17
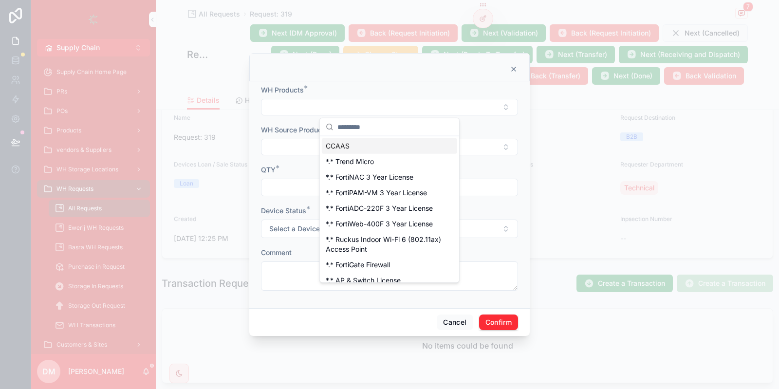
click at [428, 321] on div "Cancel Confirm" at bounding box center [389, 322] width 281 height 28
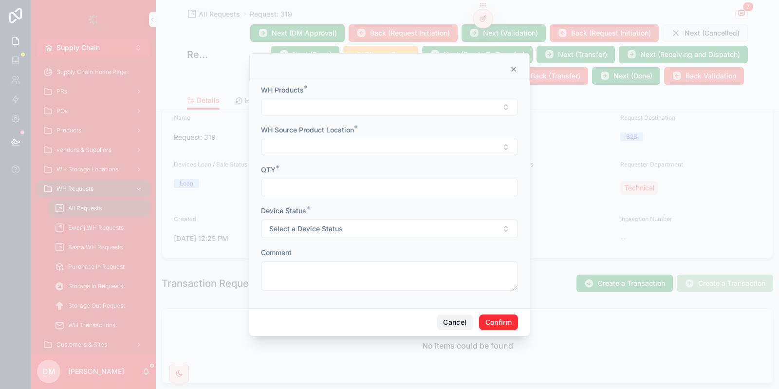
click at [448, 324] on button "Cancel" at bounding box center [455, 323] width 36 height 16
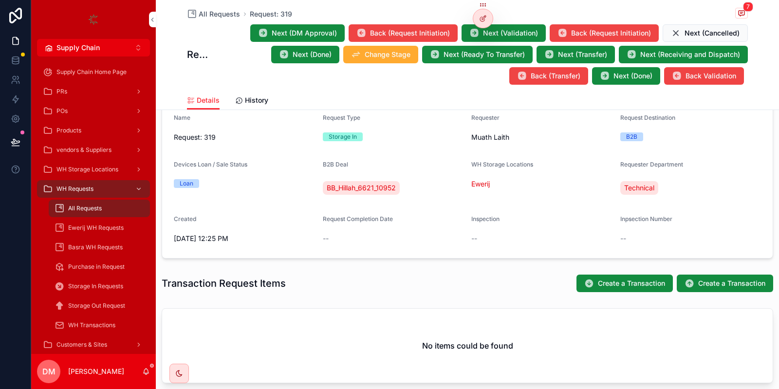
click at [610, 282] on span "Create a Transaction" at bounding box center [631, 284] width 67 height 10
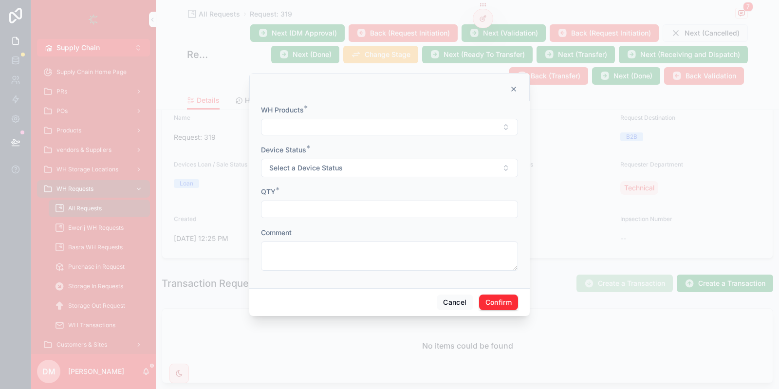
click at [318, 115] on div "WH Products *" at bounding box center [389, 110] width 257 height 10
click at [307, 123] on button "Select Button" at bounding box center [389, 127] width 257 height 17
type input "****"
click at [376, 167] on span "this is for testing" at bounding box center [352, 166] width 53 height 10
click at [327, 176] on button "Select a Device Status" at bounding box center [389, 169] width 257 height 19
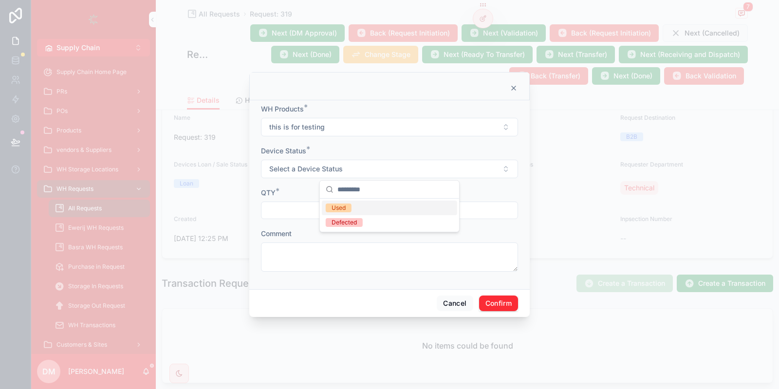
click at [339, 206] on div "Used" at bounding box center [339, 208] width 14 height 9
click at [318, 208] on input "text" at bounding box center [390, 211] width 256 height 14
click at [422, 227] on form "WH Products * this is for testing Device Status * Used QTY * Comment" at bounding box center [389, 192] width 257 height 177
click at [406, 218] on div at bounding box center [389, 211] width 257 height 18
click at [404, 212] on input "text" at bounding box center [390, 211] width 256 height 14
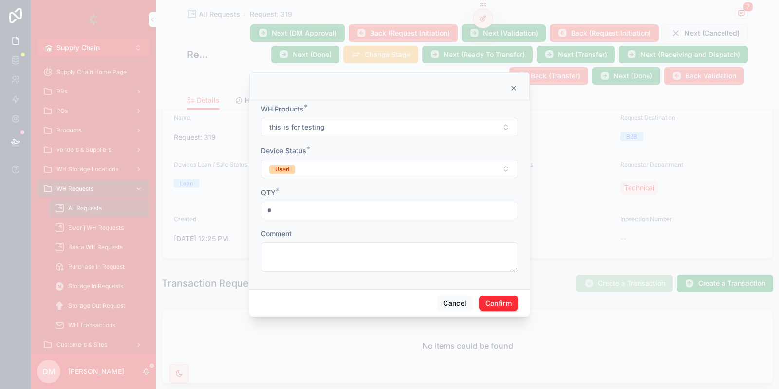
type input "*"
click at [508, 301] on button "Confirm" at bounding box center [498, 304] width 39 height 16
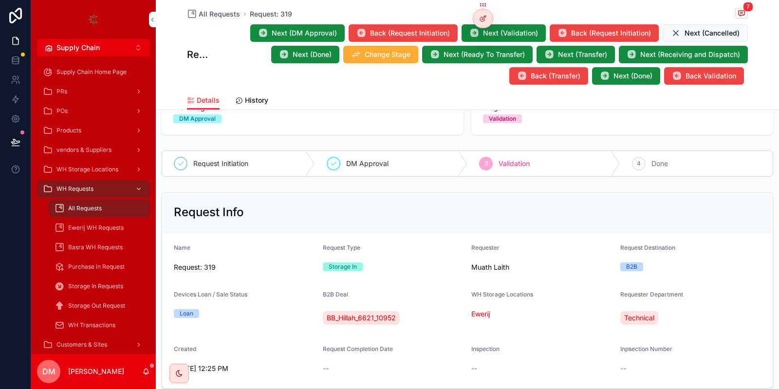
scroll to position [32, 0]
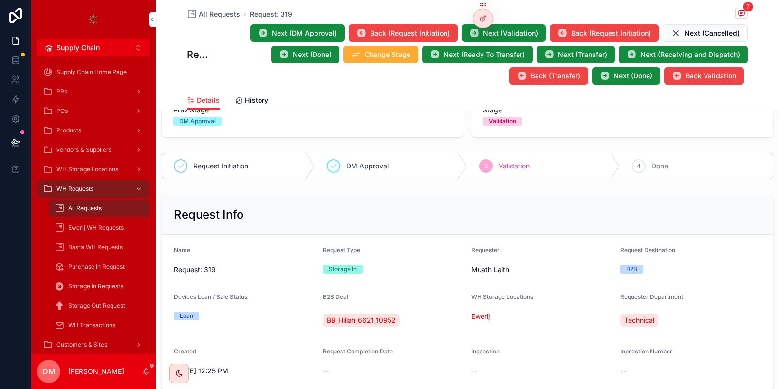
click at [0, 0] on div at bounding box center [0, 0] width 0 height 0
click at [509, 31] on span "Next (Validation)" at bounding box center [510, 33] width 55 height 10
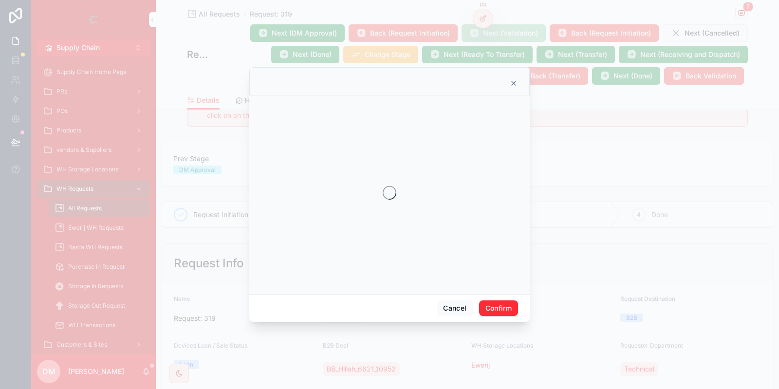
scroll to position [81, 0]
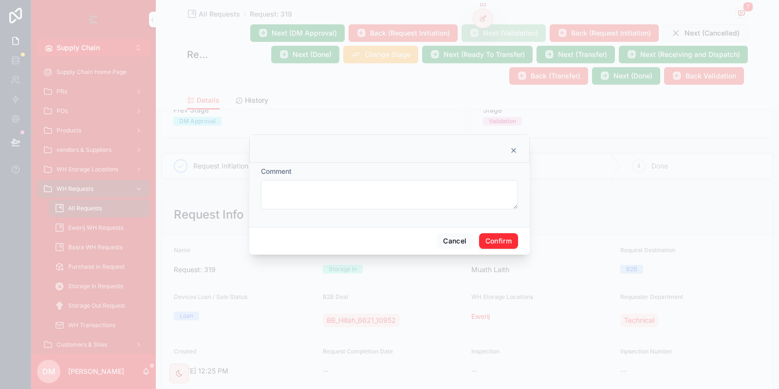
click at [509, 244] on button "Confirm" at bounding box center [498, 241] width 39 height 16
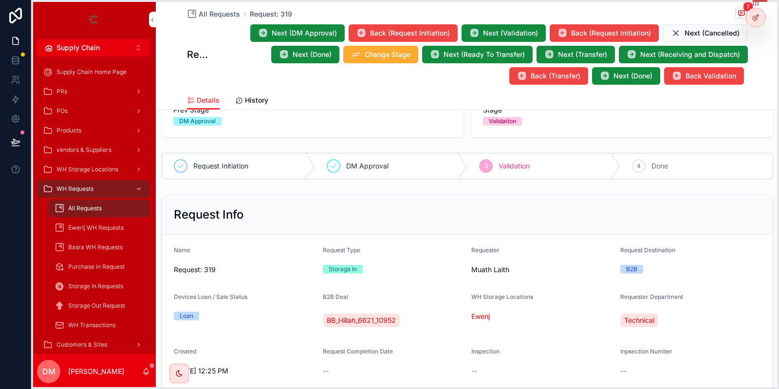
drag, startPoint x: 482, startPoint y: 7, endPoint x: 757, endPoint y: -2, distance: 275.4
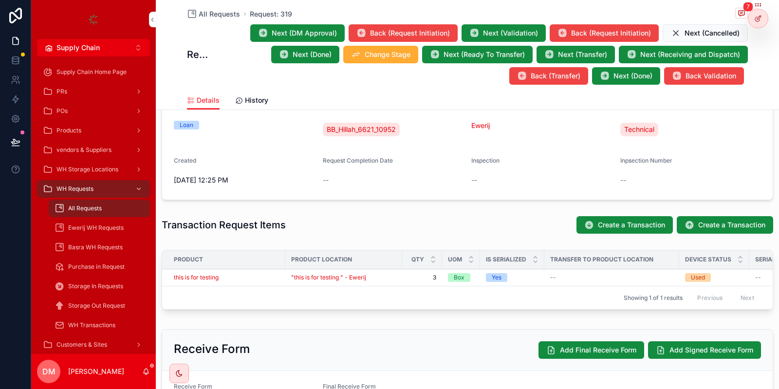
scroll to position [373, 0]
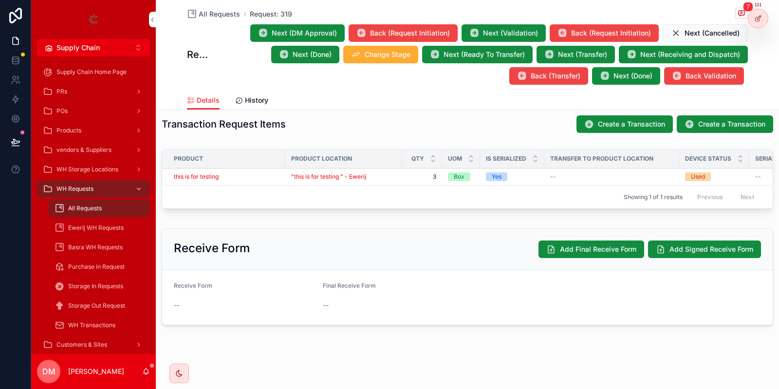
click at [569, 245] on span "Add Final Receive Form" at bounding box center [598, 250] width 76 height 10
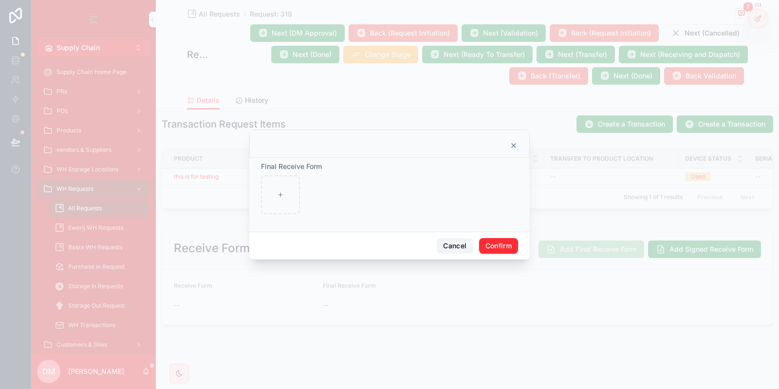
click at [440, 244] on button "Cancel" at bounding box center [455, 246] width 36 height 16
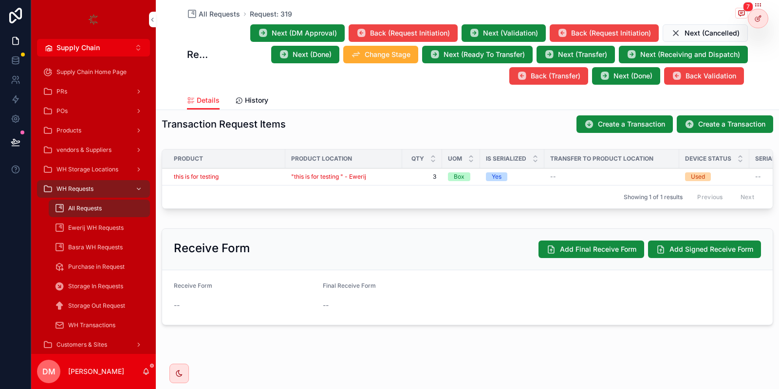
click at [755, 15] on icon at bounding box center [758, 19] width 8 height 8
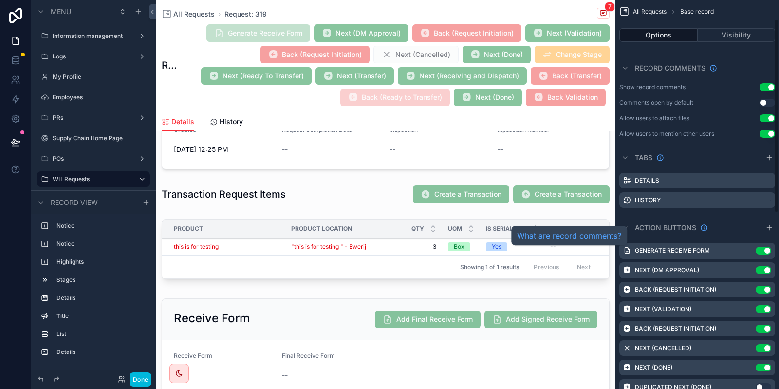
scroll to position [207, 0]
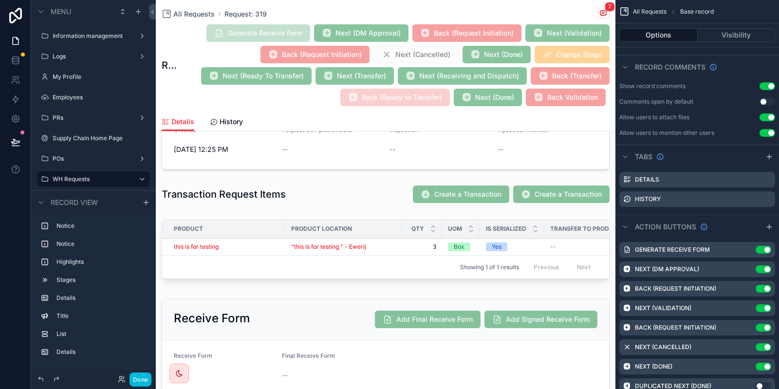
click at [0, 0] on icon "scrollable content" at bounding box center [0, 0] width 0 height 0
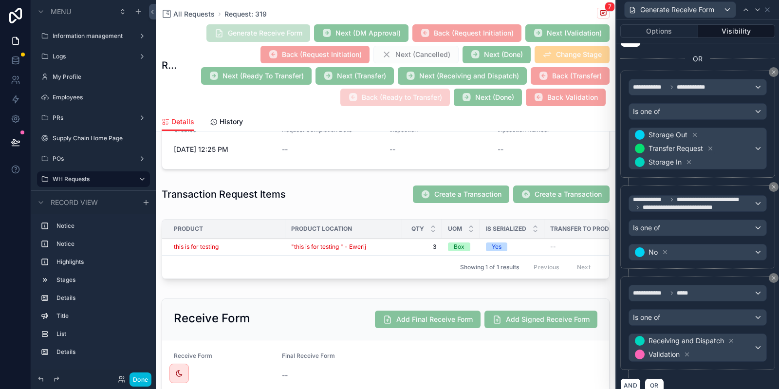
scroll to position [589, 0]
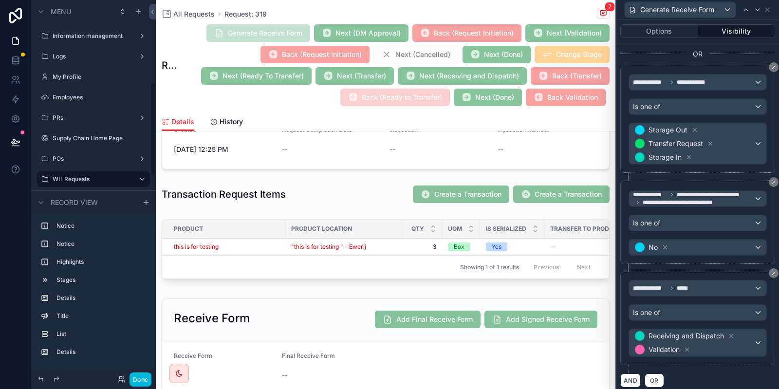
click at [135, 379] on button "Done" at bounding box center [141, 380] width 22 height 14
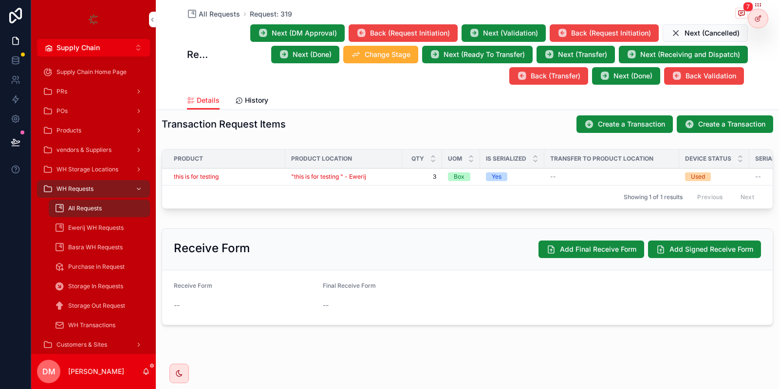
click at [0, 0] on span "Match Check" at bounding box center [0, 0] width 0 height 0
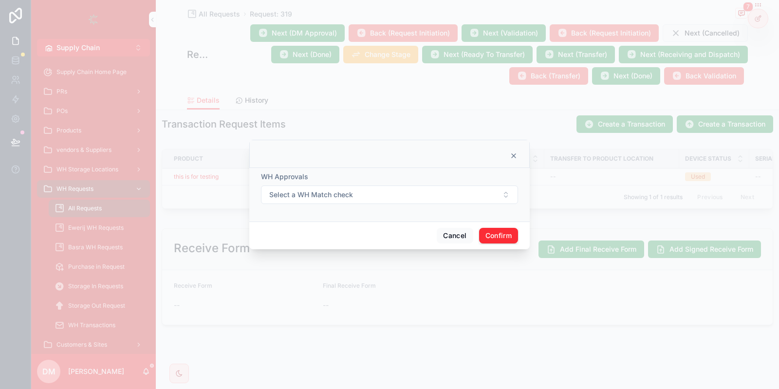
click at [510, 162] on div at bounding box center [389, 154] width 281 height 28
click at [510, 158] on icon at bounding box center [514, 156] width 8 height 8
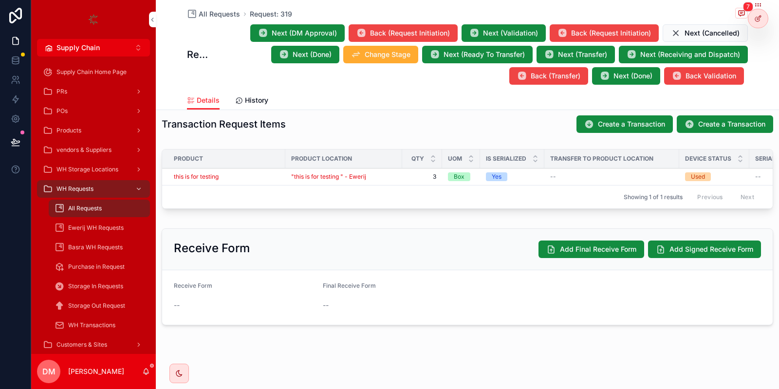
click at [268, 176] on div "this is for testing" at bounding box center [227, 177] width 106 height 8
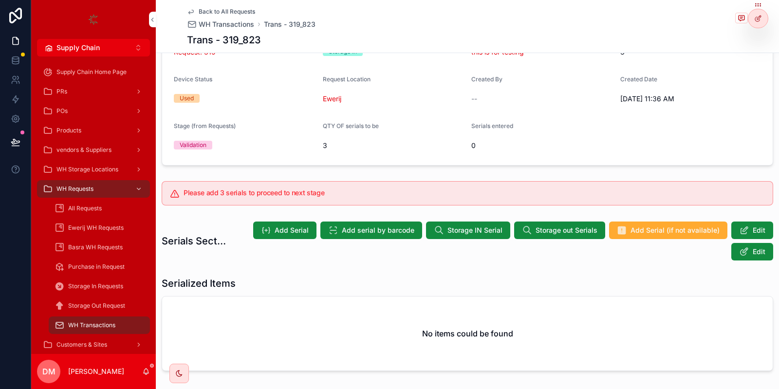
scroll to position [143, 0]
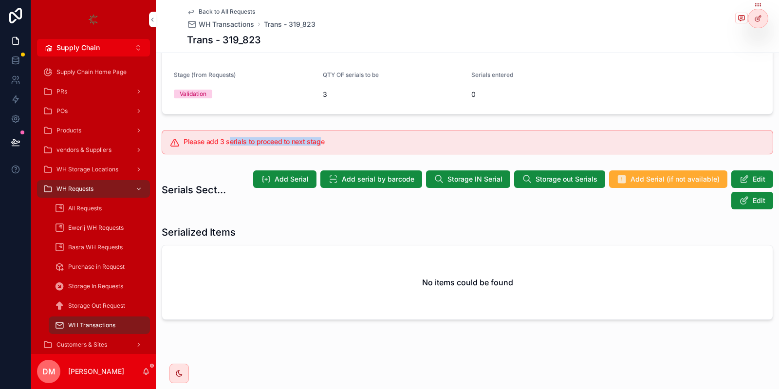
drag, startPoint x: 227, startPoint y: 135, endPoint x: 318, endPoint y: 143, distance: 90.9
click at [318, 143] on div "Please add 3 serials to proceed to next stage" at bounding box center [468, 142] width 612 height 24
click at [304, 143] on h5 "Please add 3 serials to proceed to next stage" at bounding box center [475, 141] width 582 height 7
click at [308, 182] on span "Add Serial" at bounding box center [292, 179] width 34 height 10
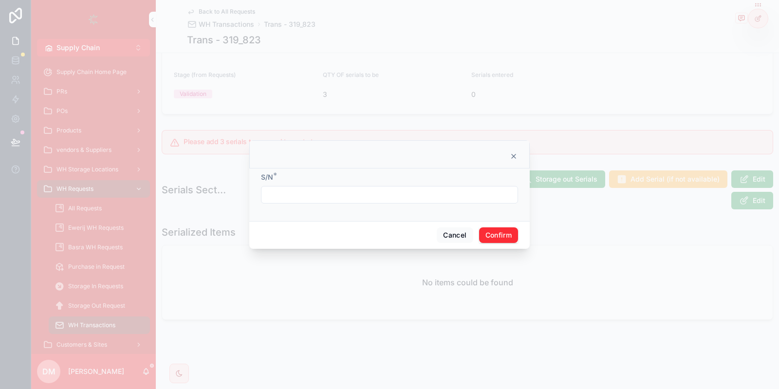
click at [296, 192] on input "text" at bounding box center [390, 195] width 256 height 14
click at [452, 231] on button "Cancel" at bounding box center [455, 235] width 36 height 16
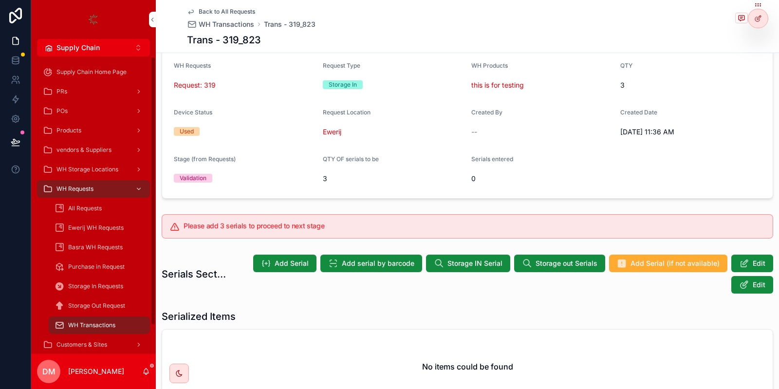
scroll to position [117, 0]
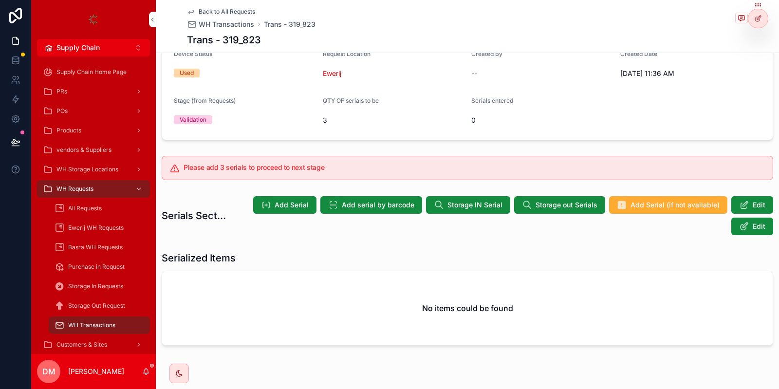
click at [217, 174] on div "Please add 3 serials to proceed to next stage" at bounding box center [468, 168] width 612 height 24
click at [221, 168] on h5 "Please add 3 serials to proceed to next stage" at bounding box center [475, 167] width 582 height 7
click at [303, 162] on div "Please add 3 serials to proceed to next stage" at bounding box center [468, 168] width 612 height 24
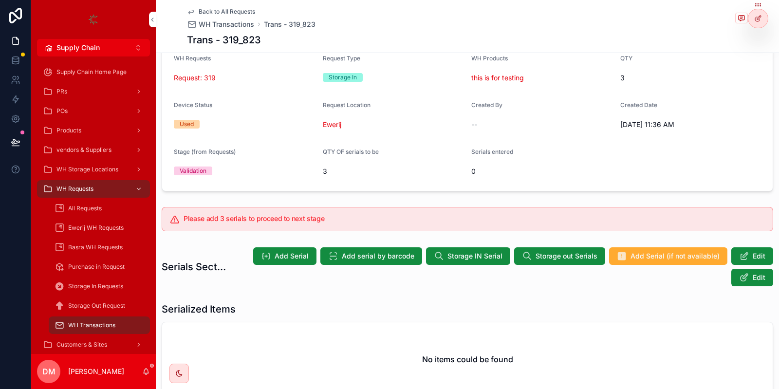
scroll to position [0, 0]
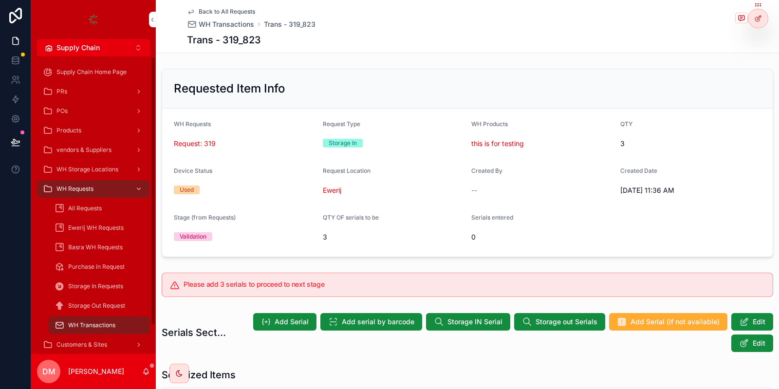
click at [67, 189] on span "WH Requests" at bounding box center [75, 189] width 37 height 8
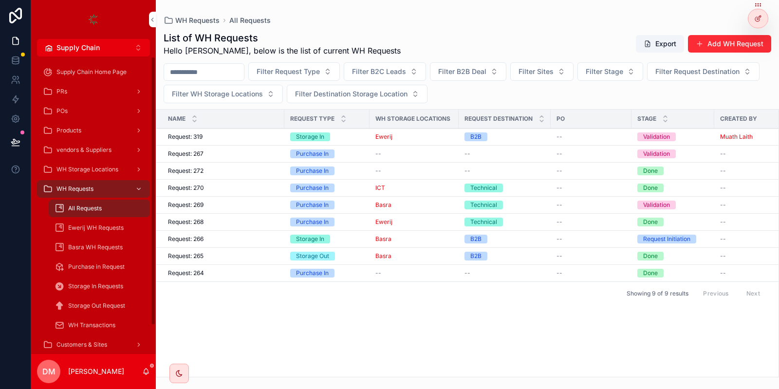
click at [116, 192] on div "WH Requests" at bounding box center [93, 189] width 101 height 16
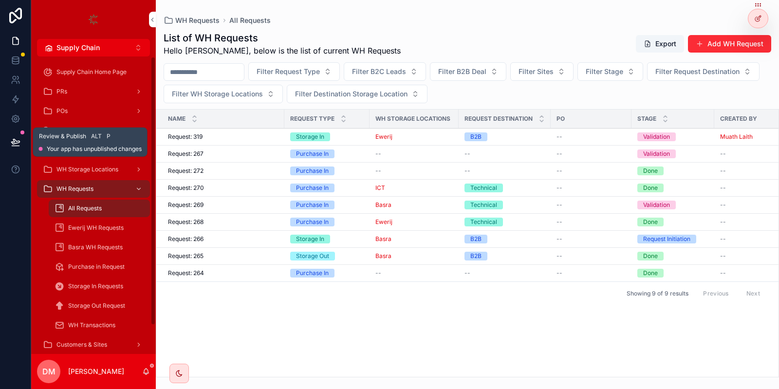
click at [13, 144] on icon at bounding box center [15, 141] width 8 height 5
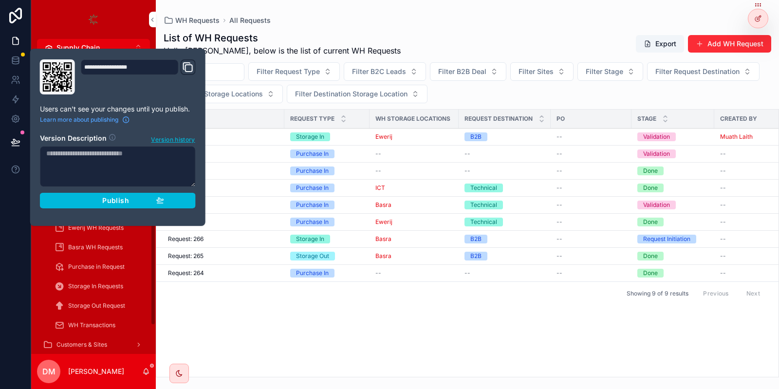
drag, startPoint x: 120, startPoint y: 197, endPoint x: 123, endPoint y: 187, distance: 11.1
click at [120, 198] on span "Publish" at bounding box center [115, 200] width 26 height 9
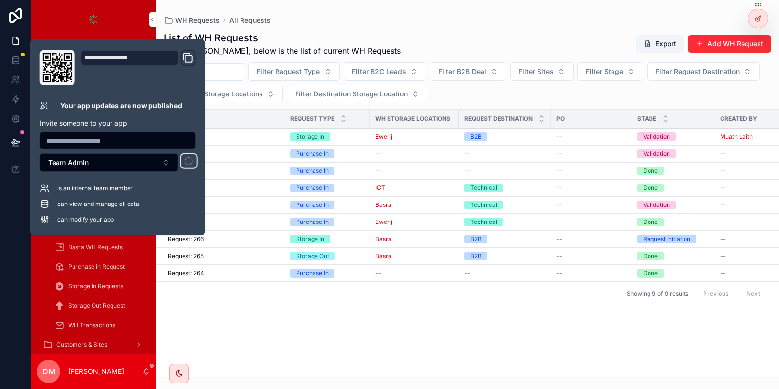
click at [306, 28] on div "List of WH Requests Hello Danya, below is the list of current WH Requests Expor…" at bounding box center [467, 201] width 623 height 352
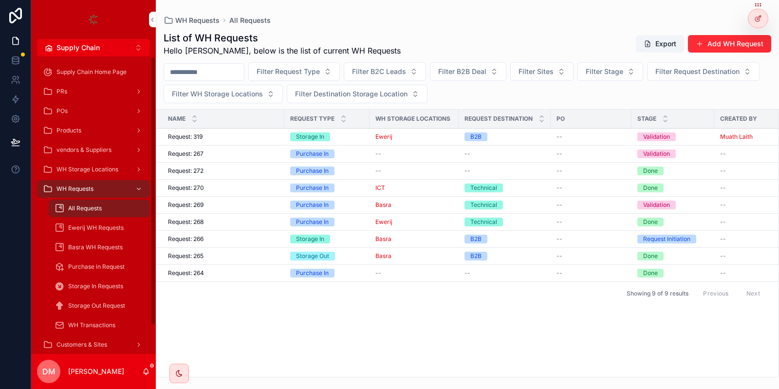
click at [125, 84] on link "PRs" at bounding box center [93, 92] width 113 height 18
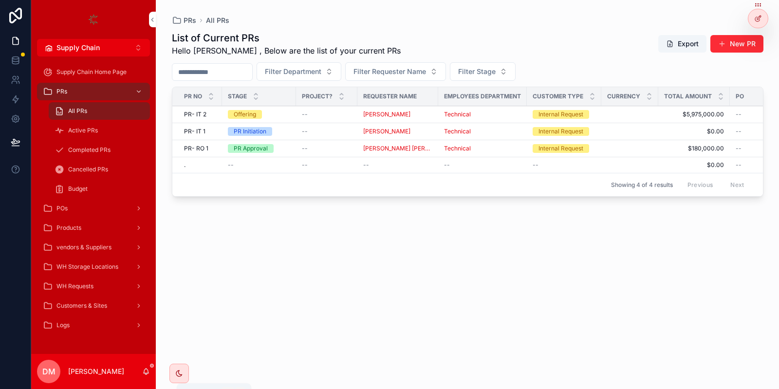
click at [147, 374] on icon "scrollable content" at bounding box center [146, 373] width 2 height 1
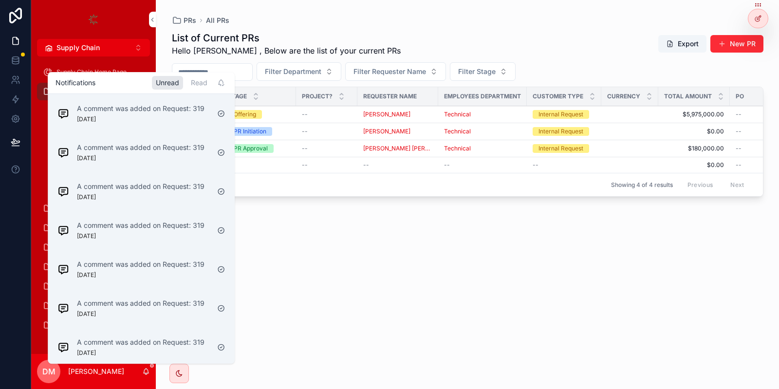
click at [161, 128] on div "A comment was added on Request: 319 2 days ago" at bounding box center [141, 113] width 183 height 35
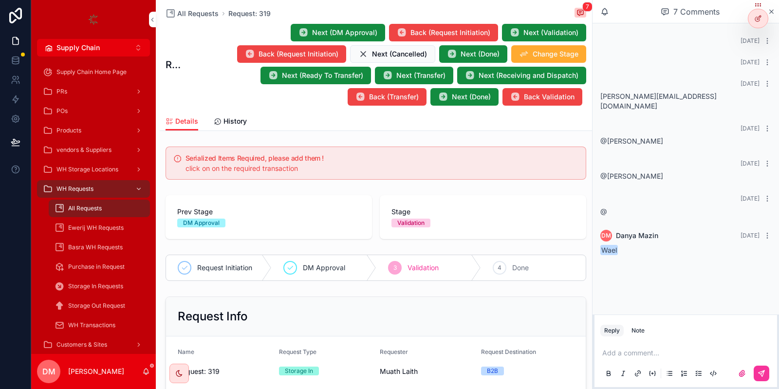
click at [771, 232] on icon "scrollable content" at bounding box center [768, 236] width 8 height 8
click at [773, 9] on icon "scrollable content" at bounding box center [771, 12] width 7 height 8
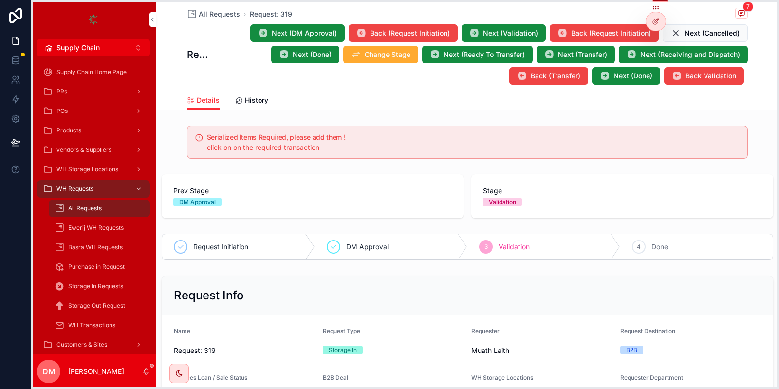
drag, startPoint x: 757, startPoint y: 5, endPoint x: 654, endPoint y: 8, distance: 103.3
click at [654, 8] on icon at bounding box center [656, 8] width 8 height 8
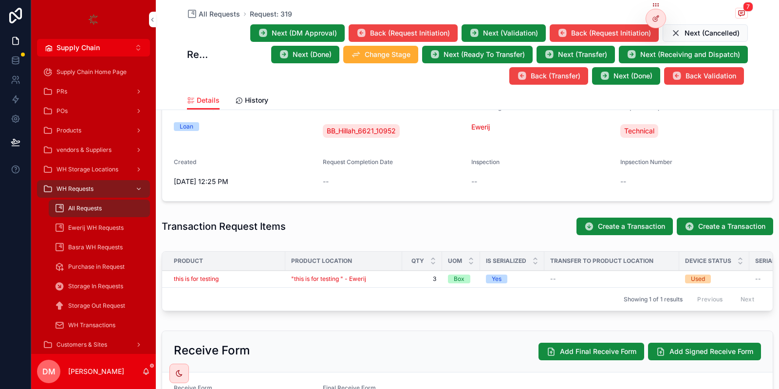
scroll to position [292, 0]
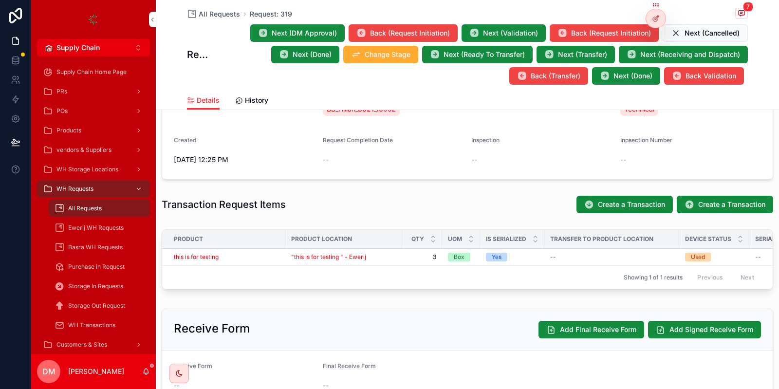
click at [254, 252] on td "this is for testing" at bounding box center [223, 257] width 123 height 17
click at [252, 257] on div "this is for testing" at bounding box center [227, 257] width 106 height 8
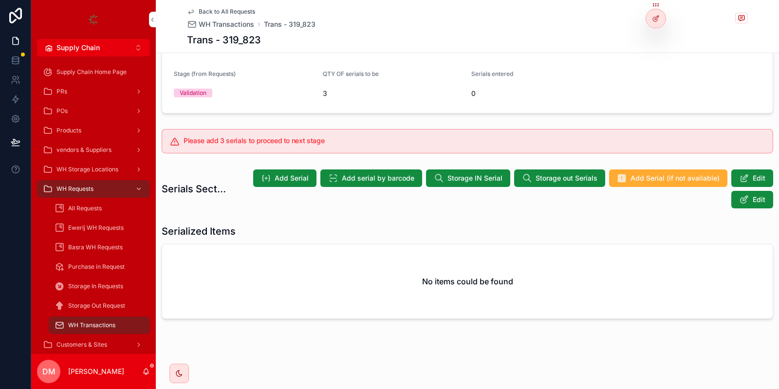
scroll to position [143, 0]
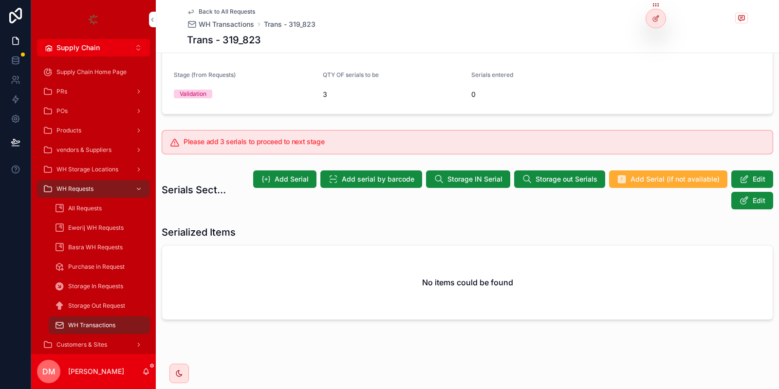
click at [302, 173] on button "Add Serial" at bounding box center [284, 179] width 63 height 18
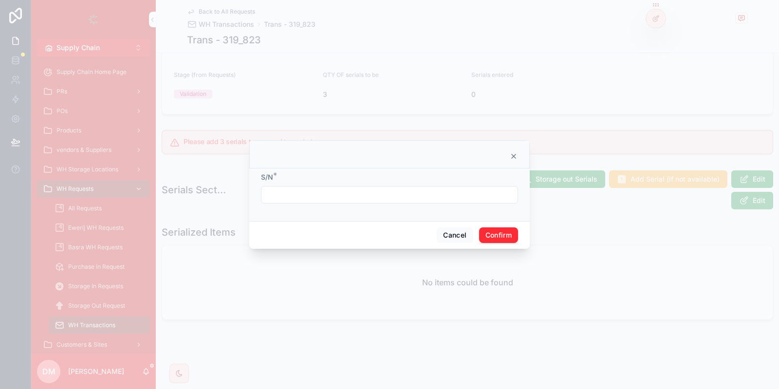
click at [298, 198] on input "text" at bounding box center [390, 195] width 256 height 14
type input "*"
type input "**********"
click at [493, 234] on button "Confirm" at bounding box center [498, 235] width 39 height 16
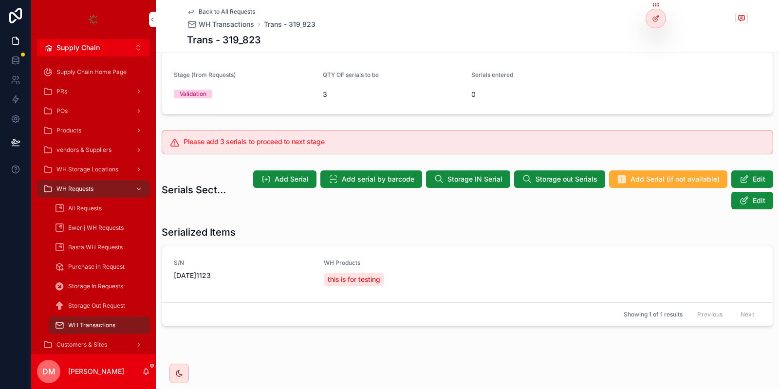
click at [298, 178] on span "Add Serial" at bounding box center [292, 179] width 34 height 10
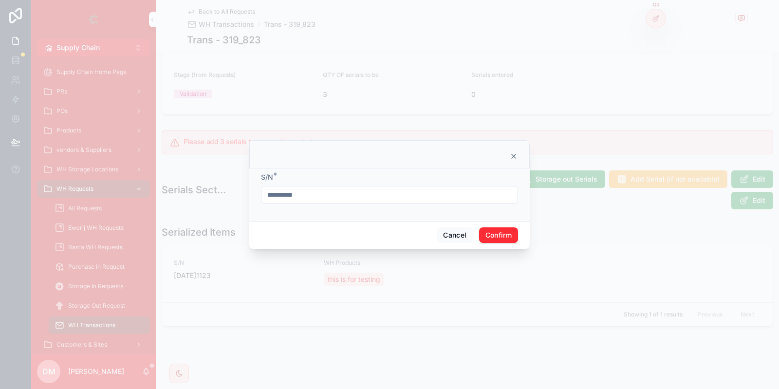
click at [355, 196] on input "**********" at bounding box center [390, 195] width 256 height 14
type input "**********"
click at [498, 234] on button "Confirm" at bounding box center [498, 235] width 39 height 16
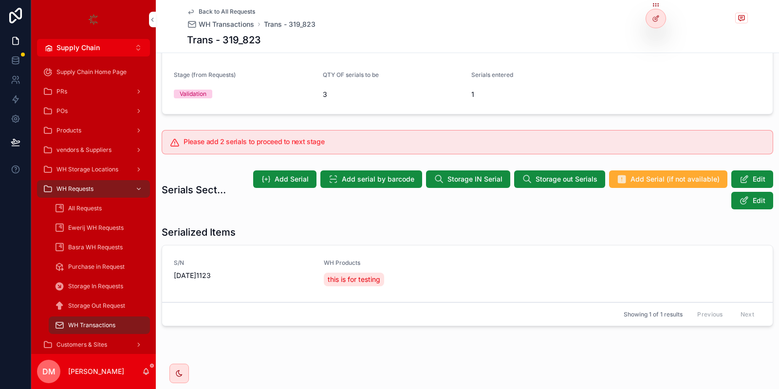
click at [285, 172] on button "Add Serial" at bounding box center [284, 179] width 63 height 18
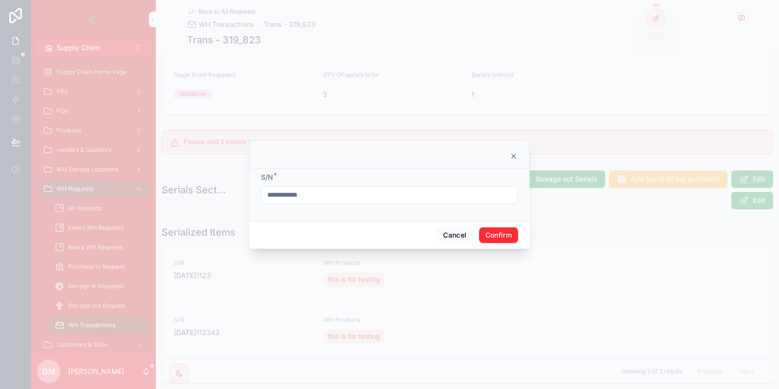
click at [324, 196] on input "**********" at bounding box center [390, 195] width 256 height 14
type input "**********"
click at [492, 241] on button "Confirm" at bounding box center [498, 235] width 39 height 16
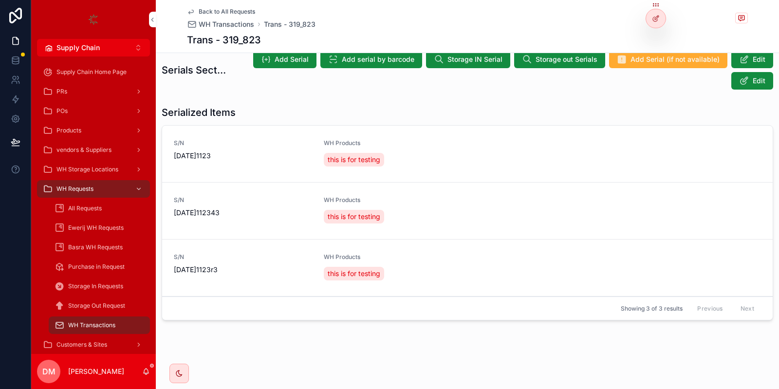
scroll to position [47, 0]
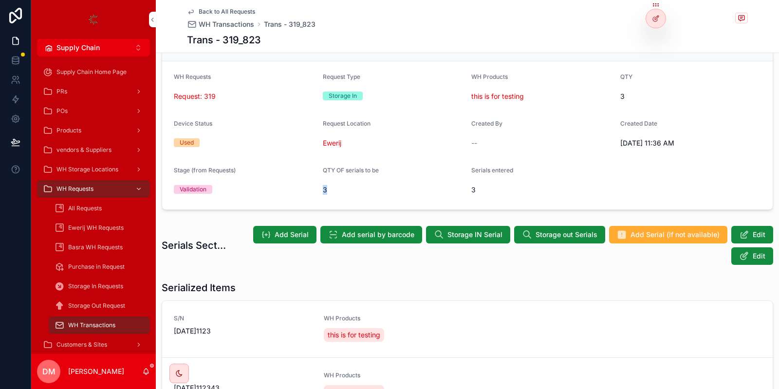
drag, startPoint x: 320, startPoint y: 183, endPoint x: 350, endPoint y: 187, distance: 29.4
click at [350, 187] on form "WH Requests Request: 319 Request Type Storage In WH Products this is for testin…" at bounding box center [467, 135] width 611 height 148
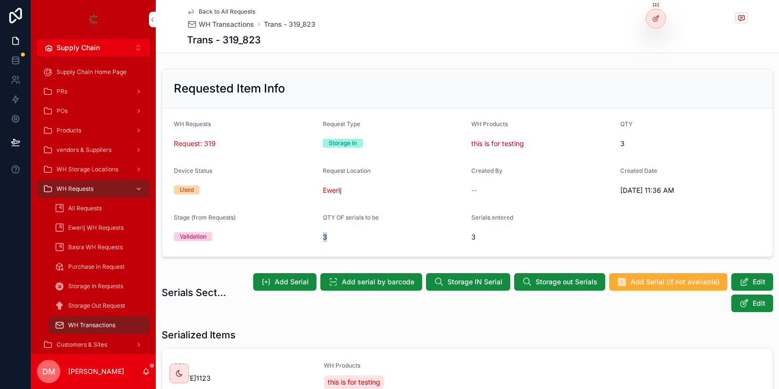
click at [233, 10] on span "Back to All Requests" at bounding box center [227, 12] width 57 height 8
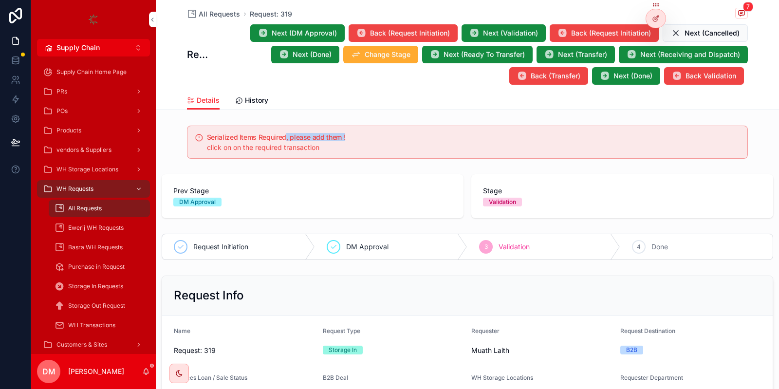
drag, startPoint x: 274, startPoint y: 126, endPoint x: 404, endPoint y: 127, distance: 129.6
click at [401, 127] on div "Serialized Items Required, please add them ! click on on the required transacti…" at bounding box center [467, 142] width 561 height 33
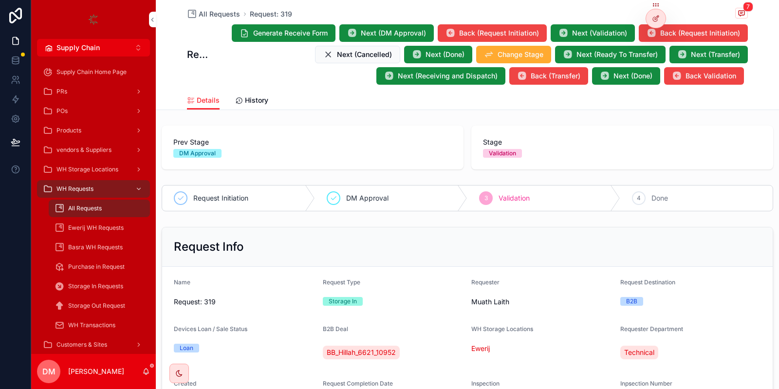
click at [409, 127] on div "Prev Stage DM Approval" at bounding box center [313, 148] width 302 height 44
click at [247, 38] on button "Generate Receive Form" at bounding box center [284, 33] width 104 height 18
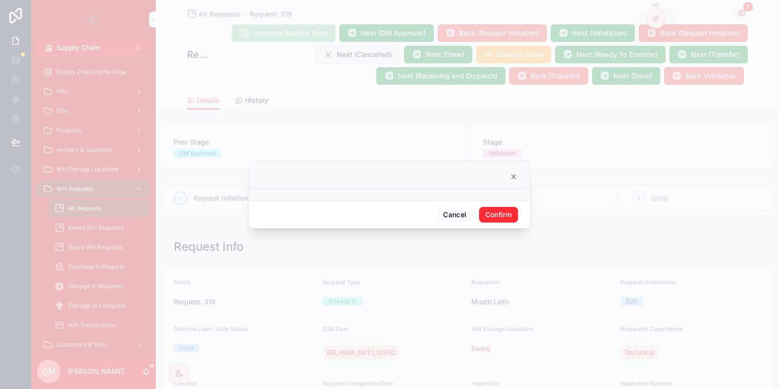
click at [494, 210] on button "Confirm" at bounding box center [498, 215] width 39 height 16
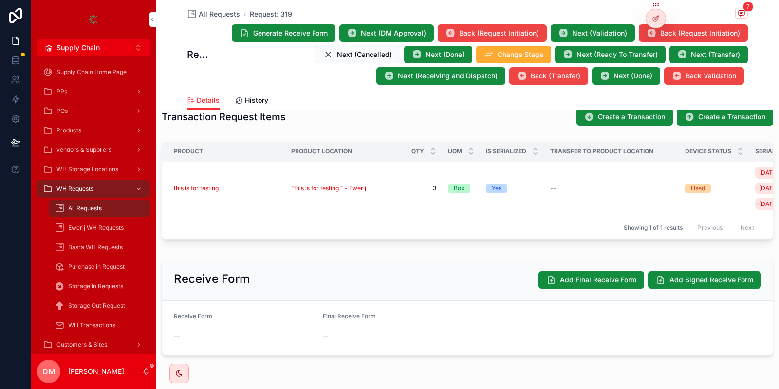
scroll to position [362, 0]
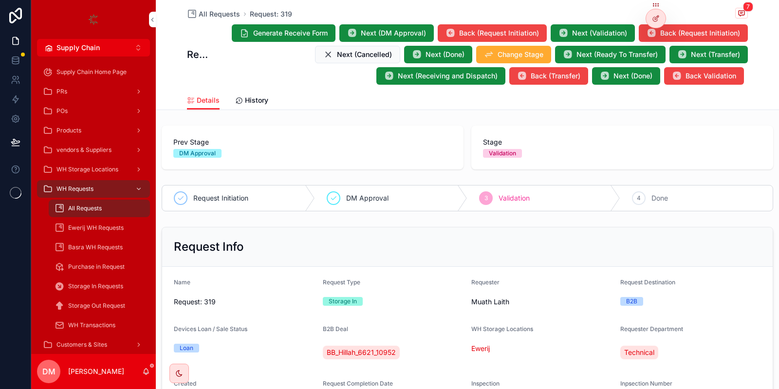
scroll to position [362, 0]
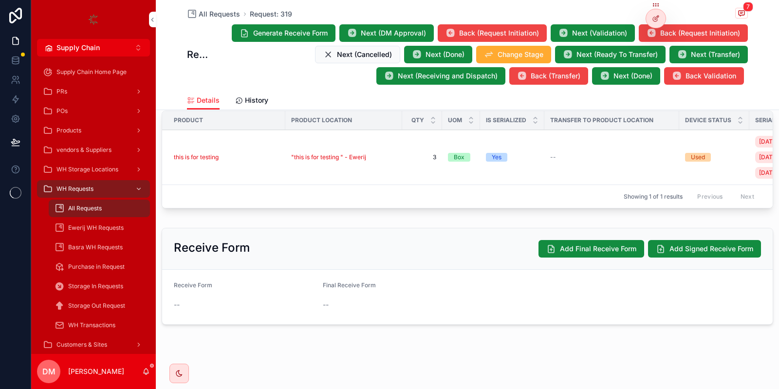
click at [301, 39] on button "Generate Receive Form" at bounding box center [284, 33] width 104 height 18
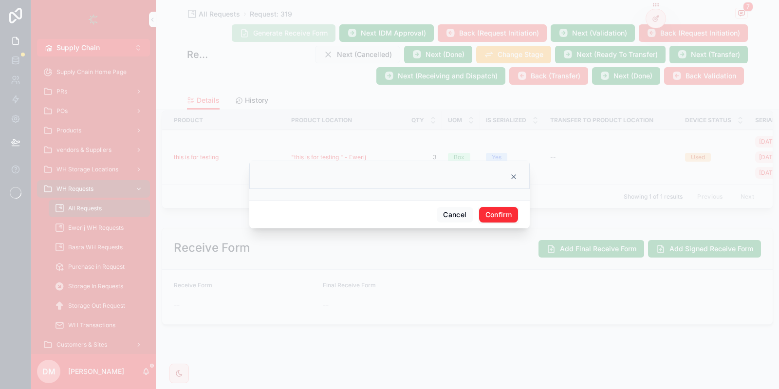
click at [515, 212] on button "Confirm" at bounding box center [498, 215] width 39 height 16
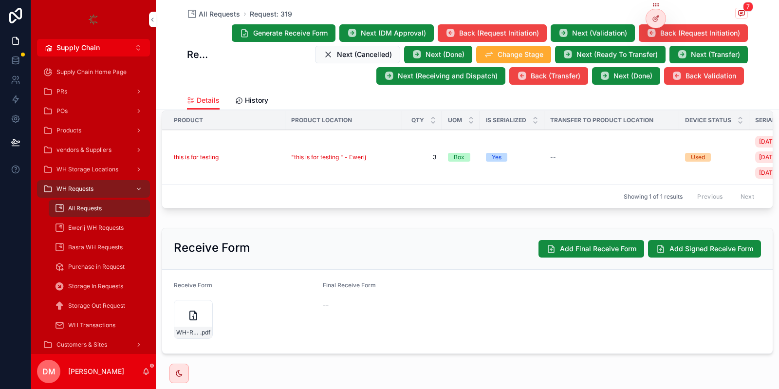
click at [189, 313] on icon "scrollable content" at bounding box center [194, 316] width 12 height 12
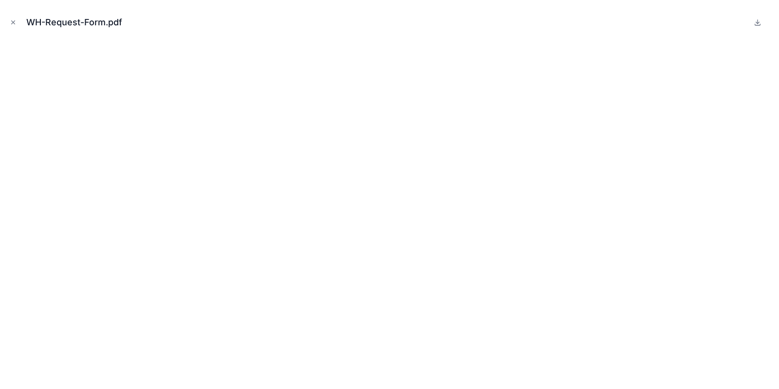
click at [14, 21] on icon "Close modal" at bounding box center [13, 22] width 7 height 7
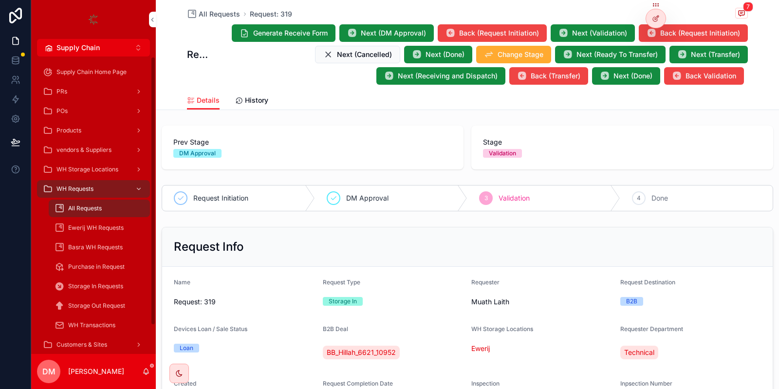
click at [100, 189] on div "WH Requests" at bounding box center [93, 189] width 101 height 16
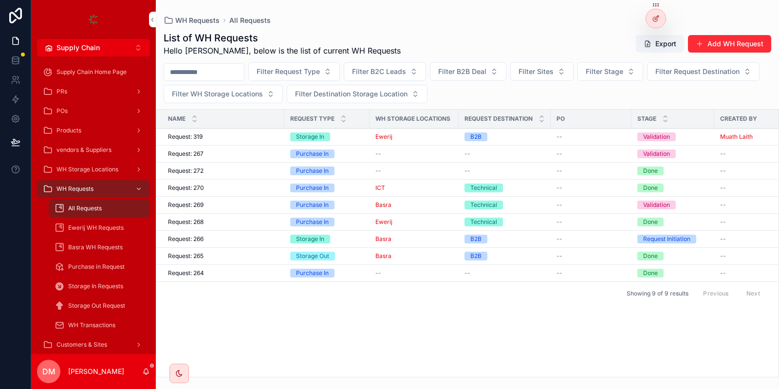
click at [96, 224] on span "Ewerij WH Requests" at bounding box center [96, 228] width 56 height 8
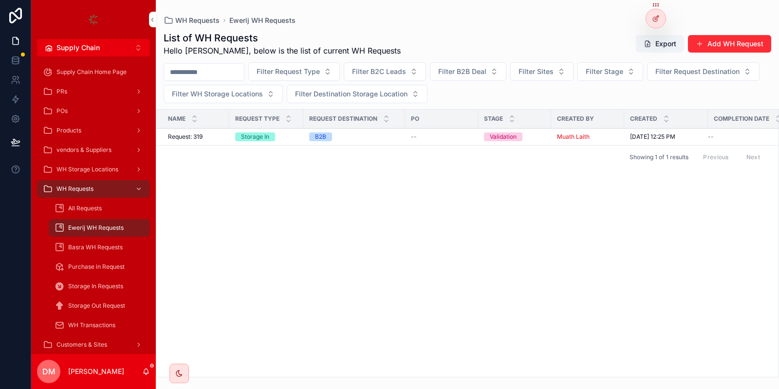
click at [95, 251] on span "Basra WH Requests" at bounding box center [95, 248] width 55 height 8
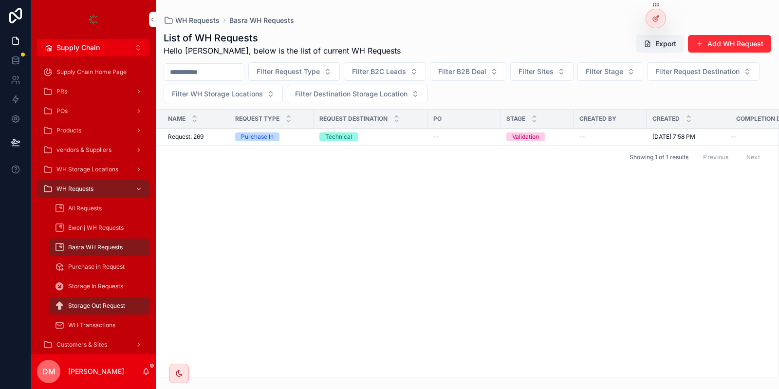
click at [228, 226] on div "Name Request Type Request Destination PO Stage Created By Created Completion Da…" at bounding box center [467, 243] width 622 height 267
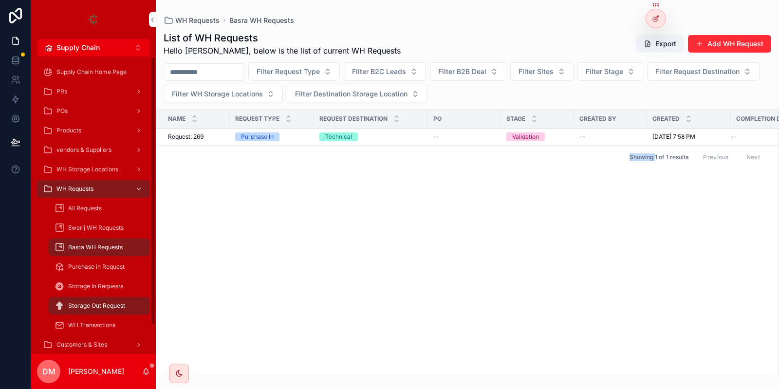
click at [68, 85] on div "PRs" at bounding box center [93, 92] width 101 height 16
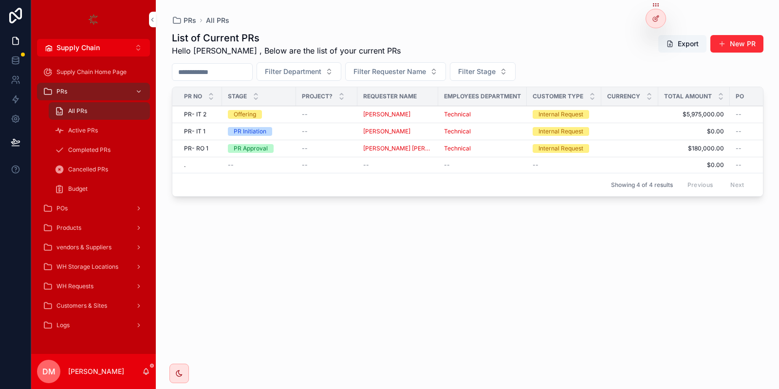
click at [459, 389] on div "PRs All PRs List of Current PRs Hello Danya , Below are the list of your curren…" at bounding box center [467, 194] width 623 height 389
click at [98, 46] on span "Supply Chain" at bounding box center [78, 48] width 43 height 10
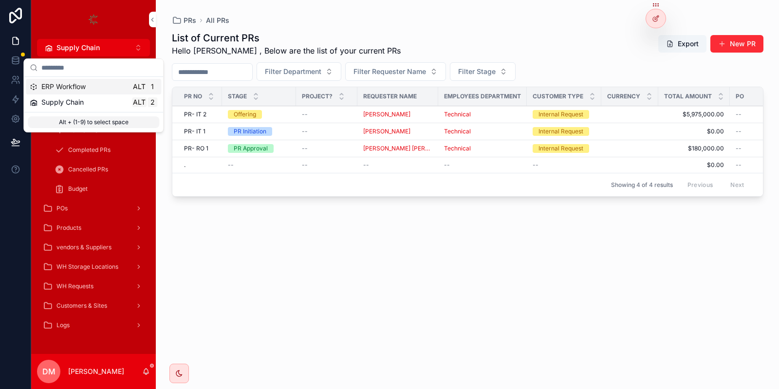
click at [64, 91] on span "ERP Workflow" at bounding box center [63, 87] width 44 height 10
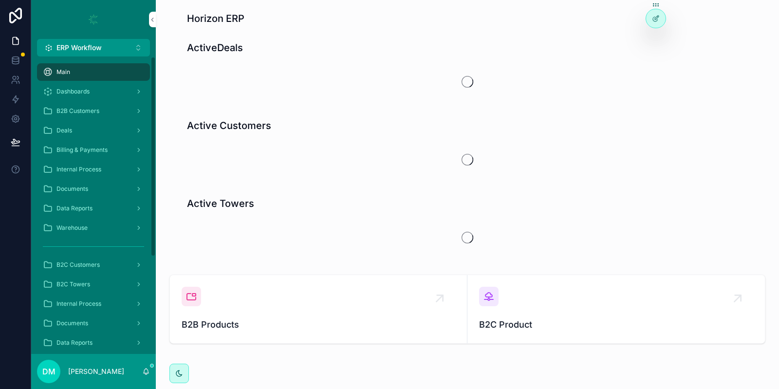
click at [79, 130] on div "Deals" at bounding box center [93, 131] width 101 height 16
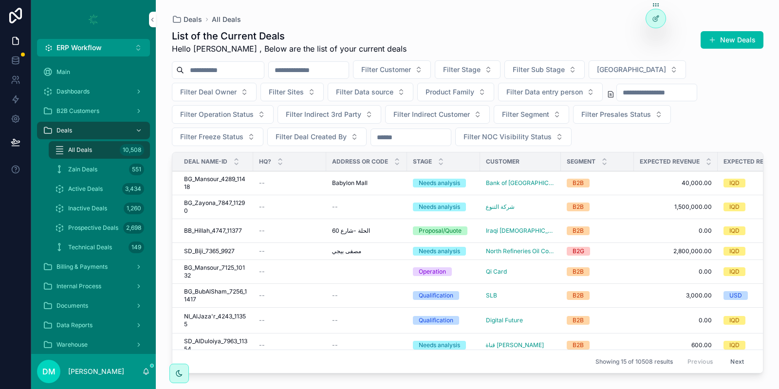
scroll to position [181, 0]
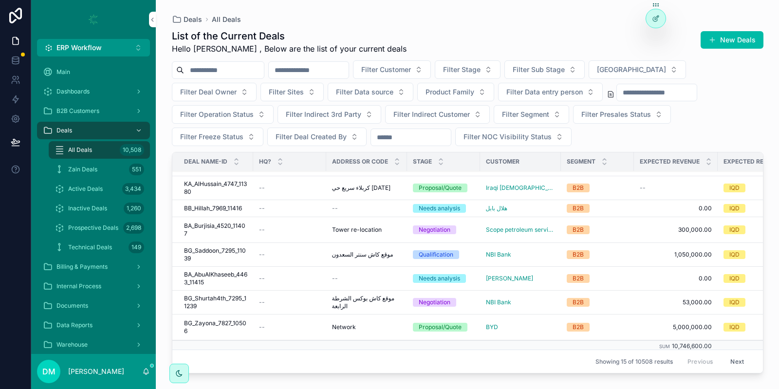
click at [238, 234] on span "BA_Burjisia_4520_11407" at bounding box center [215, 230] width 63 height 16
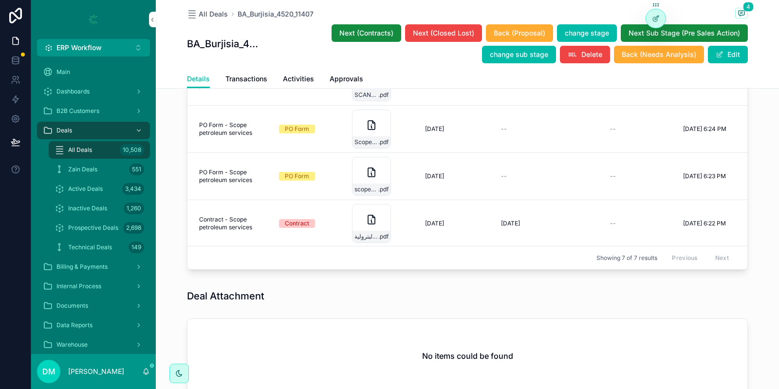
scroll to position [1025, 0]
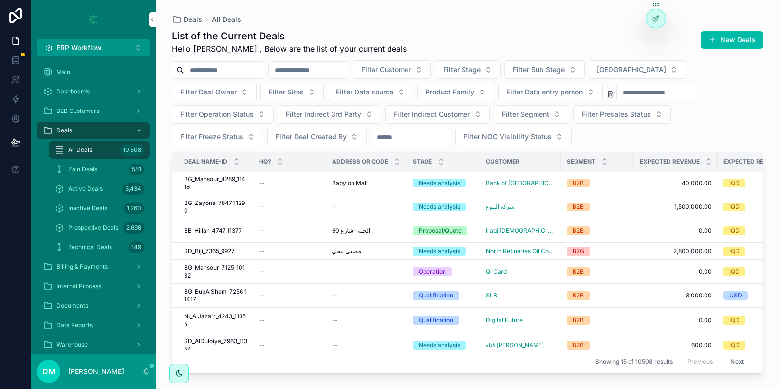
scroll to position [181, 0]
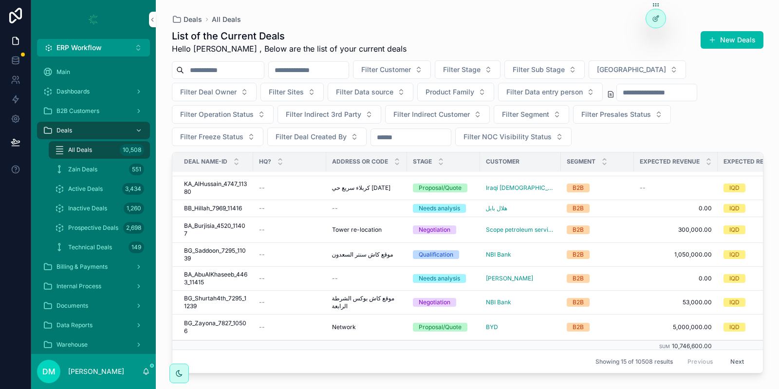
click at [320, 330] on td "--" at bounding box center [289, 328] width 73 height 26
click at [303, 328] on div "--" at bounding box center [289, 327] width 61 height 8
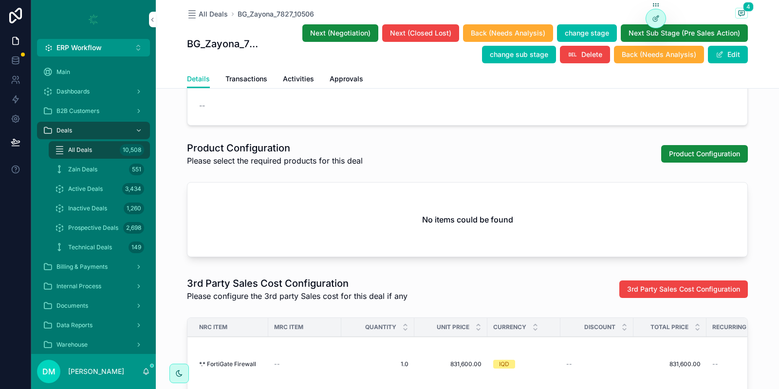
scroll to position [1258, 0]
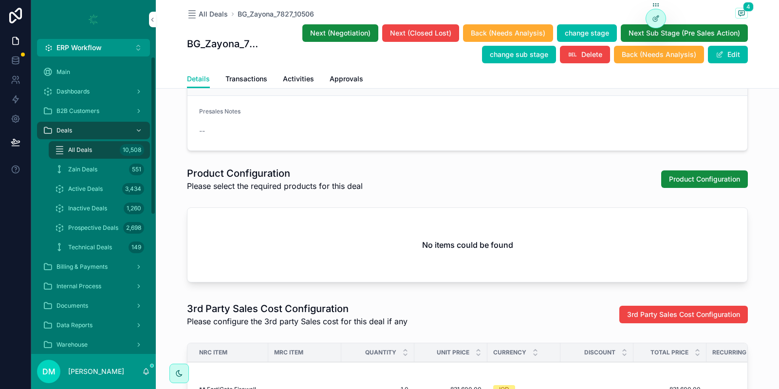
click at [101, 152] on div "All Deals 10,508" at bounding box center [100, 150] width 90 height 16
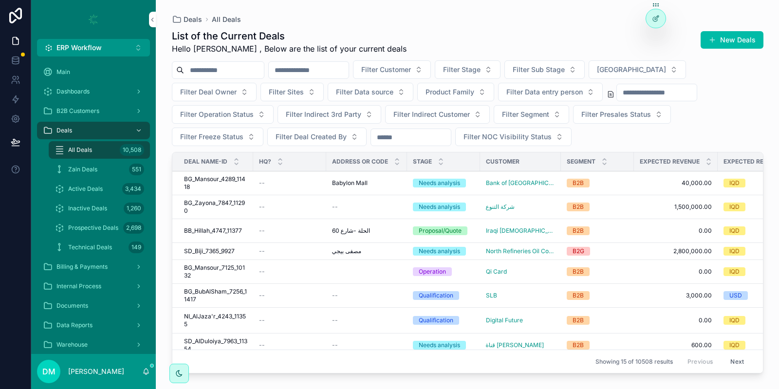
scroll to position [181, 0]
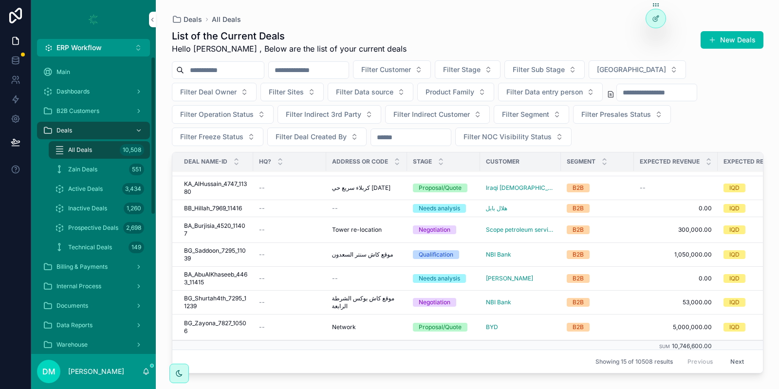
click at [124, 167] on div "Zain Deals 551" at bounding box center [100, 170] width 90 height 16
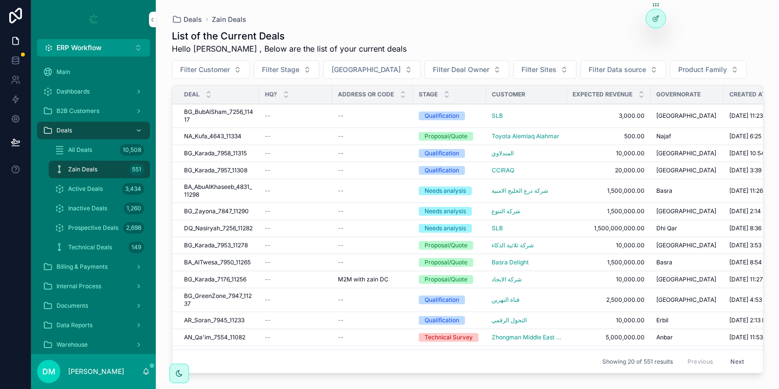
click at [91, 48] on span "ERP Workflow" at bounding box center [79, 48] width 45 height 10
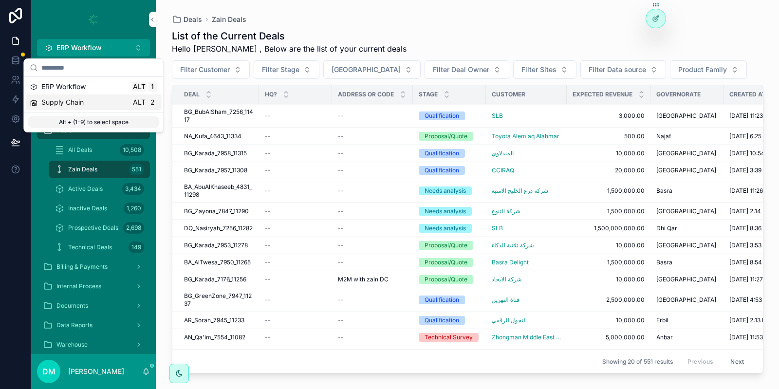
click at [92, 106] on div "Supply Chain Alt 2" at bounding box center [94, 102] width 128 height 10
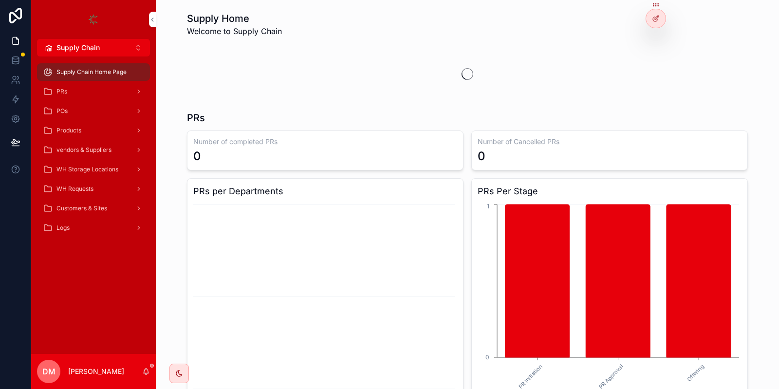
click at [136, 186] on icon "scrollable content" at bounding box center [138, 189] width 7 height 7
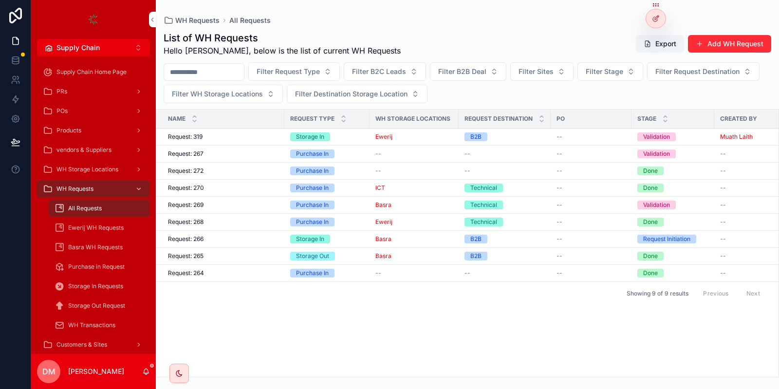
click at [213, 141] on td "Request: 319 Request: 319" at bounding box center [220, 137] width 128 height 17
click at [216, 135] on div "Request: 319 Request: 319" at bounding box center [223, 137] width 111 height 8
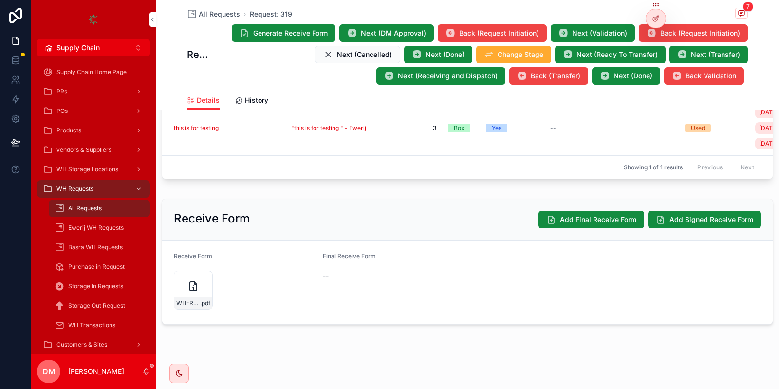
scroll to position [275, 0]
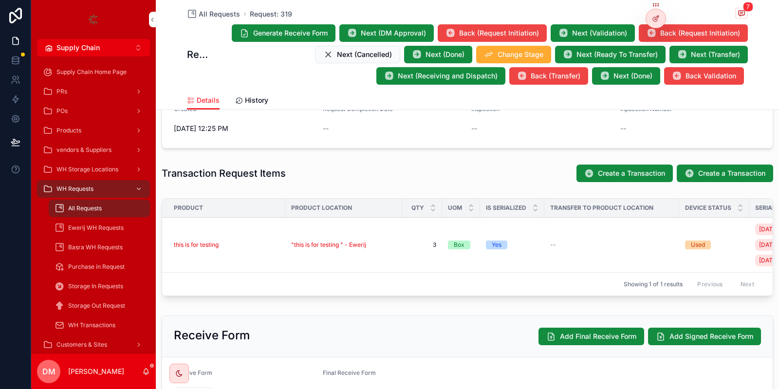
click at [659, 22] on icon at bounding box center [656, 19] width 8 height 8
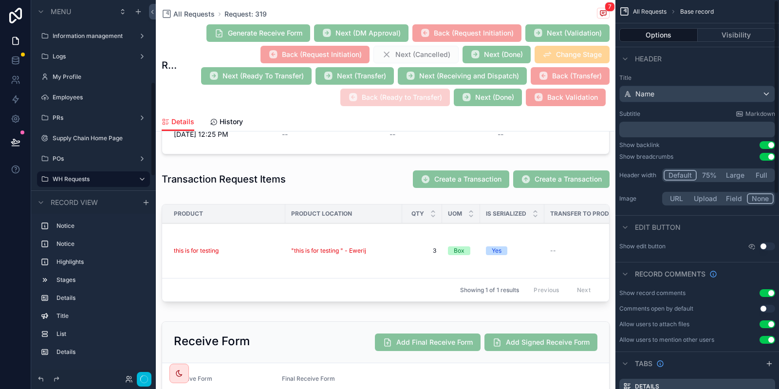
scroll to position [392, 0]
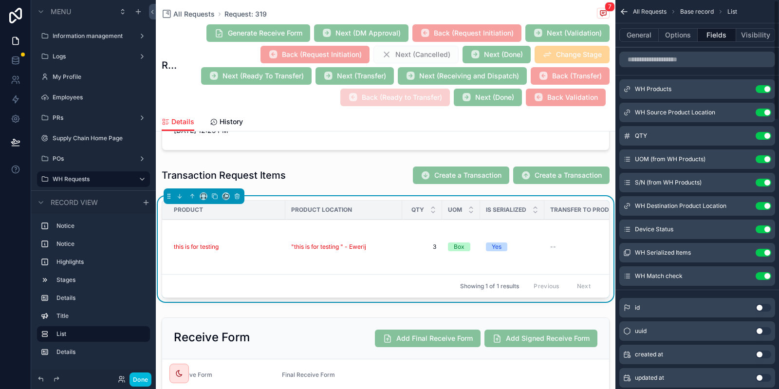
click at [644, 38] on button "General" at bounding box center [639, 35] width 39 height 14
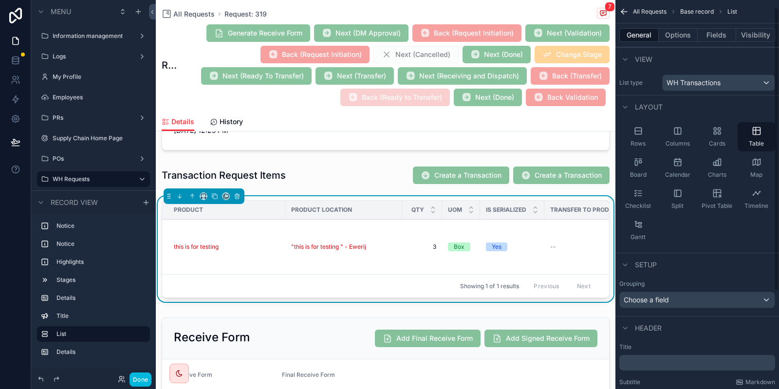
scroll to position [144, 0]
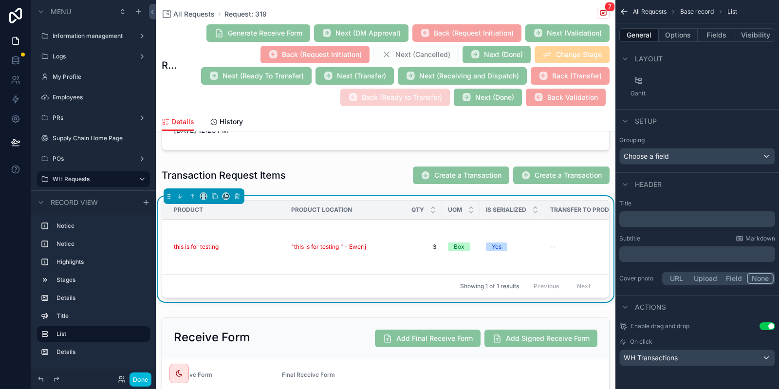
click at [0, 0] on div "Add / Edit Location and Status Match Check Update Products Update Products Dele…" at bounding box center [0, 0] width 0 height 0
click at [669, 31] on button "Options" at bounding box center [678, 35] width 39 height 14
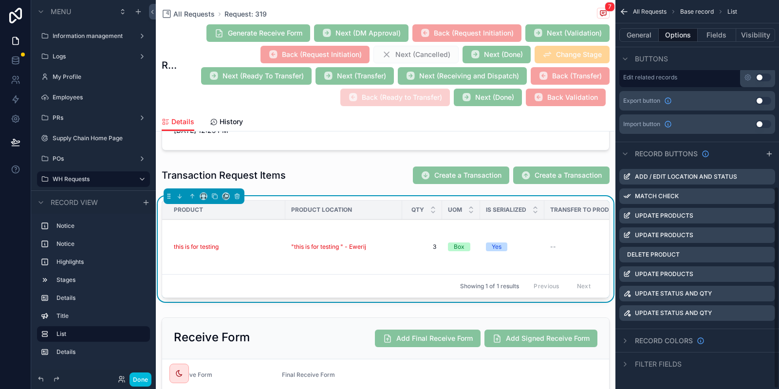
scroll to position [358, 0]
click at [0, 0] on icon "scrollable content" at bounding box center [0, 0] width 0 height 0
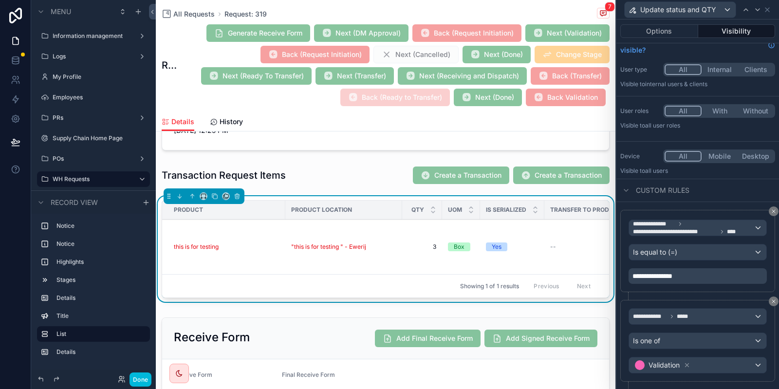
scroll to position [0, 0]
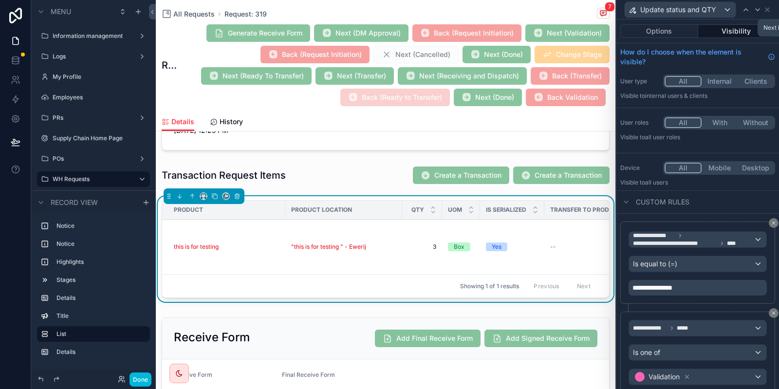
click at [757, 8] on icon at bounding box center [758, 10] width 8 height 8
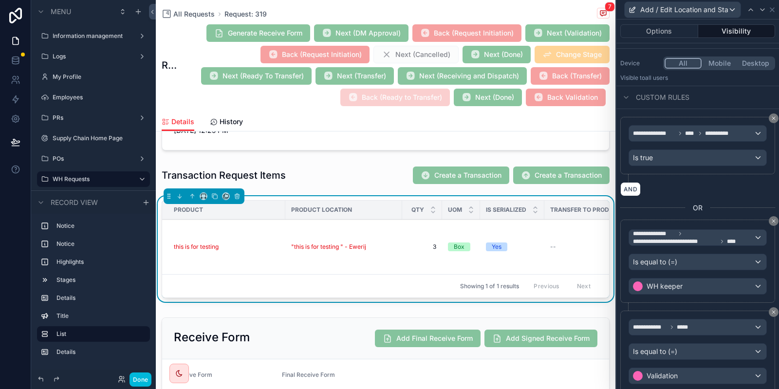
scroll to position [175, 0]
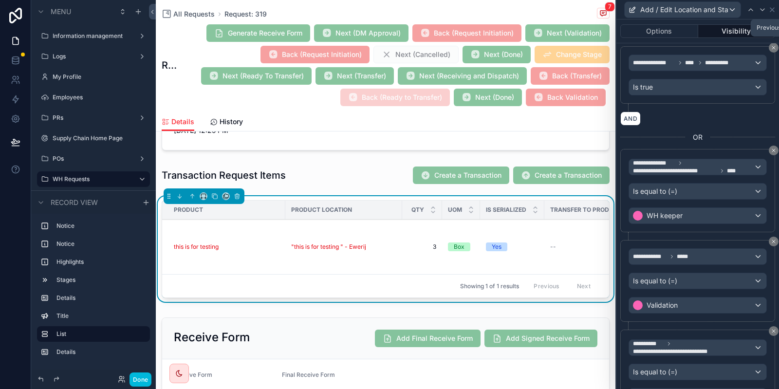
click at [749, 6] on icon at bounding box center [751, 10] width 8 height 8
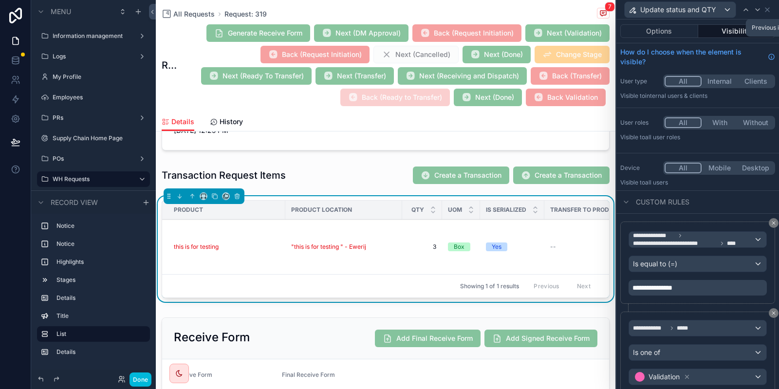
click at [750, 6] on div at bounding box center [746, 10] width 12 height 12
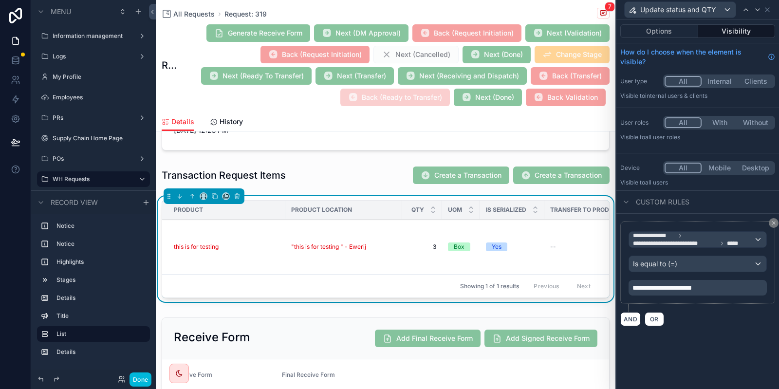
click at [659, 30] on button "Options" at bounding box center [660, 31] width 78 height 14
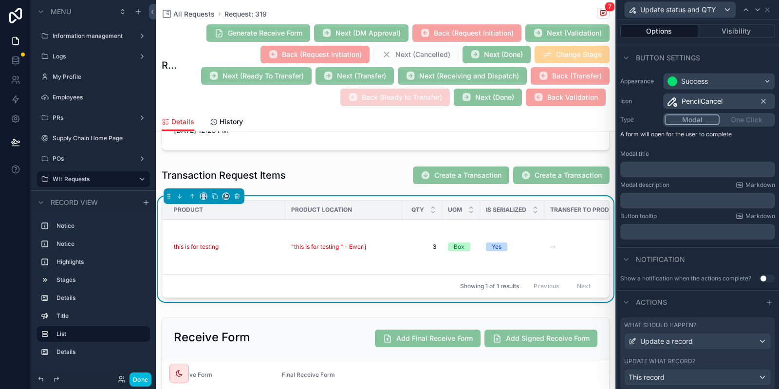
scroll to position [80, 0]
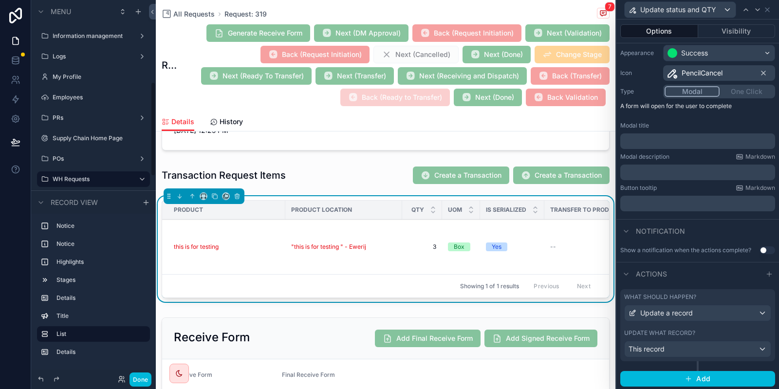
click at [147, 379] on button "Done" at bounding box center [141, 380] width 22 height 14
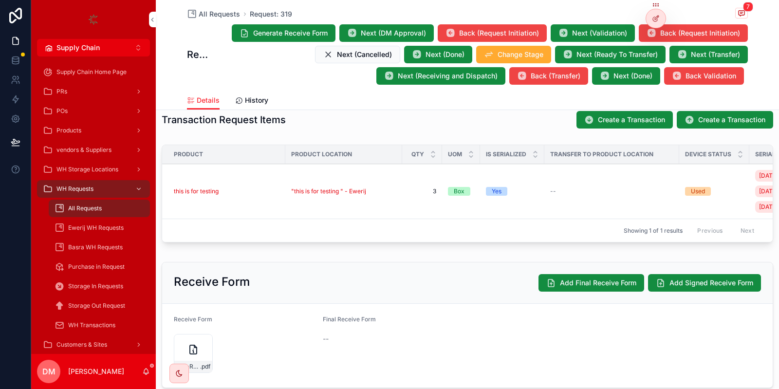
scroll to position [275, 0]
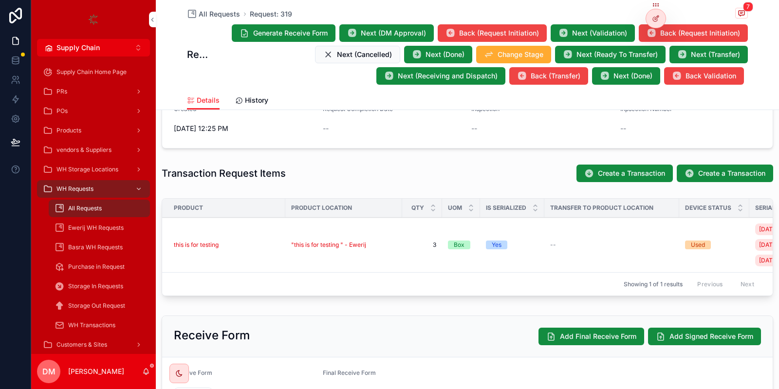
click at [96, 90] on div "PRs" at bounding box center [93, 92] width 101 height 16
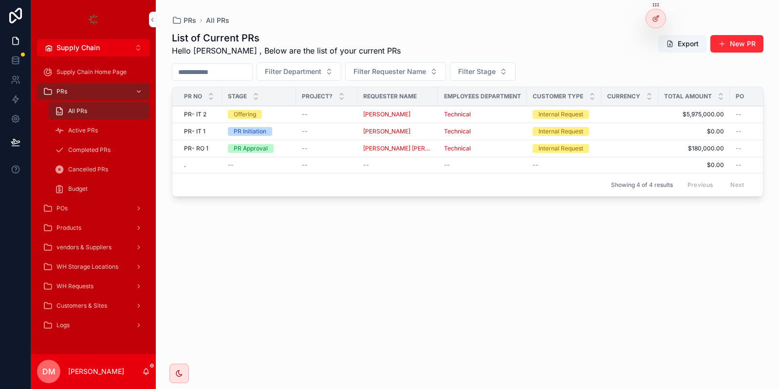
click at [106, 290] on div "WH Requests" at bounding box center [93, 287] width 101 height 16
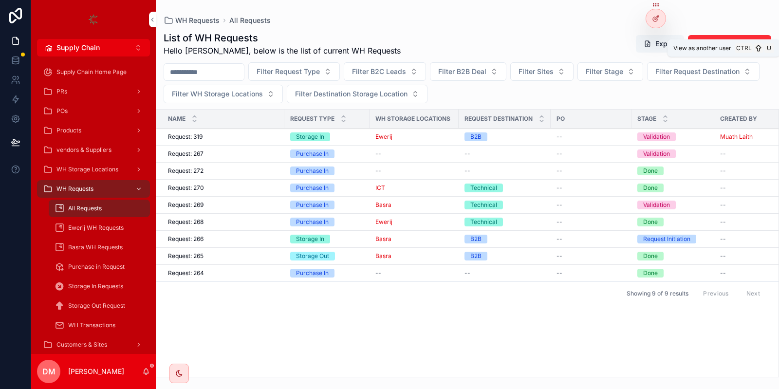
click at [0, 0] on icon at bounding box center [0, 0] width 0 height 0
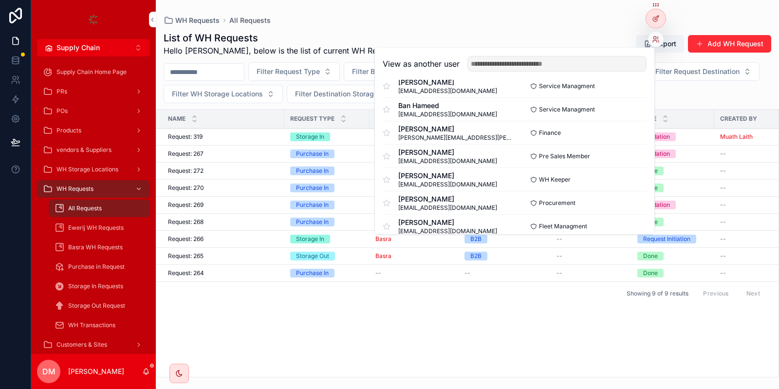
scroll to position [234, 0]
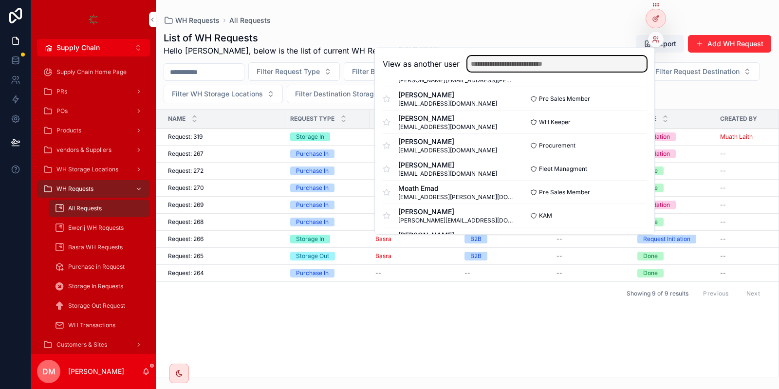
click at [512, 60] on input "text" at bounding box center [557, 64] width 179 height 16
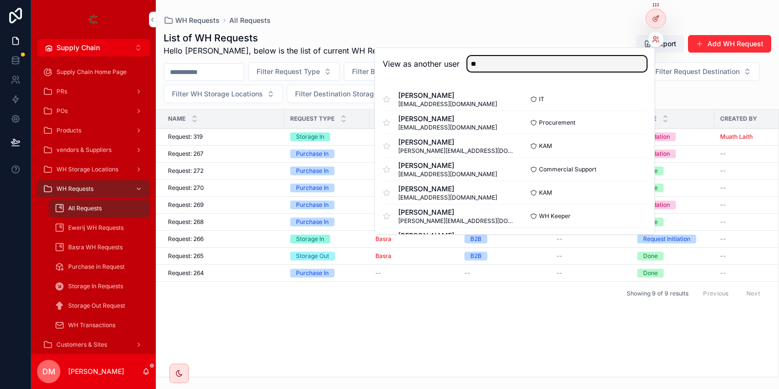
type input "**"
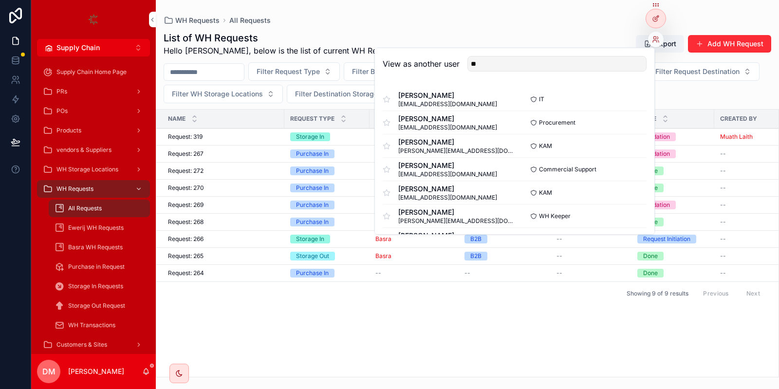
click at [634, 208] on div "Zaid Abdulsattar z.abdulsattar@horizonscope.com WH Keeper Select" at bounding box center [515, 216] width 264 height 23
click at [0, 0] on button "Select" at bounding box center [0, 0] width 0 height 0
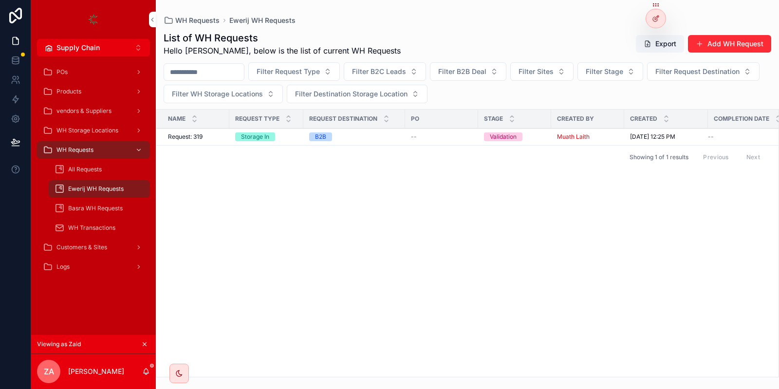
click at [221, 138] on div "Request: 319 Request: 319" at bounding box center [196, 137] width 56 height 8
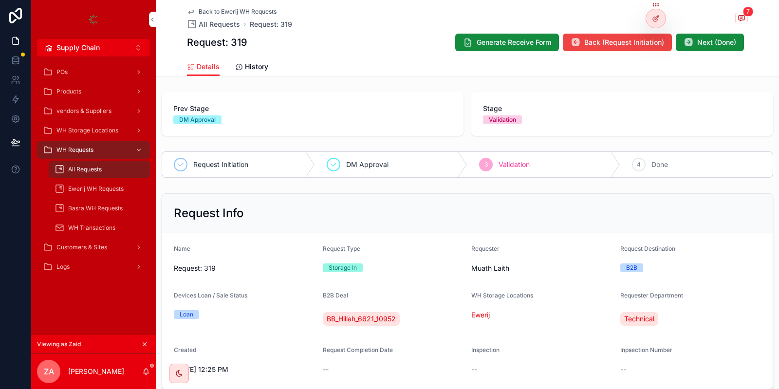
click at [253, 176] on div "Request Initiation" at bounding box center [238, 164] width 153 height 25
click at [325, 174] on div "DM Approval" at bounding box center [391, 164] width 153 height 25
click at [362, 174] on div "DM Approval" at bounding box center [391, 164] width 153 height 25
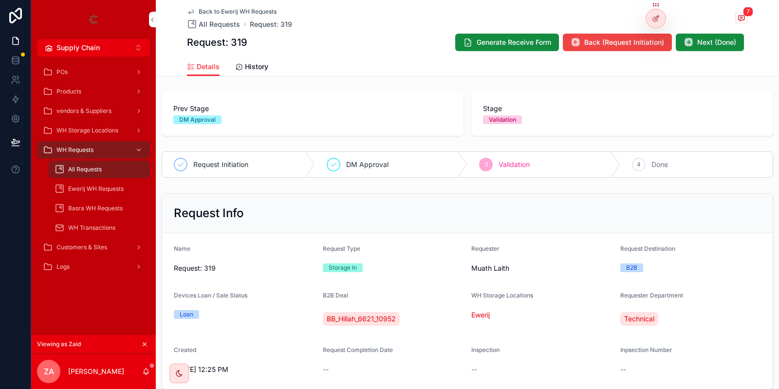
click at [357, 160] on span "DM Approval" at bounding box center [367, 165] width 42 height 10
click at [508, 165] on span "Validation" at bounding box center [514, 165] width 31 height 10
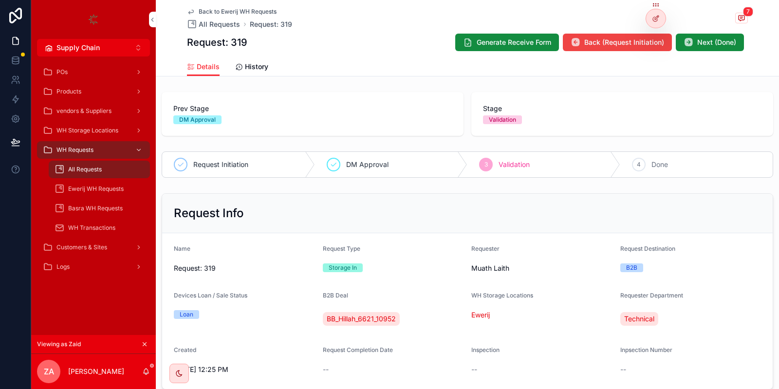
click at [508, 165] on span "Validation" at bounding box center [514, 165] width 31 height 10
click at [664, 160] on span "Done" at bounding box center [660, 165] width 17 height 10
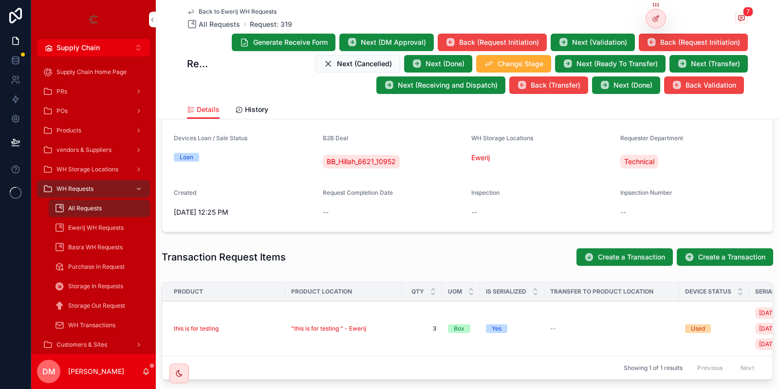
scroll to position [175, 0]
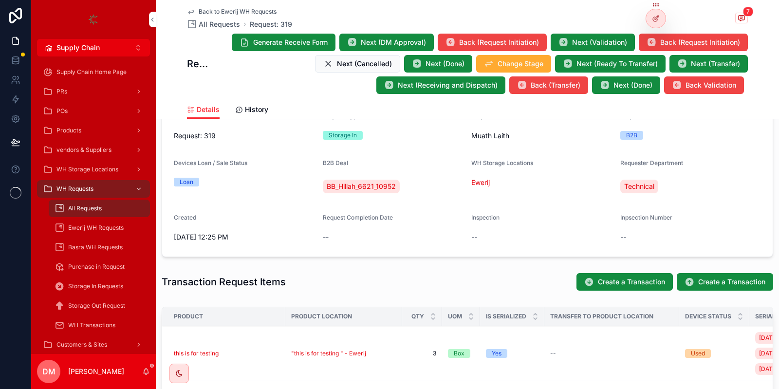
click at [657, 16] on icon at bounding box center [656, 19] width 8 height 8
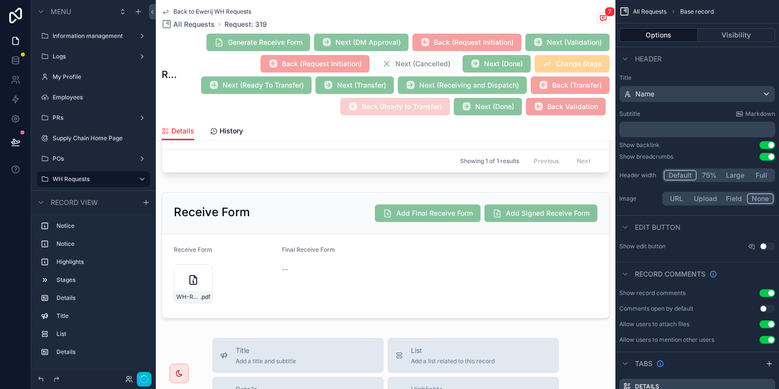
scroll to position [468, 0]
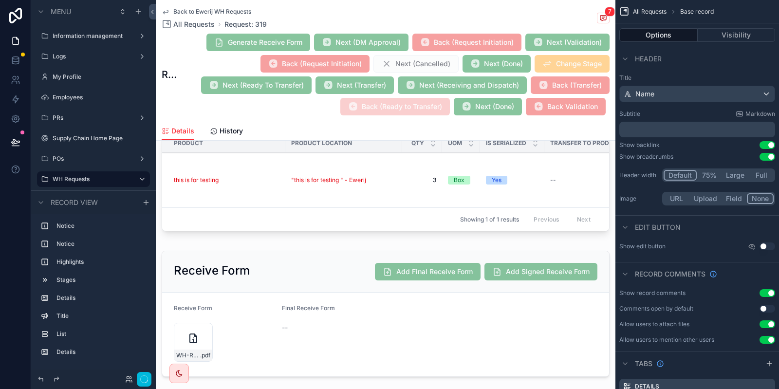
click at [339, 199] on div "scrollable content" at bounding box center [386, 185] width 460 height 110
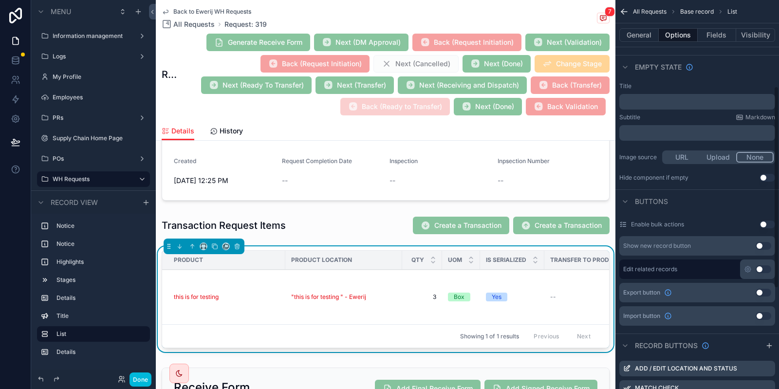
scroll to position [290, 0]
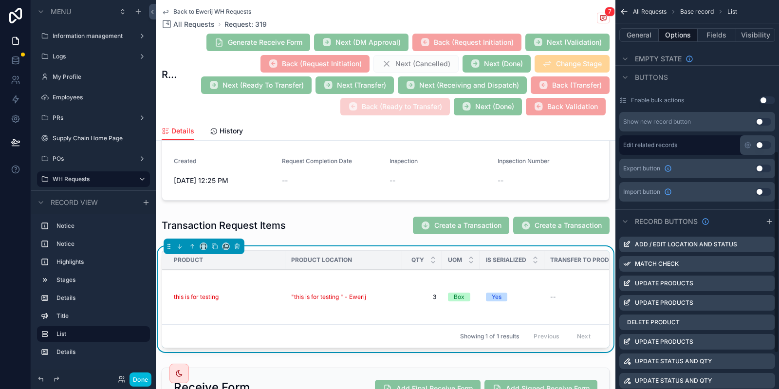
click at [0, 0] on icon "scrollable content" at bounding box center [0, 0] width 0 height 0
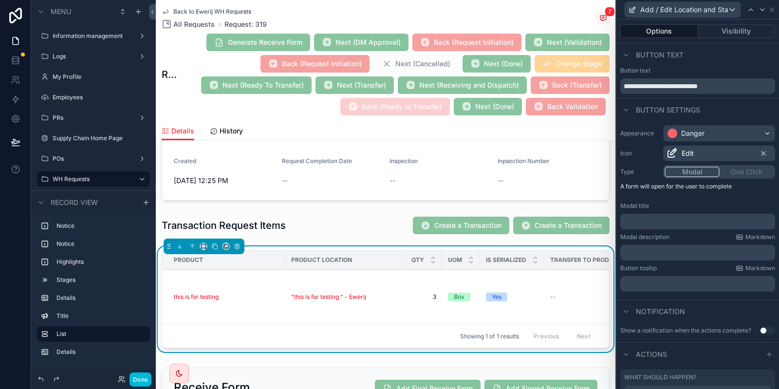
scroll to position [80, 0]
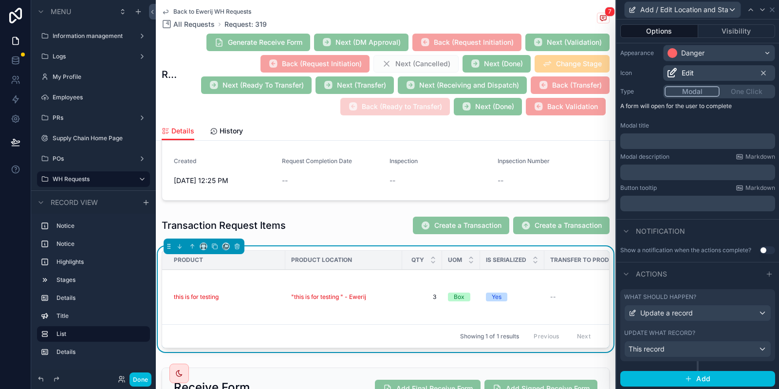
click at [685, 340] on div "Update what record? This record" at bounding box center [697, 343] width 147 height 28
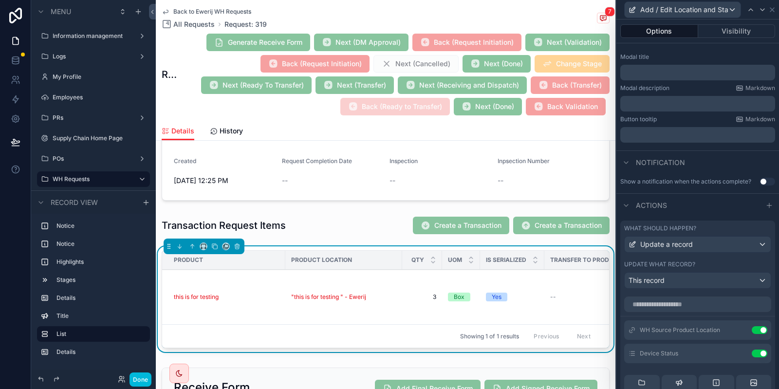
scroll to position [197, 0]
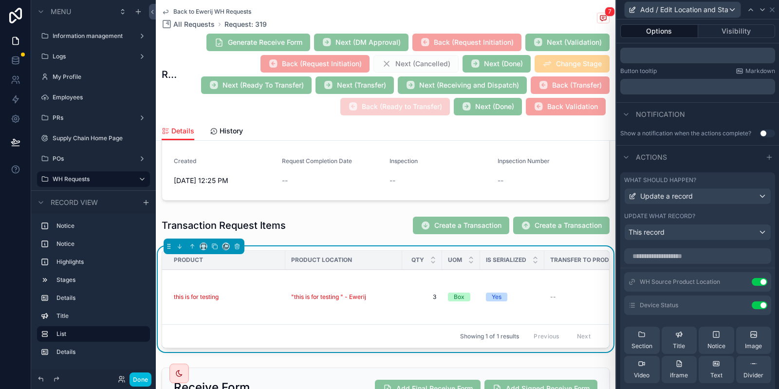
click at [735, 30] on button "Visibility" at bounding box center [736, 31] width 77 height 14
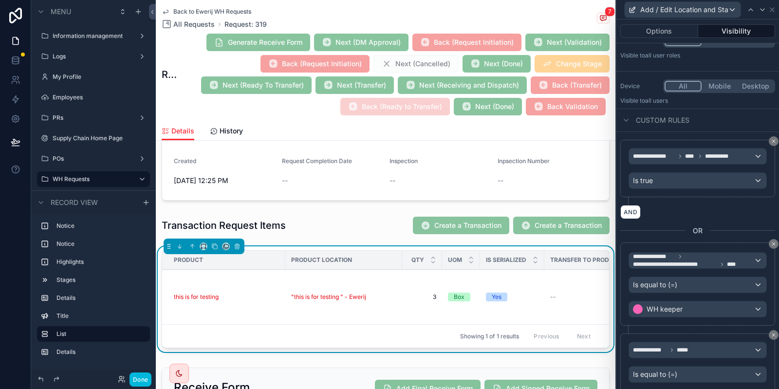
scroll to position [59, 0]
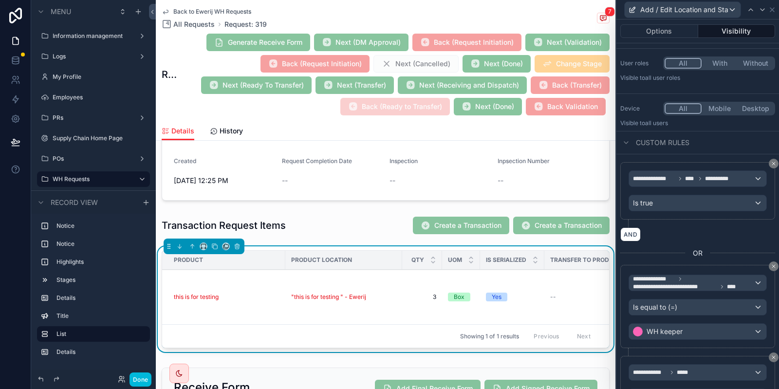
click at [140, 380] on button "Done" at bounding box center [141, 380] width 22 height 14
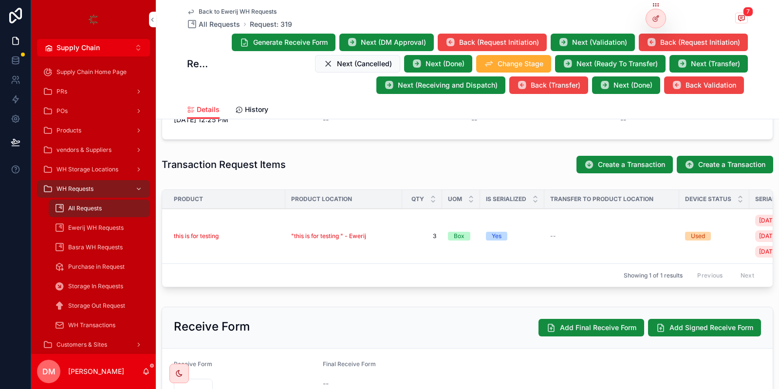
scroll to position [292, 0]
